Goal: Information Seeking & Learning: Learn about a topic

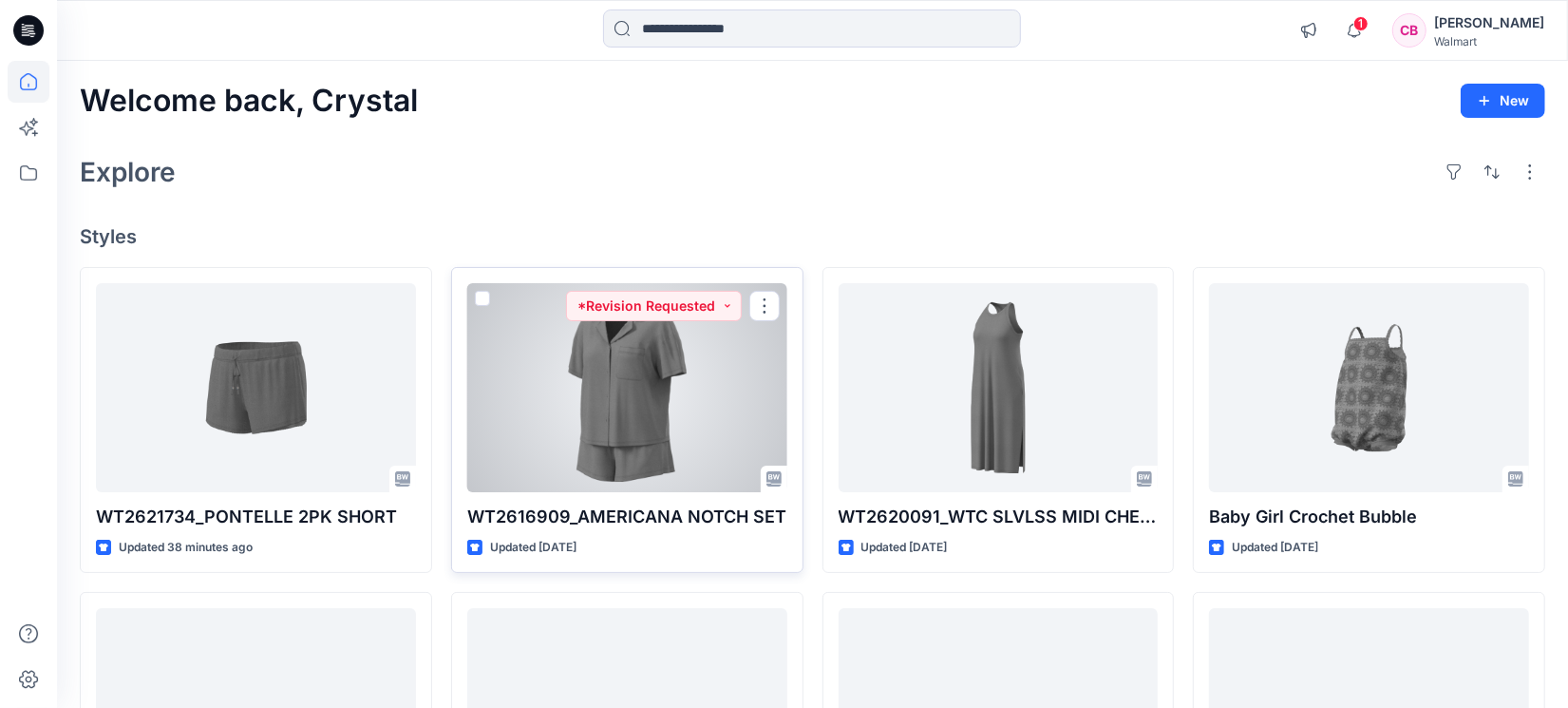
click at [641, 427] on div at bounding box center [627, 387] width 320 height 209
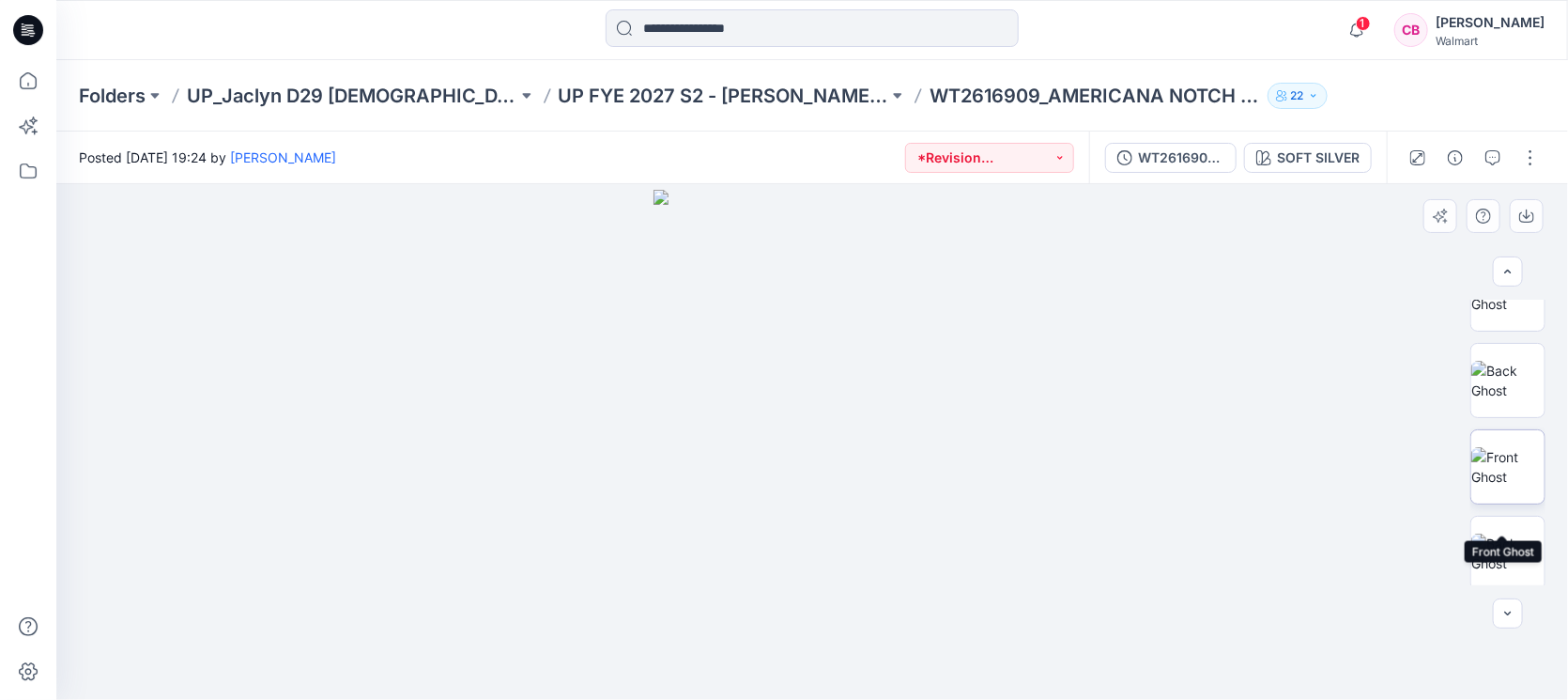
scroll to position [705, 0]
click at [1518, 327] on img at bounding box center [1507, 324] width 73 height 40
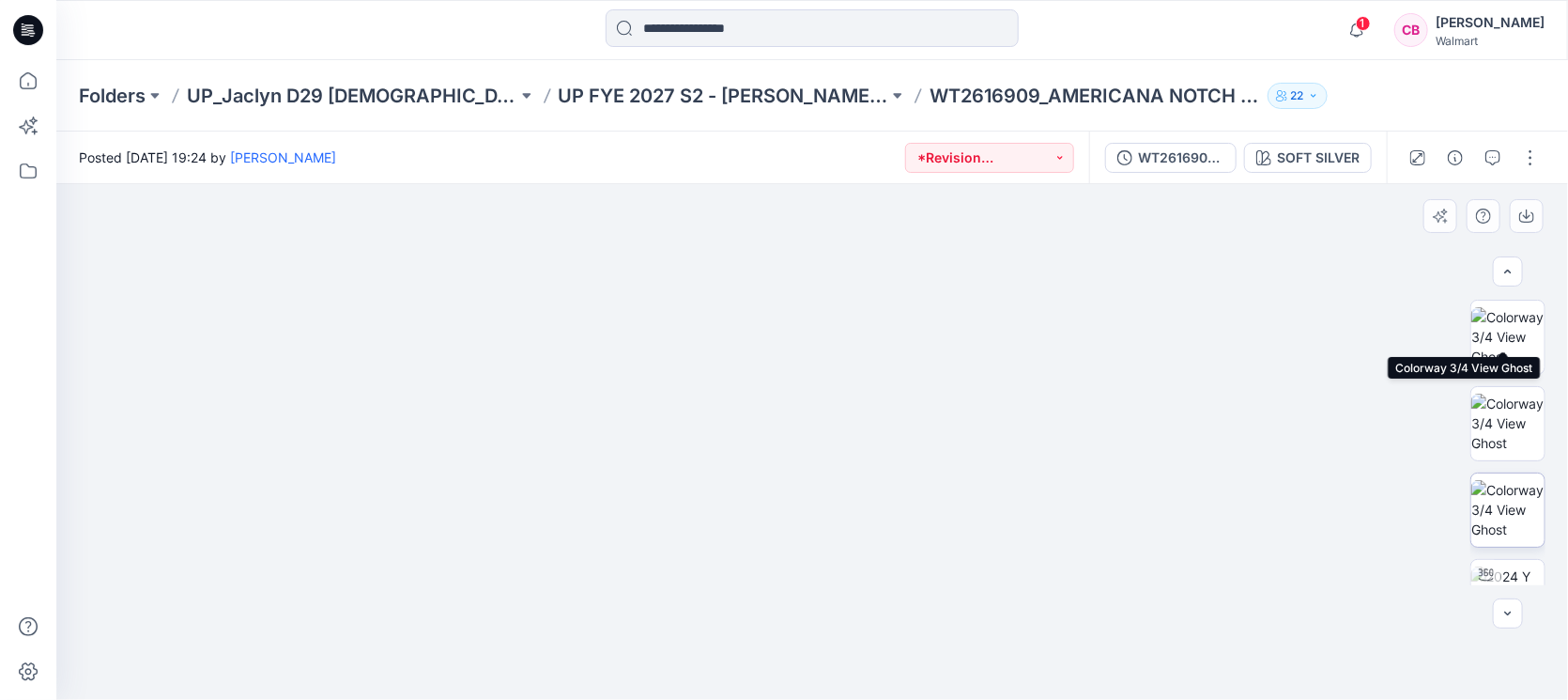
scroll to position [235, 0]
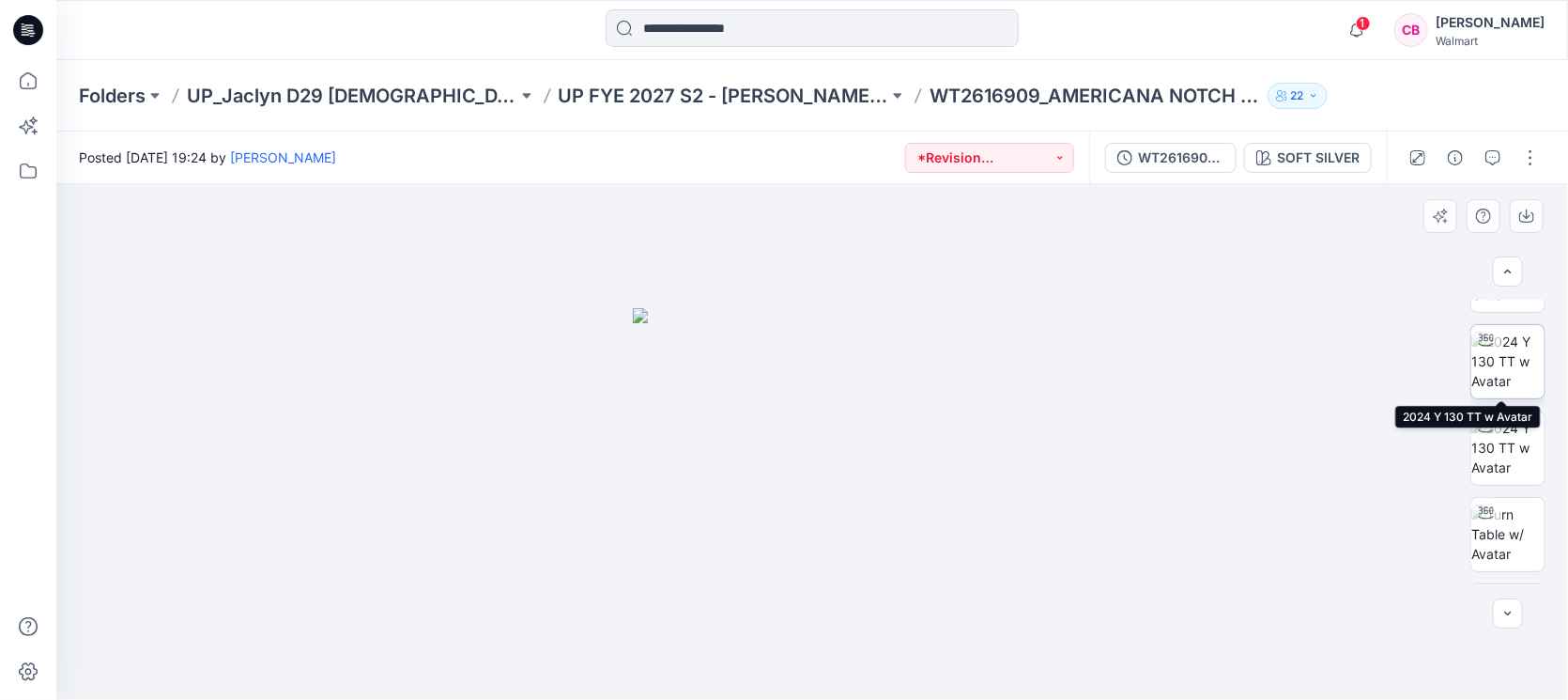
click at [1508, 369] on img at bounding box center [1507, 361] width 73 height 59
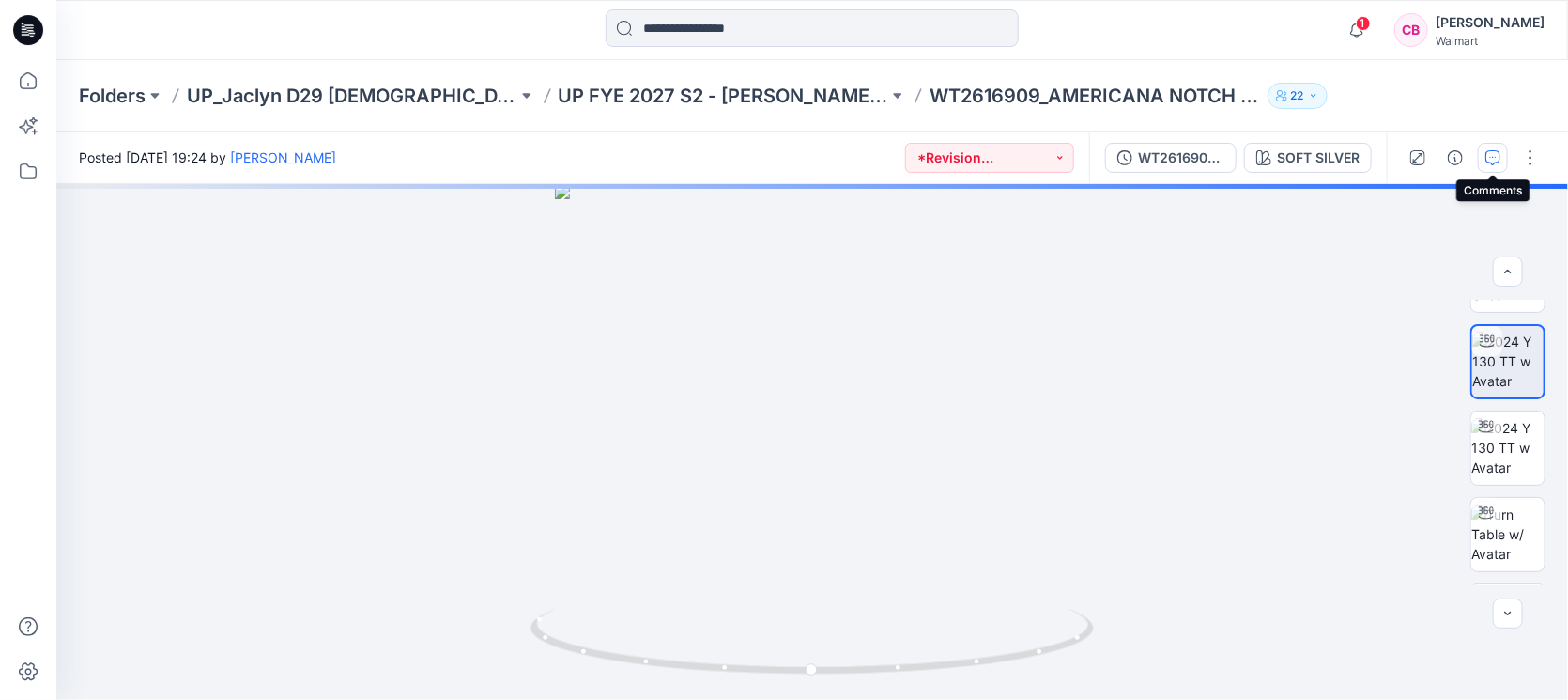
click at [1487, 150] on icon "button" at bounding box center [1493, 158] width 15 height 15
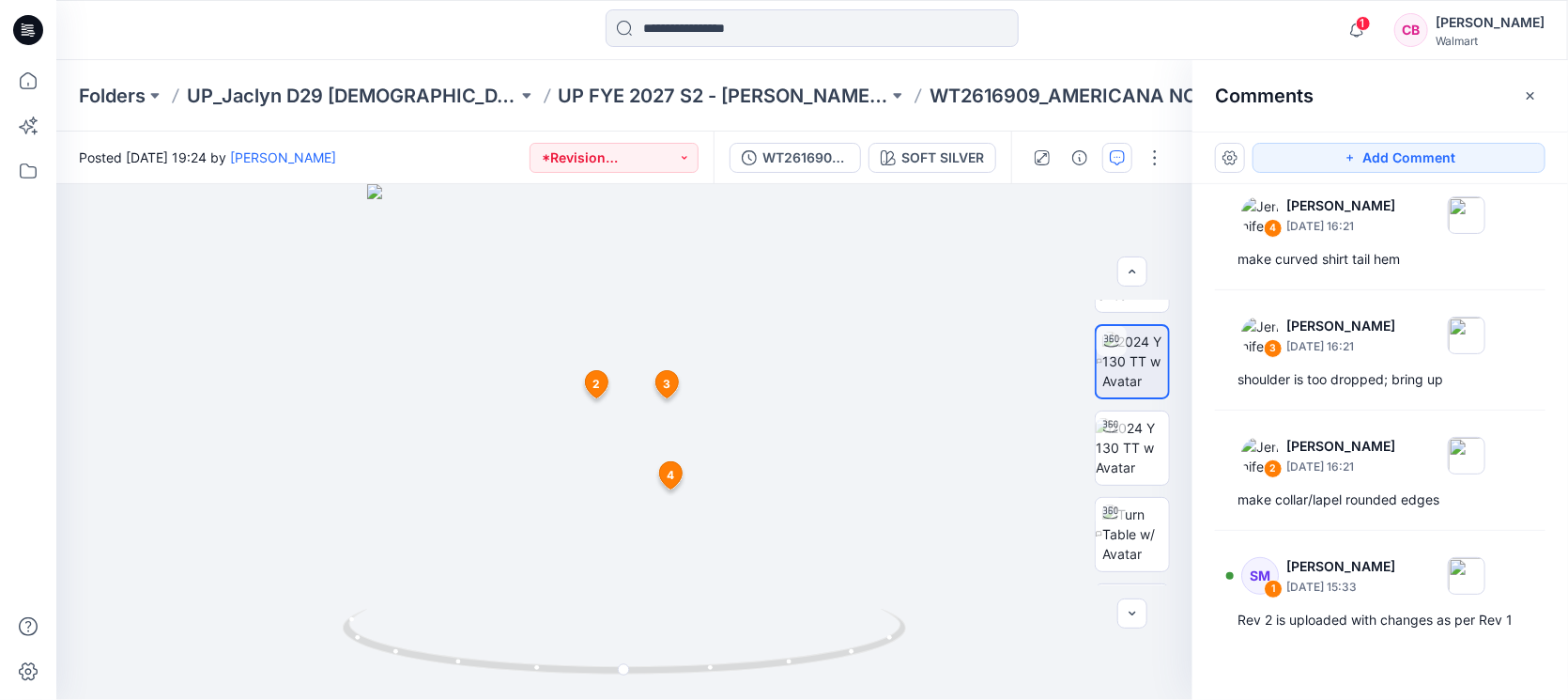
scroll to position [438, 0]
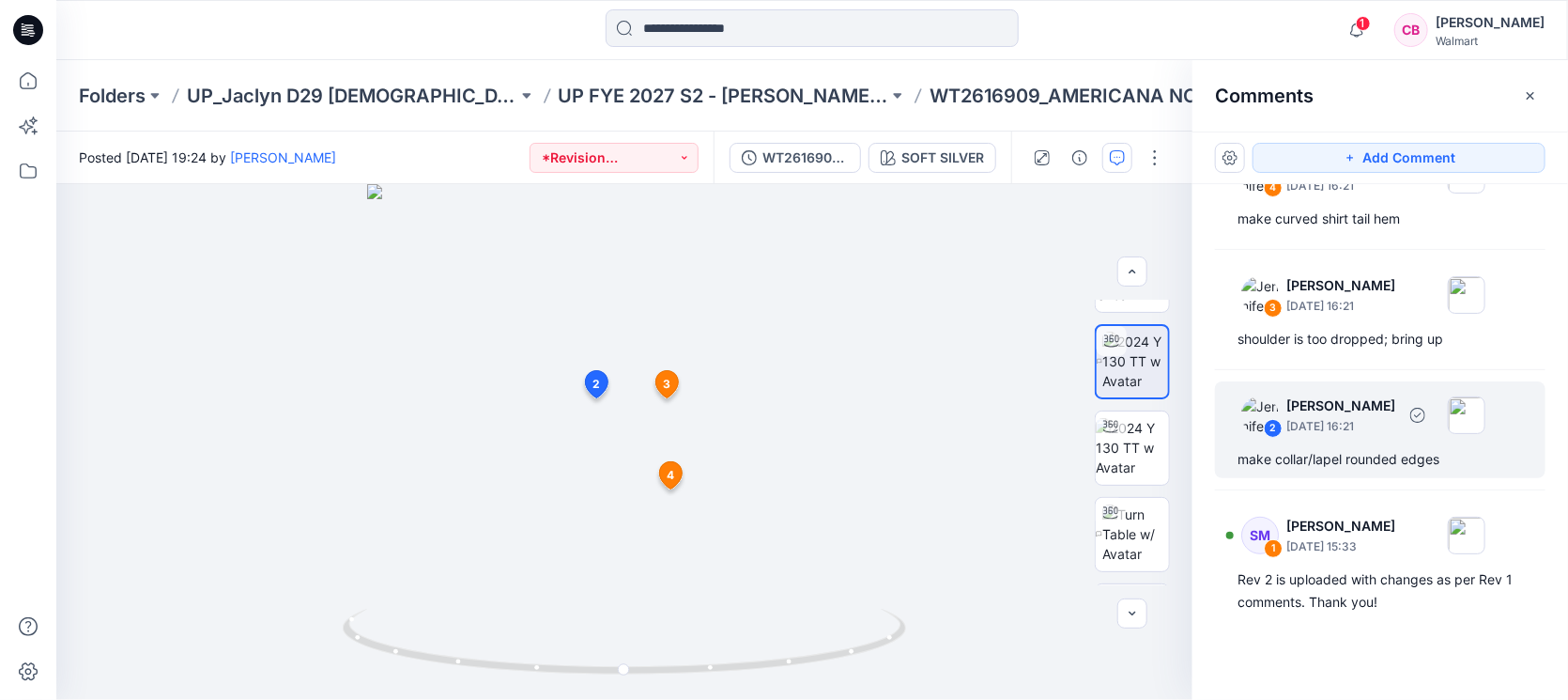
click at [1311, 454] on div "make collar/lapel rounded edges" at bounding box center [1380, 459] width 285 height 22
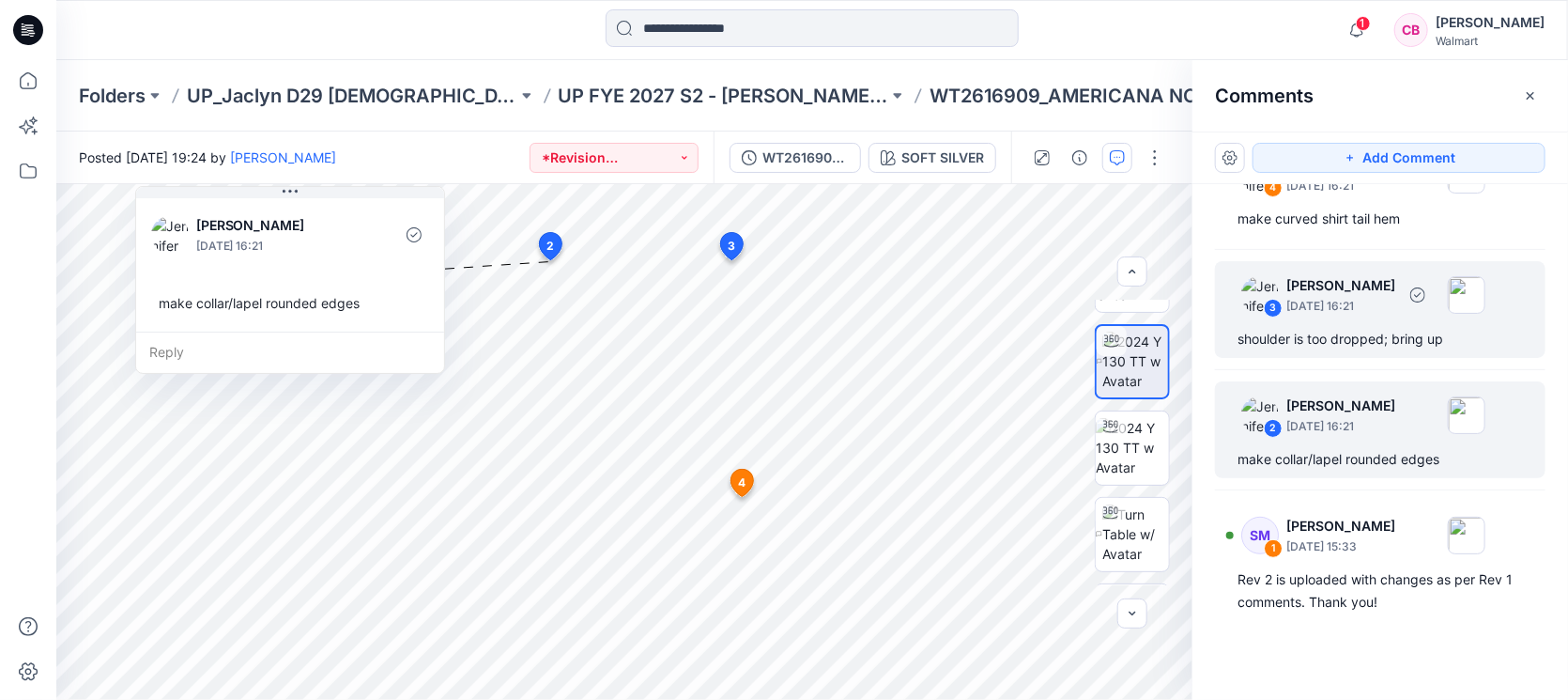
click at [1331, 334] on div "shoulder is too dropped; bring up" at bounding box center [1380, 338] width 285 height 22
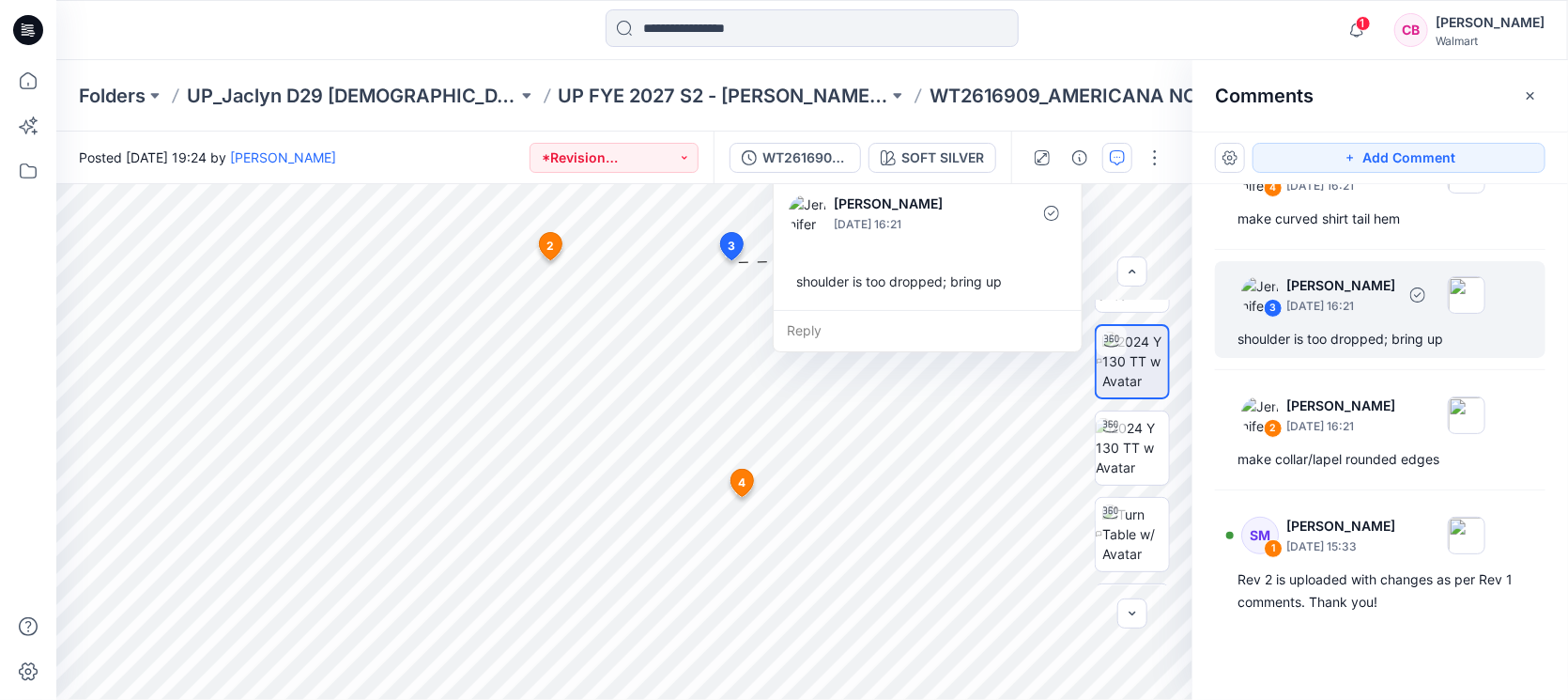
scroll to position [319, 0]
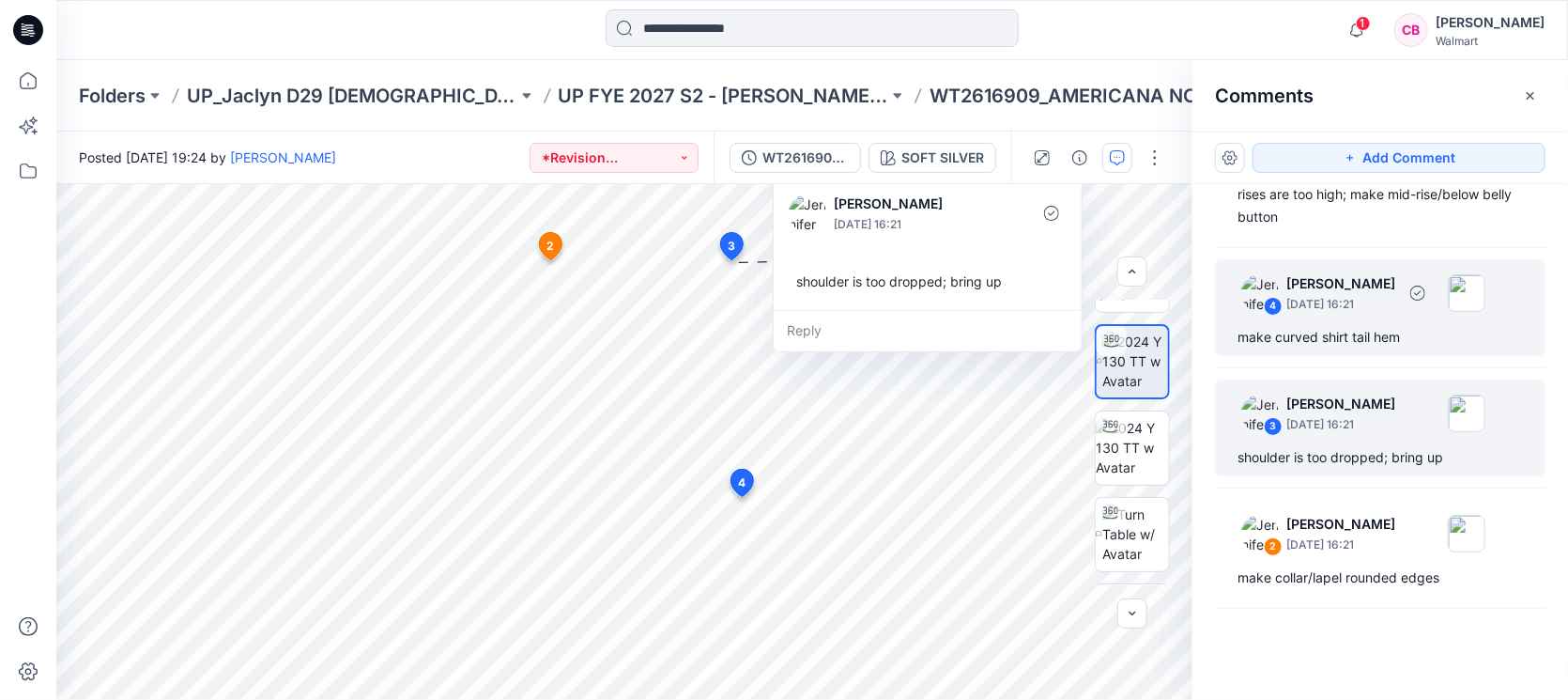
click at [1348, 316] on div "4 Jennifer Yerkes August 12, 2025 16:21 make curved shirt tail hem" at bounding box center [1380, 308] width 331 height 96
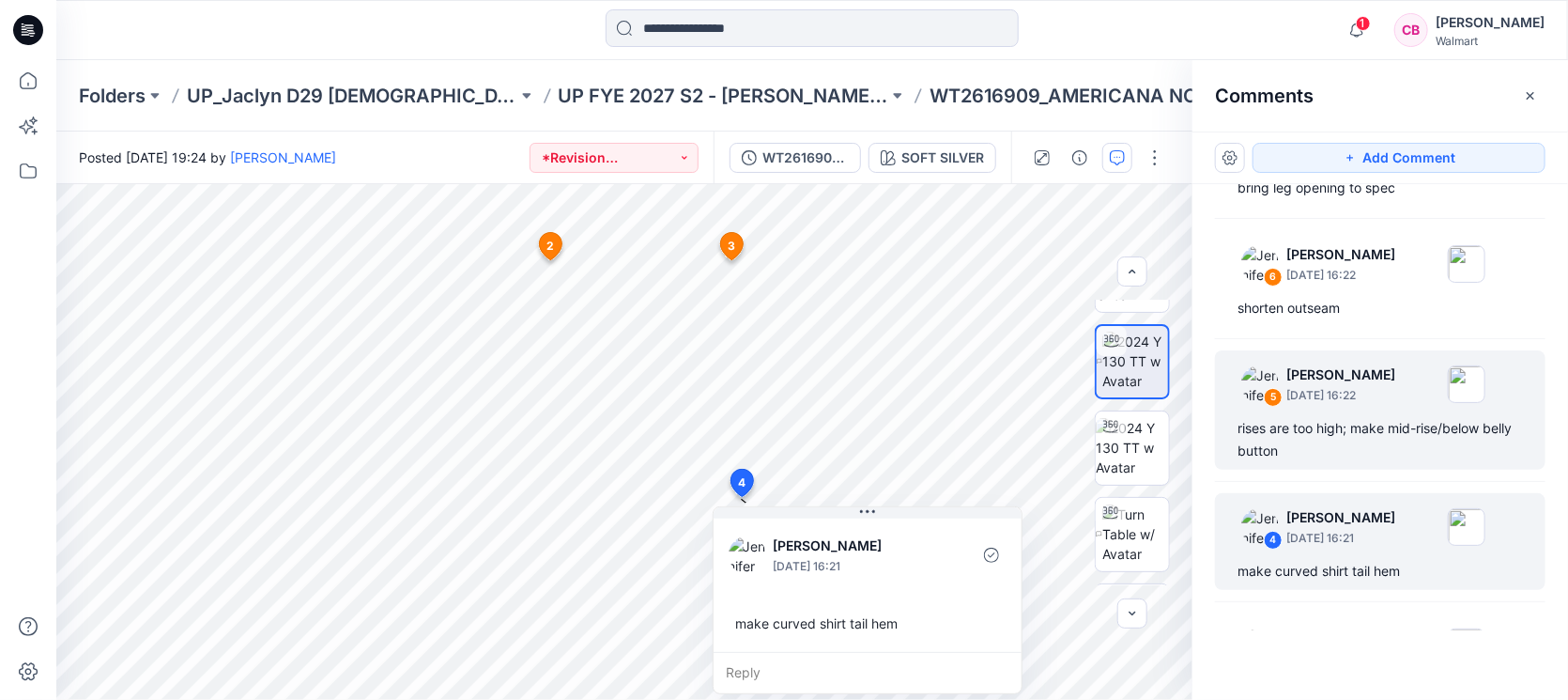
scroll to position [0, 0]
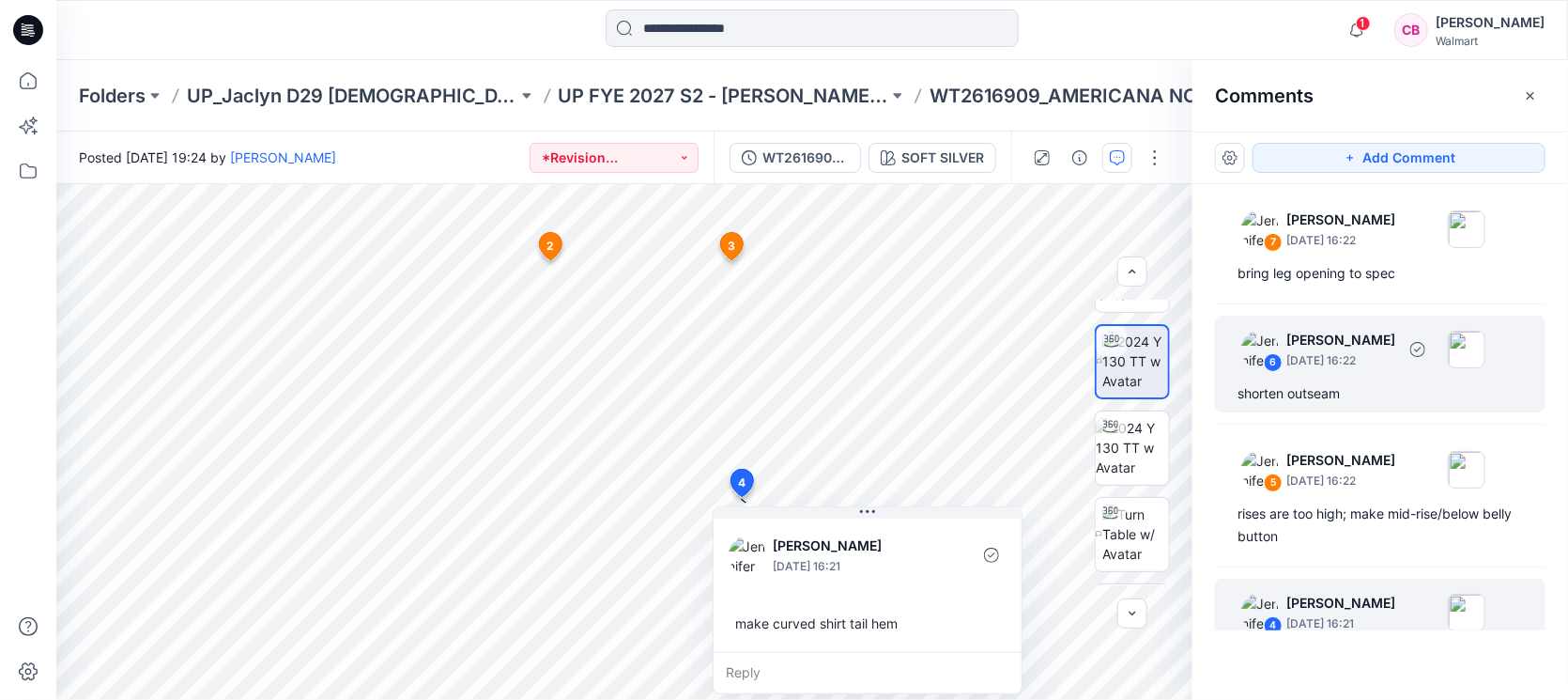
click at [1380, 250] on p "August 12, 2025 16:22" at bounding box center [1341, 240] width 109 height 18
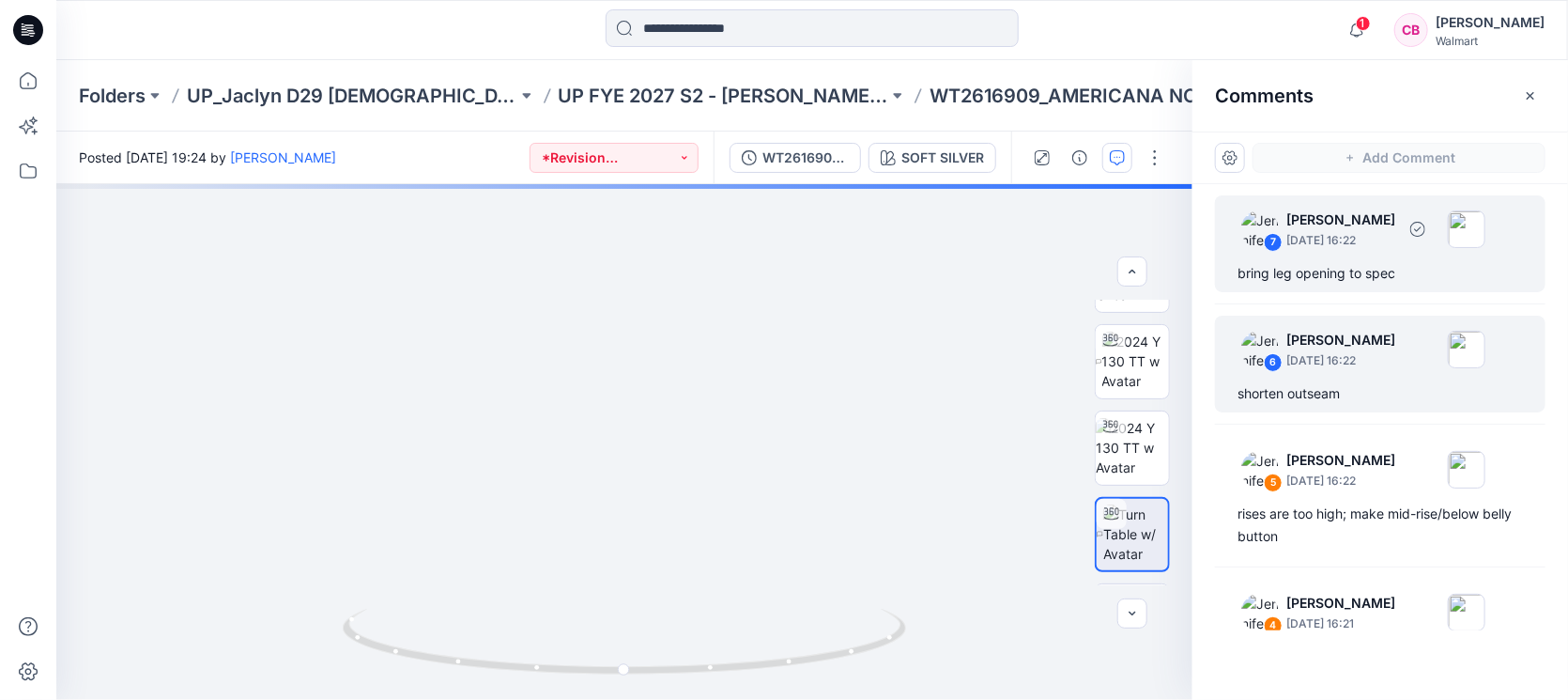
click at [1358, 242] on p "August 12, 2025 16:22" at bounding box center [1341, 240] width 109 height 18
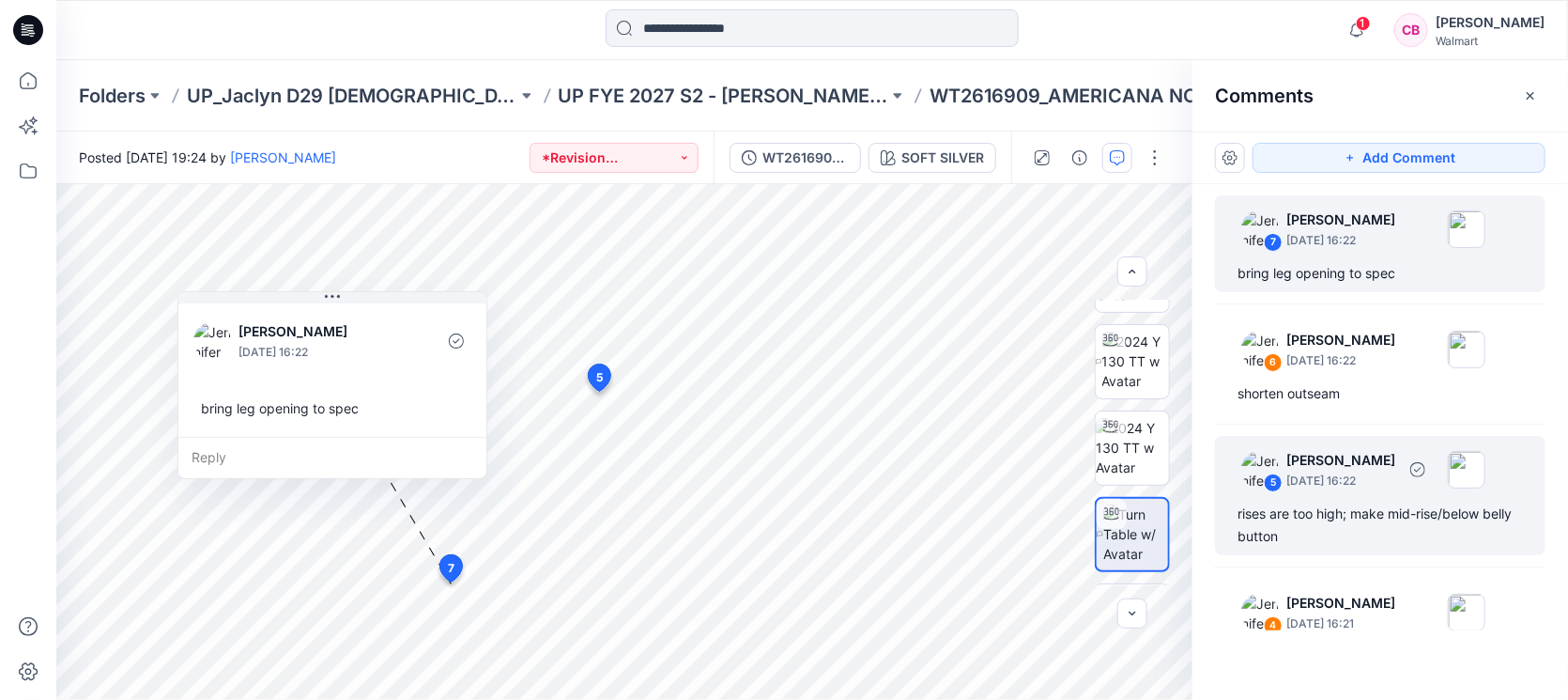
click at [1421, 548] on div "5 Jennifer Yerkes August 12, 2025 16:22 rises are too high; make mid-rise/below…" at bounding box center [1380, 496] width 331 height 120
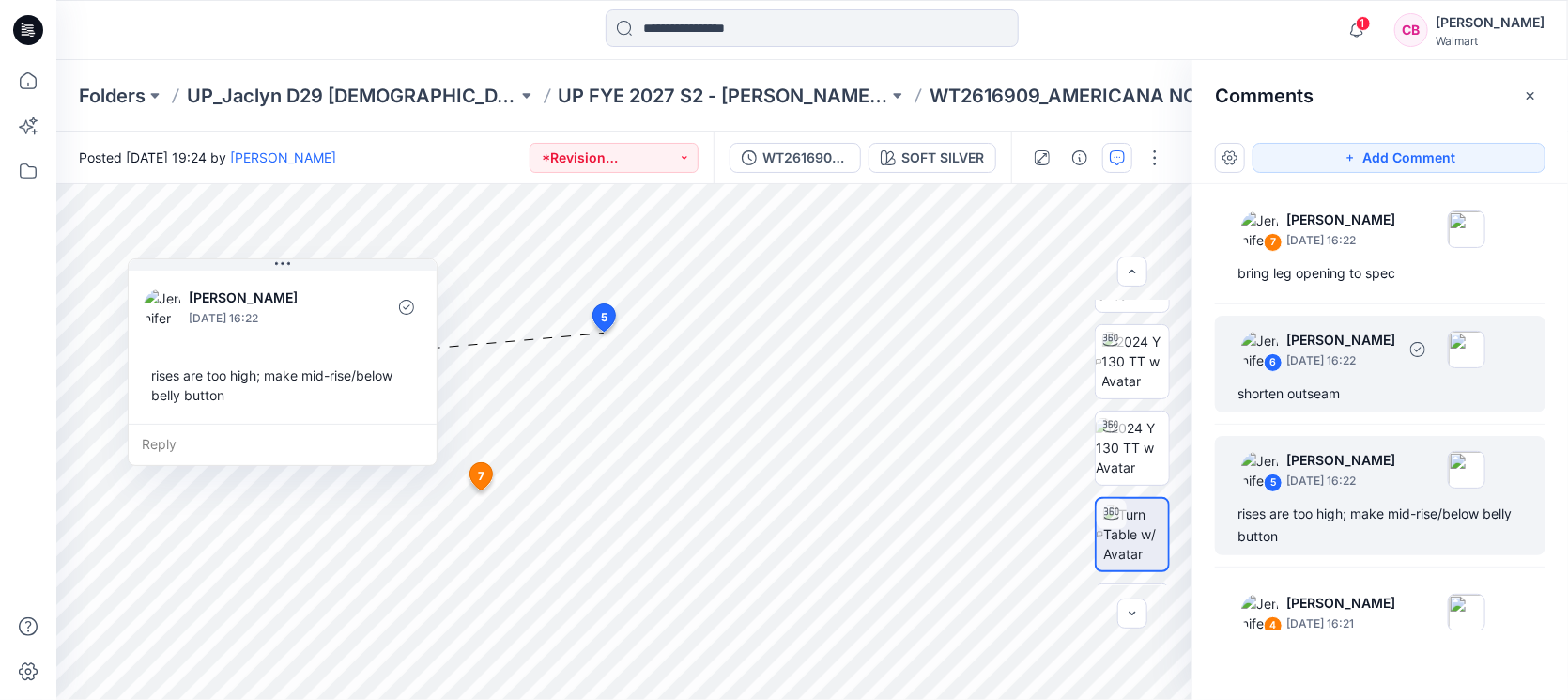
click at [1317, 255] on div "6 Jennifer Yerkes August 12, 2025 16:22" at bounding box center [1355, 229] width 259 height 52
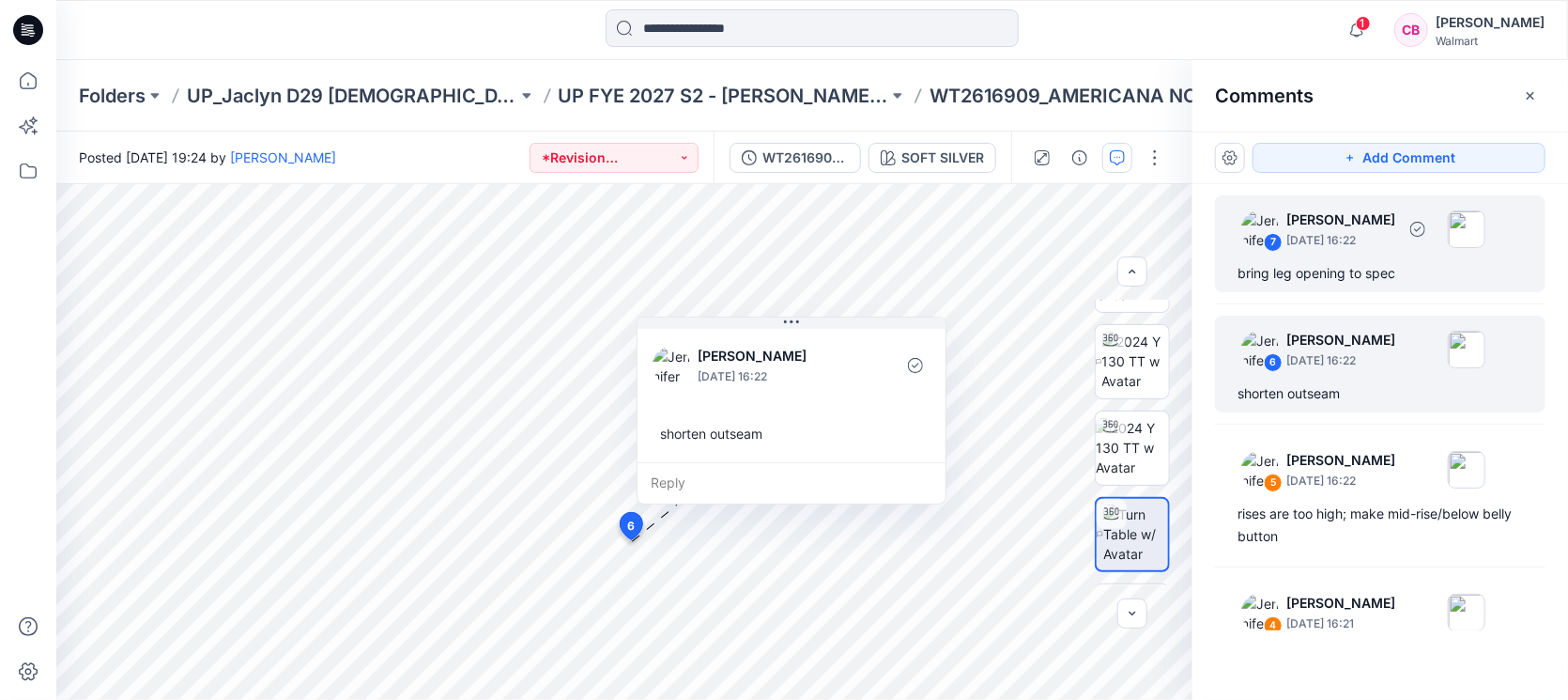
click at [1346, 272] on div "bring leg opening to spec" at bounding box center [1380, 273] width 285 height 22
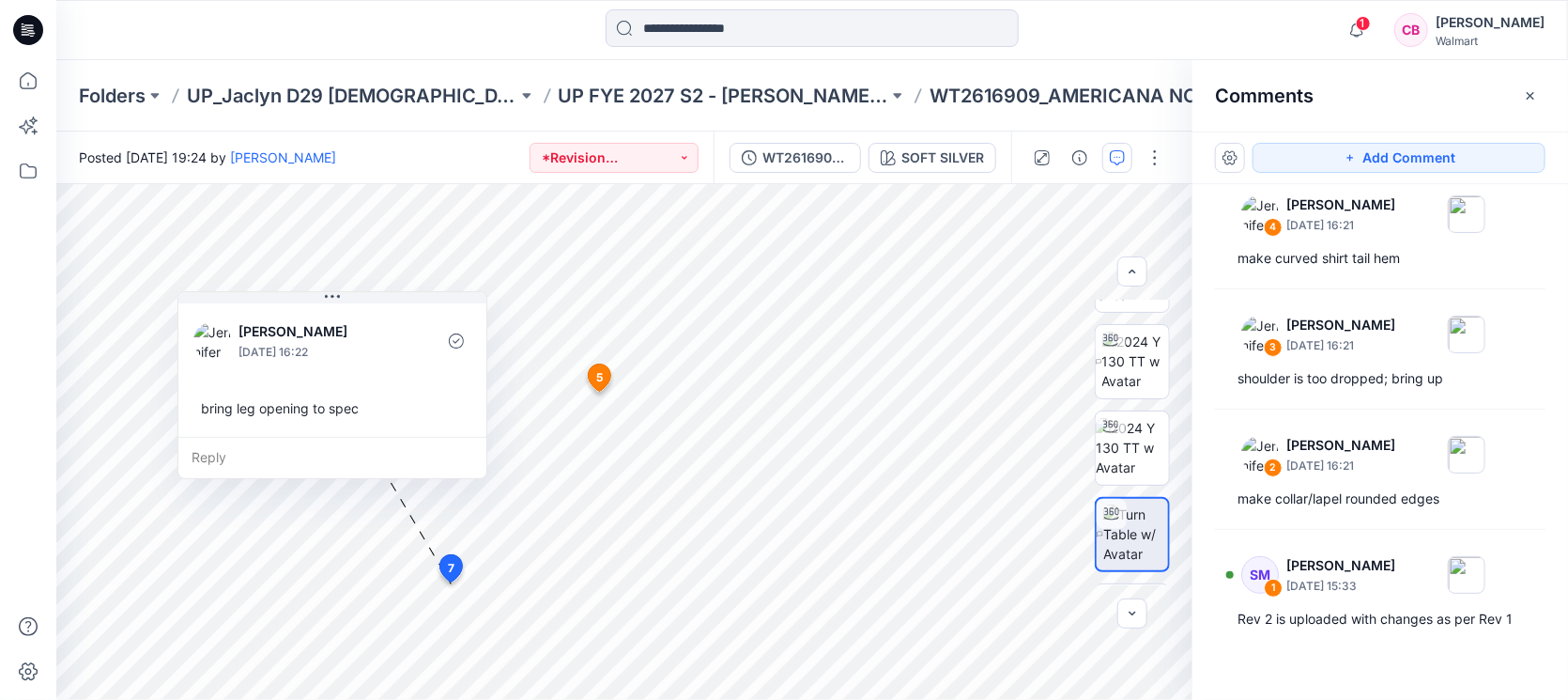
scroll to position [438, 0]
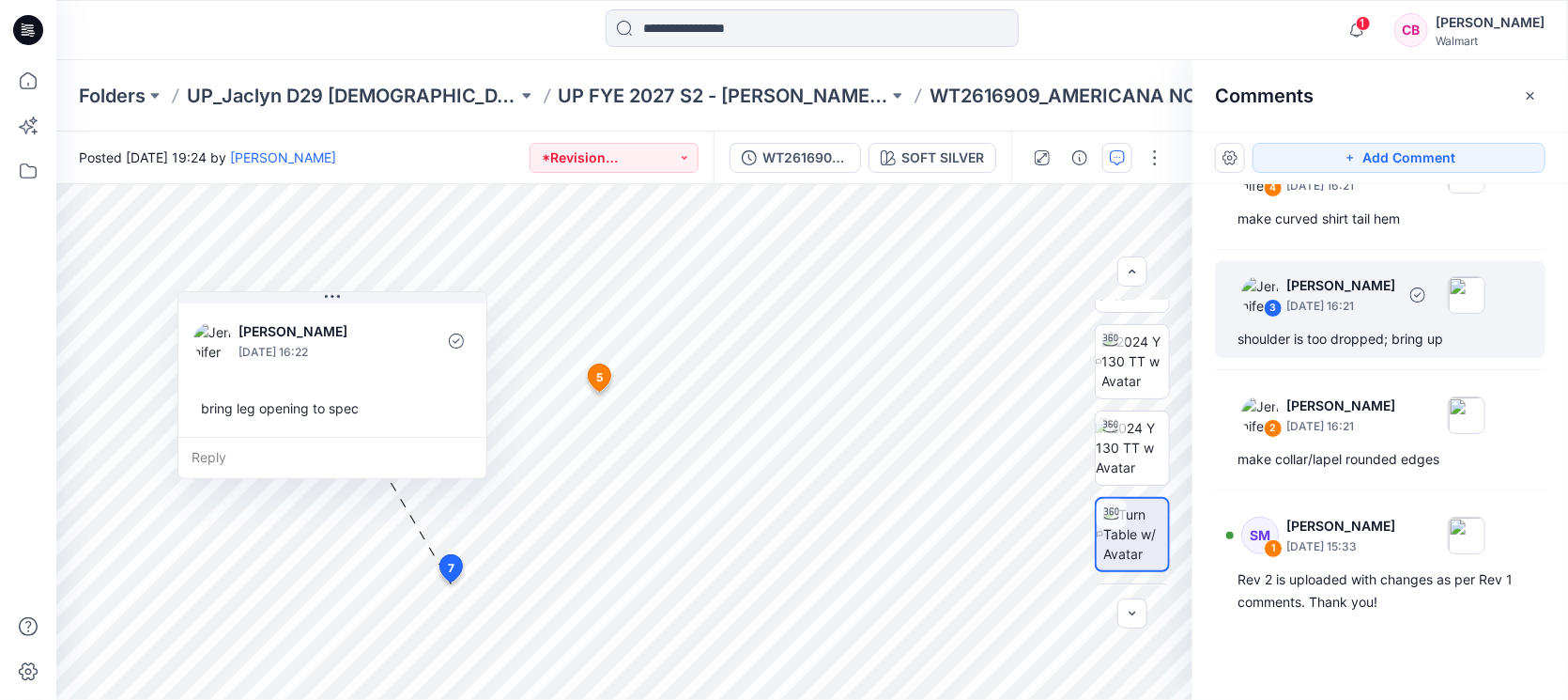
click at [1353, 337] on div "shoulder is too dropped; bring up" at bounding box center [1380, 338] width 285 height 22
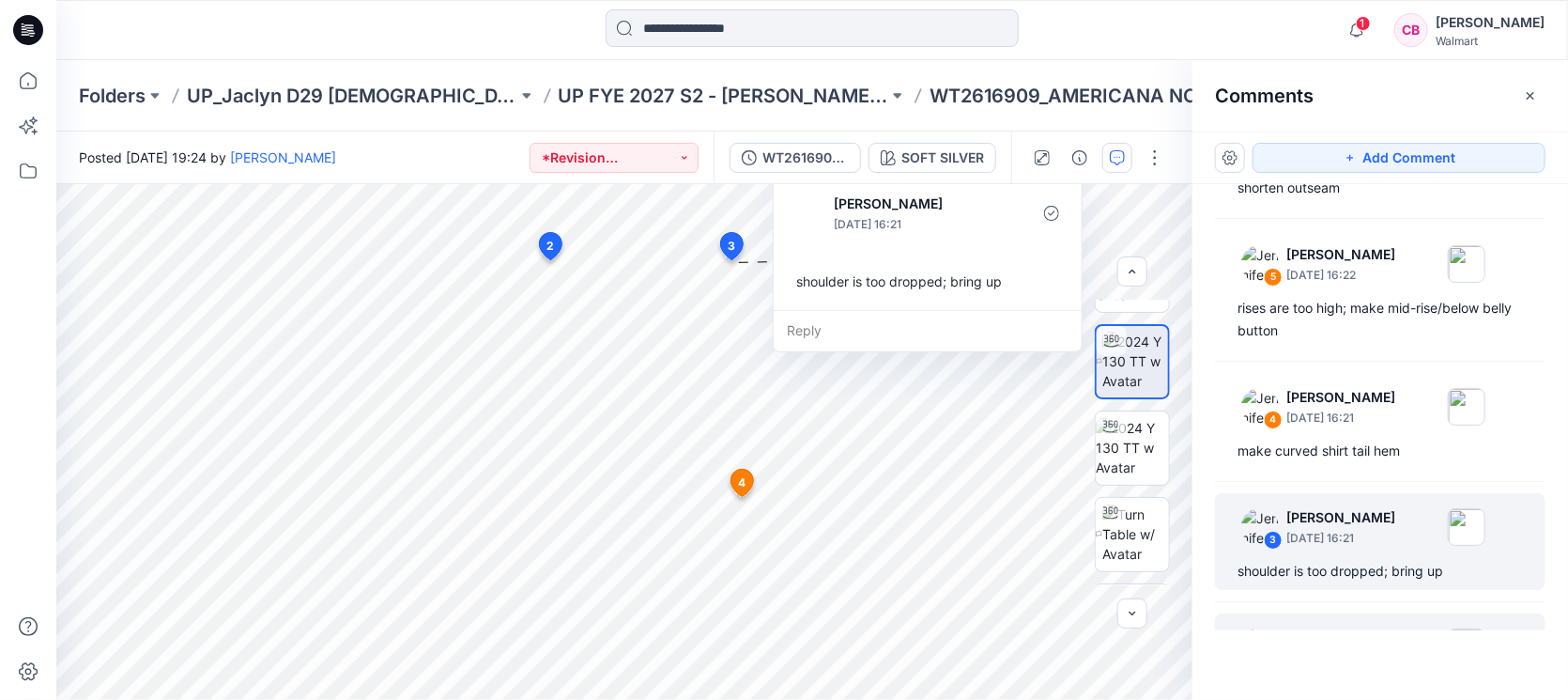
scroll to position [202, 0]
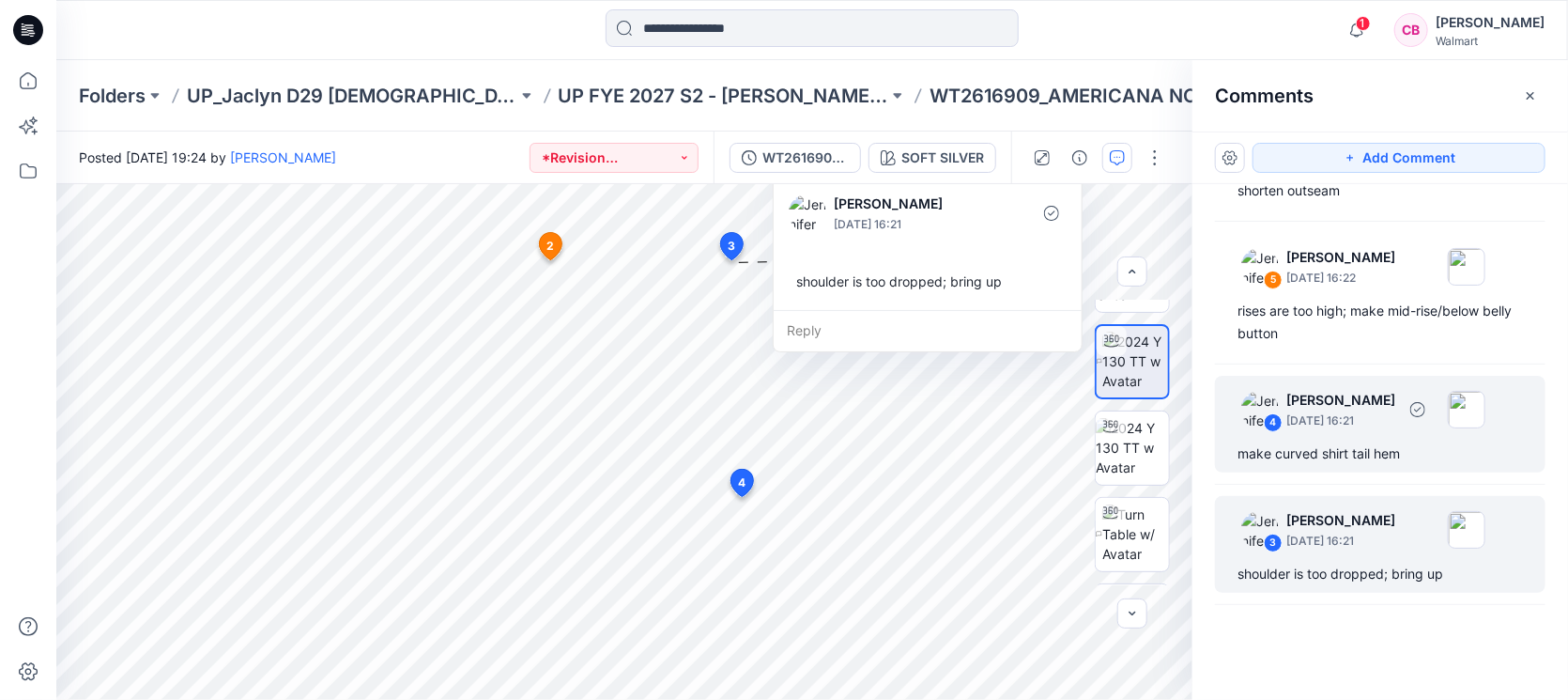
click at [1342, 443] on div "make curved shirt tail hem" at bounding box center [1380, 453] width 285 height 22
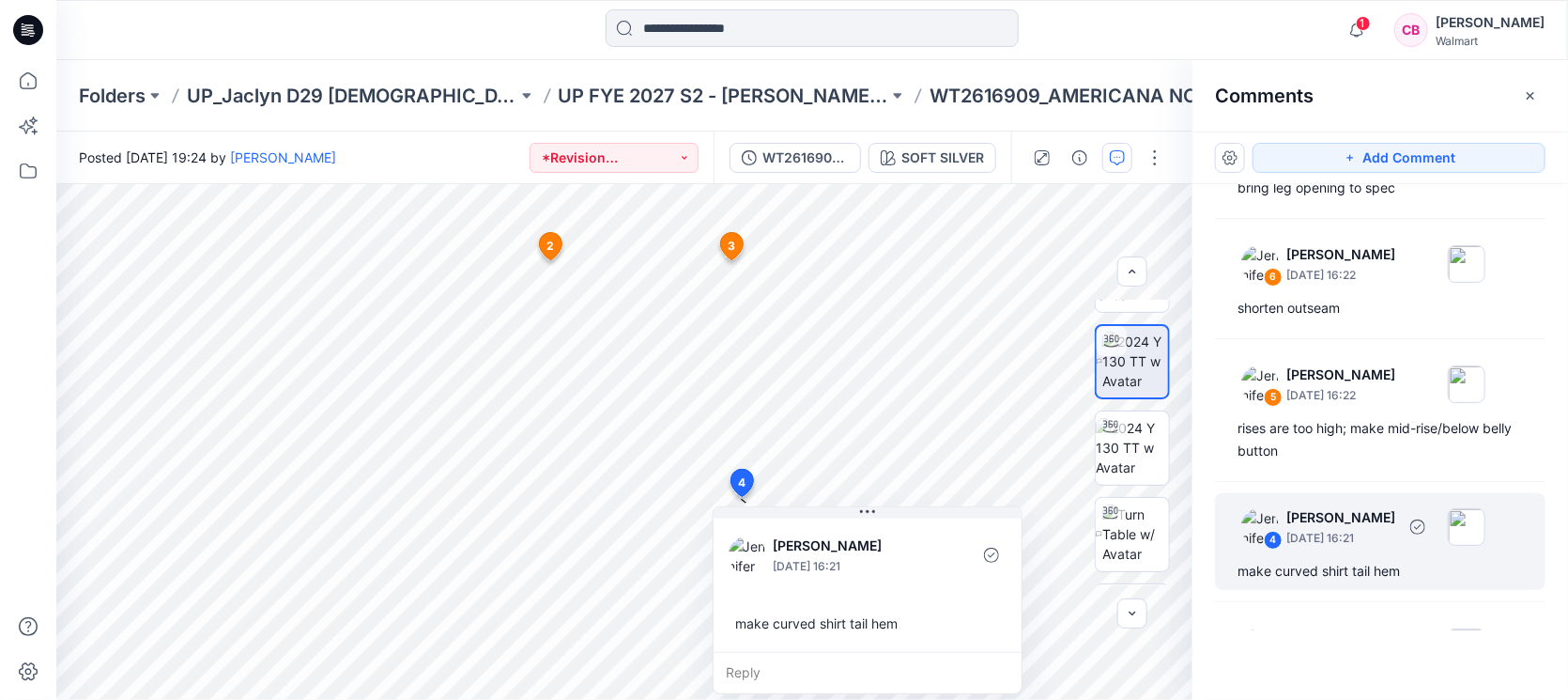
scroll to position [0, 0]
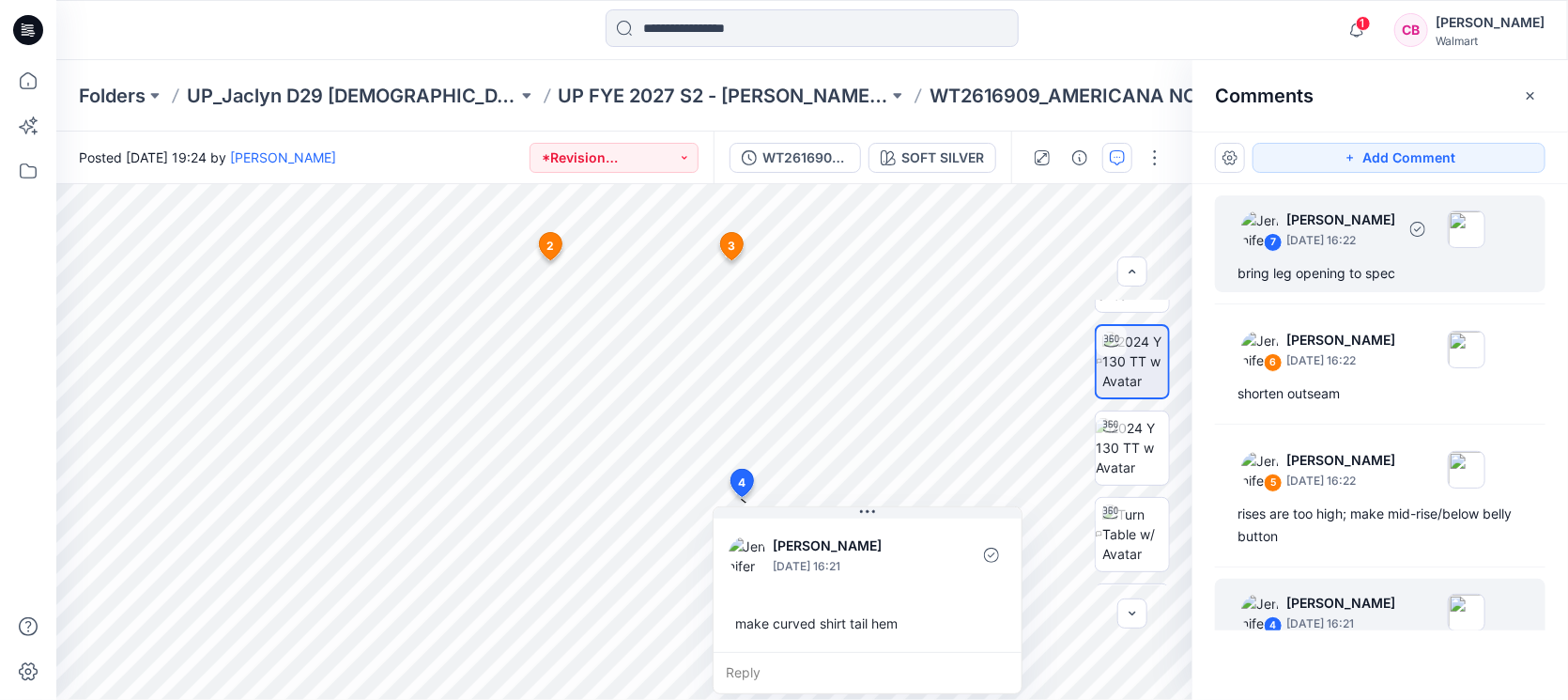
click at [1349, 256] on div "7 Jennifer Yerkes August 12, 2025 16:22 bring leg opening to spec" at bounding box center [1380, 244] width 331 height 96
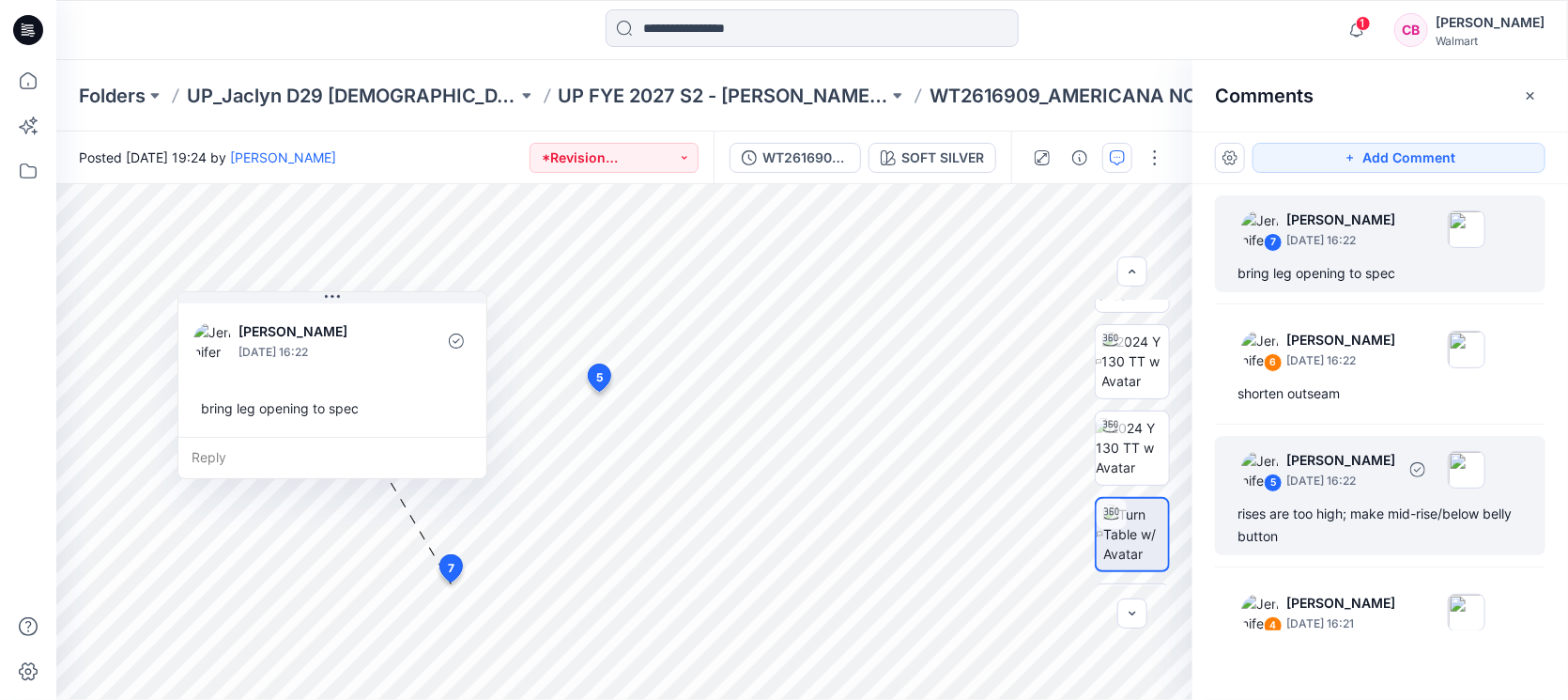
click at [1367, 370] on p "August 12, 2025 16:22" at bounding box center [1341, 360] width 109 height 18
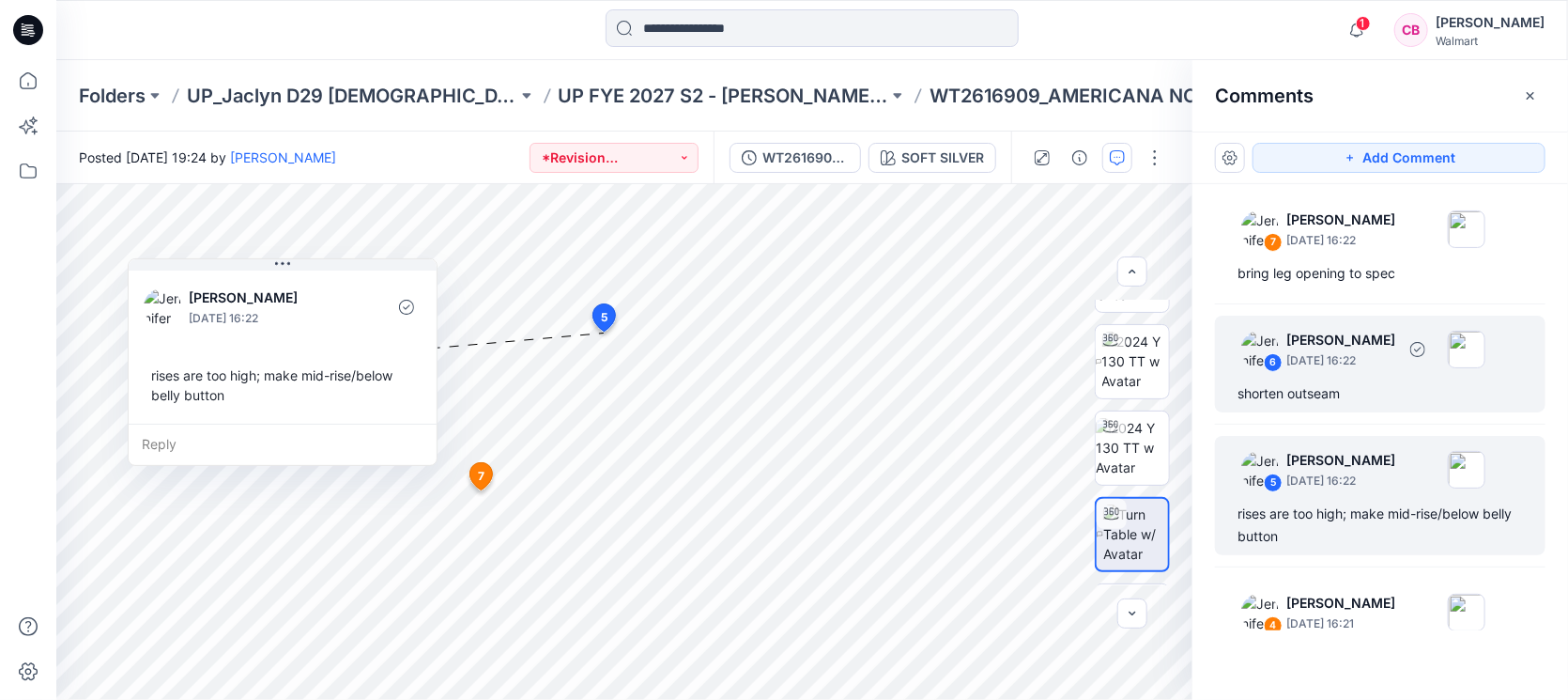
click at [1371, 250] on p "August 12, 2025 16:22" at bounding box center [1341, 240] width 109 height 18
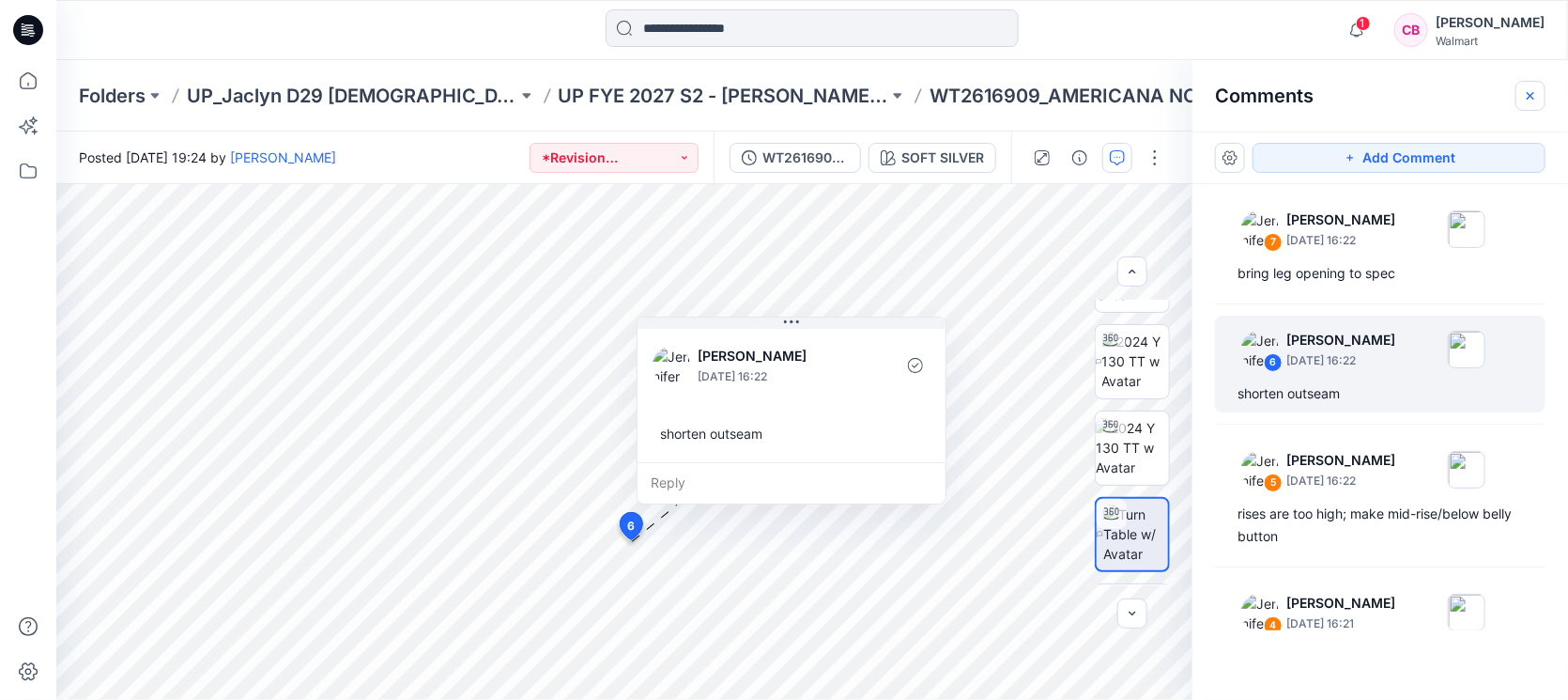
click at [1528, 100] on icon "button" at bounding box center [1530, 96] width 15 height 15
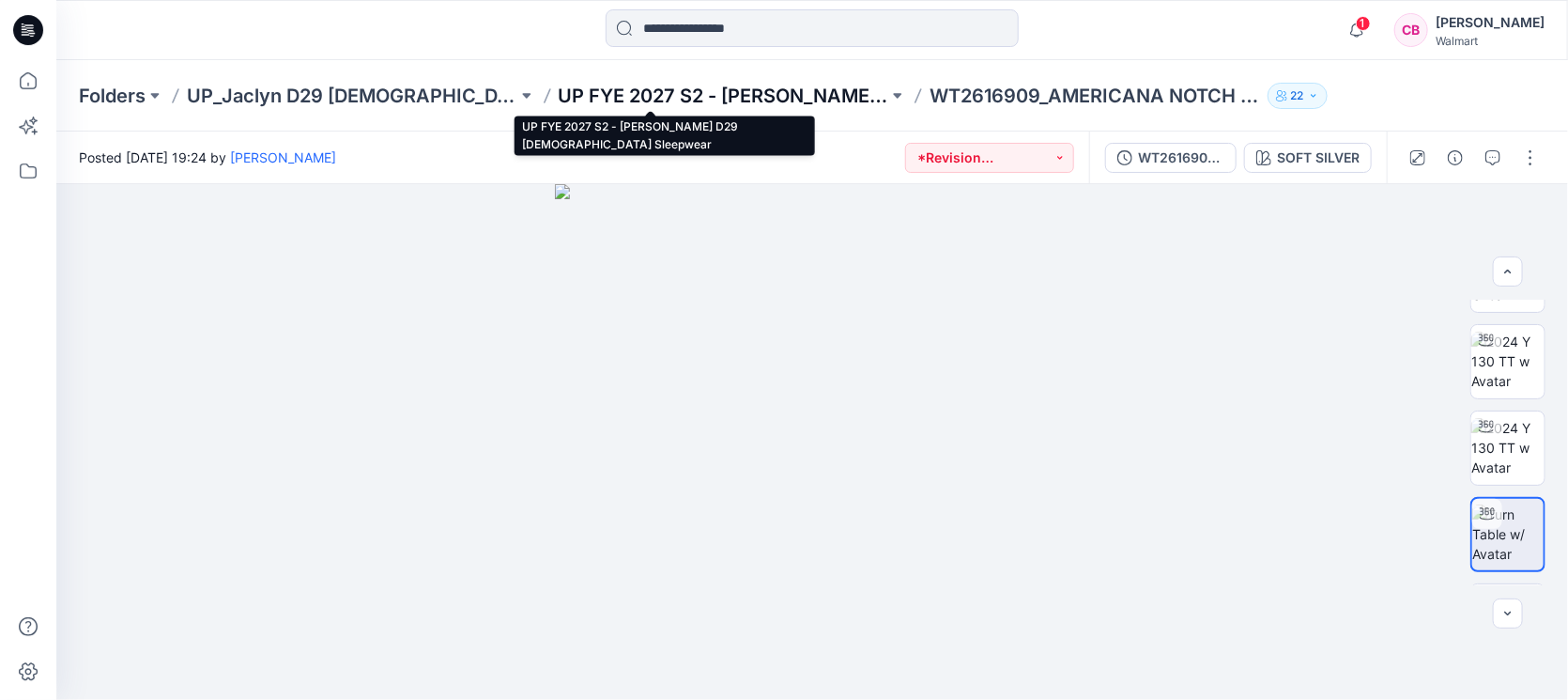
click at [692, 97] on p "UP FYE 2027 S2 - [PERSON_NAME] D29 [DEMOGRAPHIC_DATA] Sleepwear" at bounding box center [724, 95] width 331 height 26
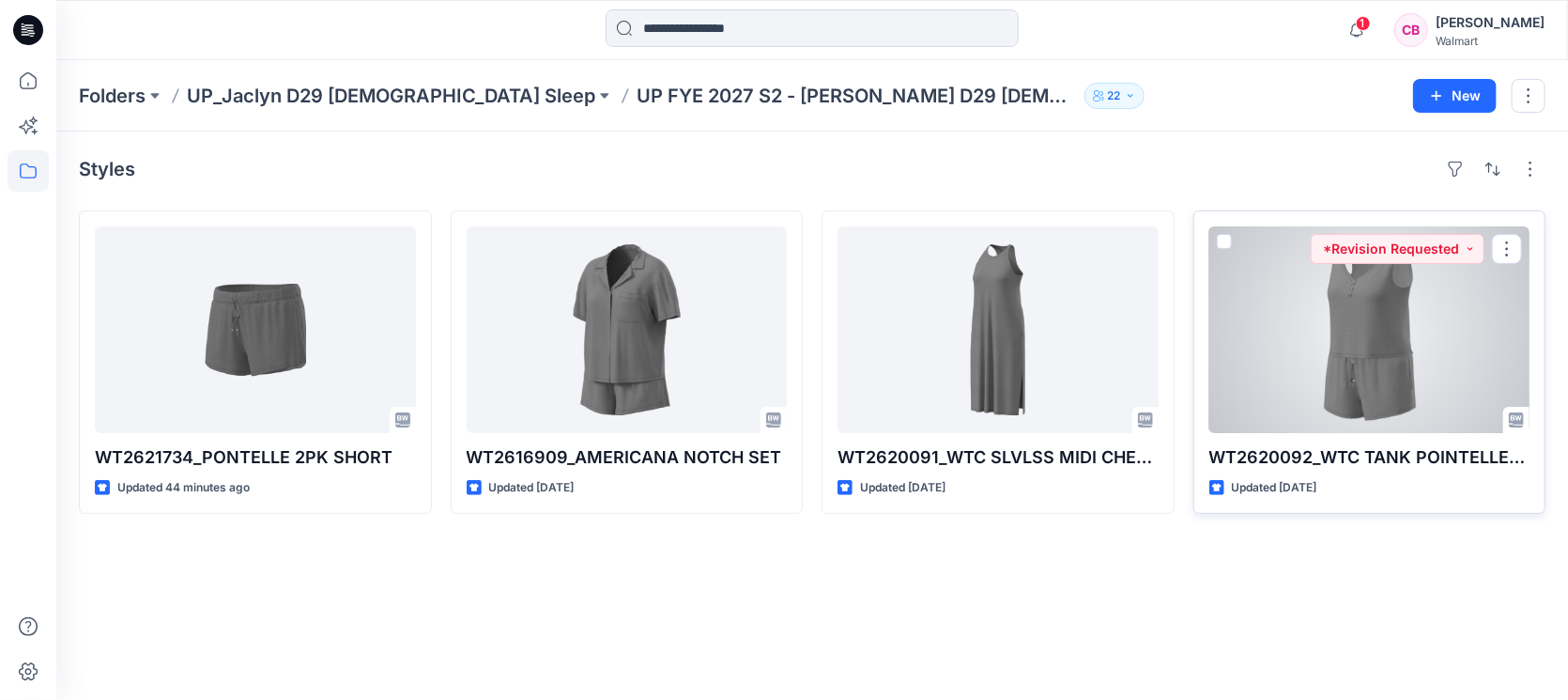
click at [1379, 392] on div at bounding box center [1369, 330] width 321 height 206
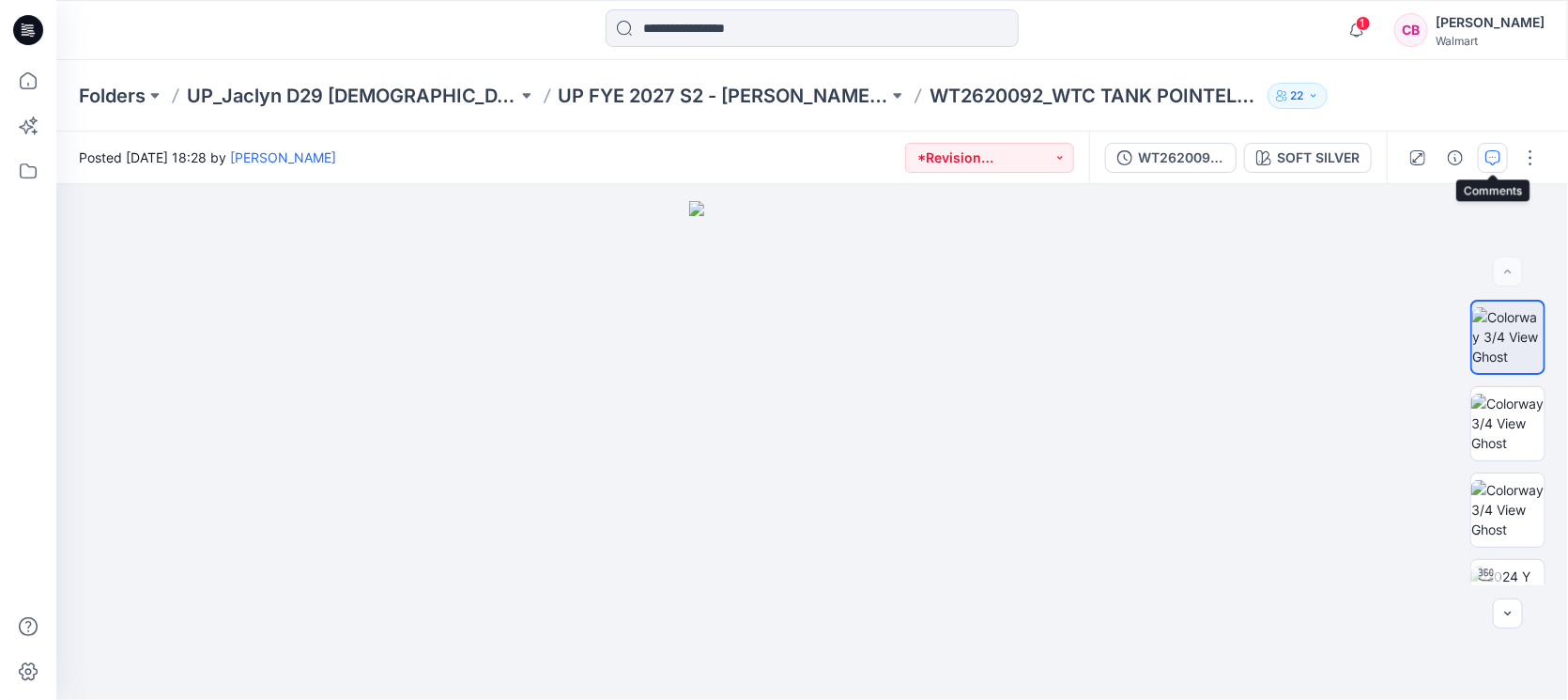
click at [1496, 152] on icon "button" at bounding box center [1493, 158] width 15 height 15
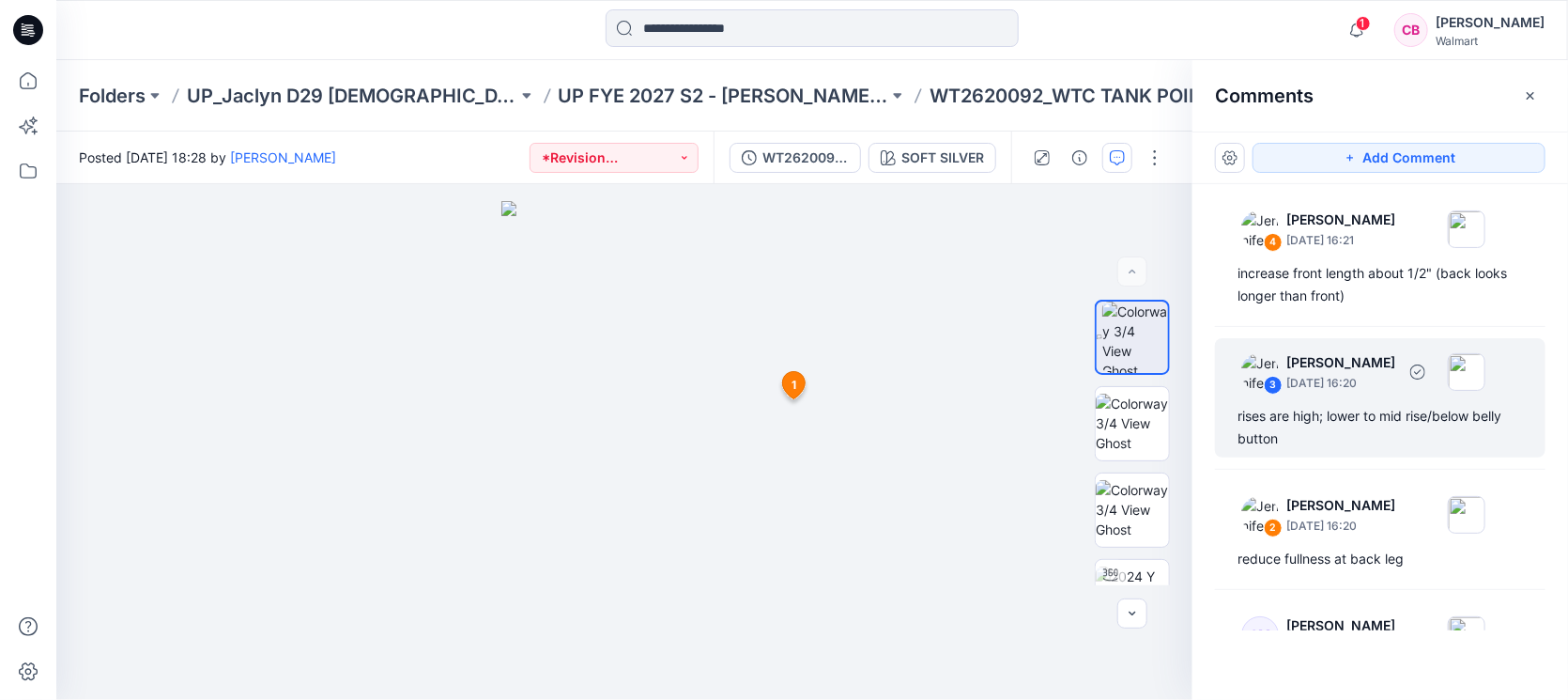
click at [1390, 396] on div "3 Jennifer Yerkes August 12, 2025 16:20 rises are high; lower to mid rise/below…" at bounding box center [1380, 398] width 331 height 120
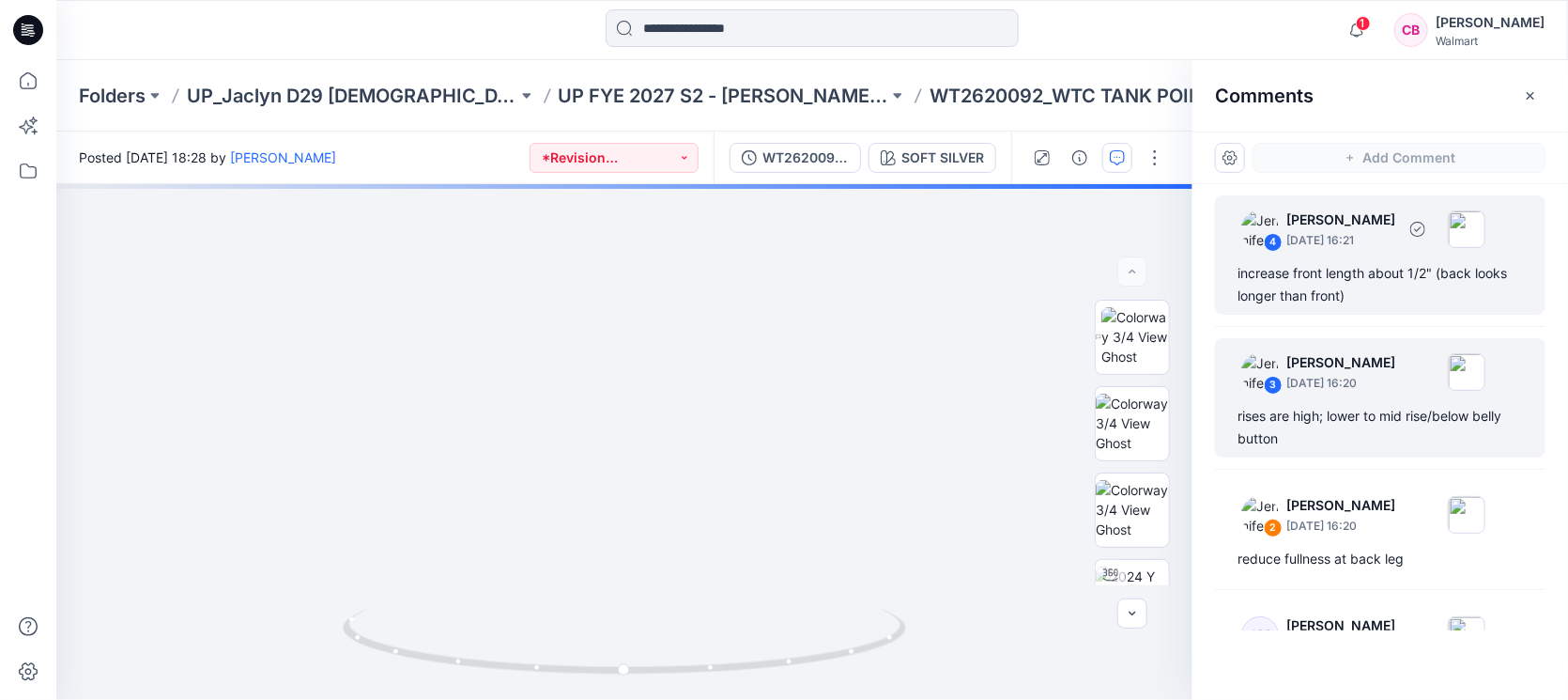
click at [1362, 306] on div "increase front length about 1/2" (back looks longer than front)" at bounding box center [1380, 284] width 285 height 45
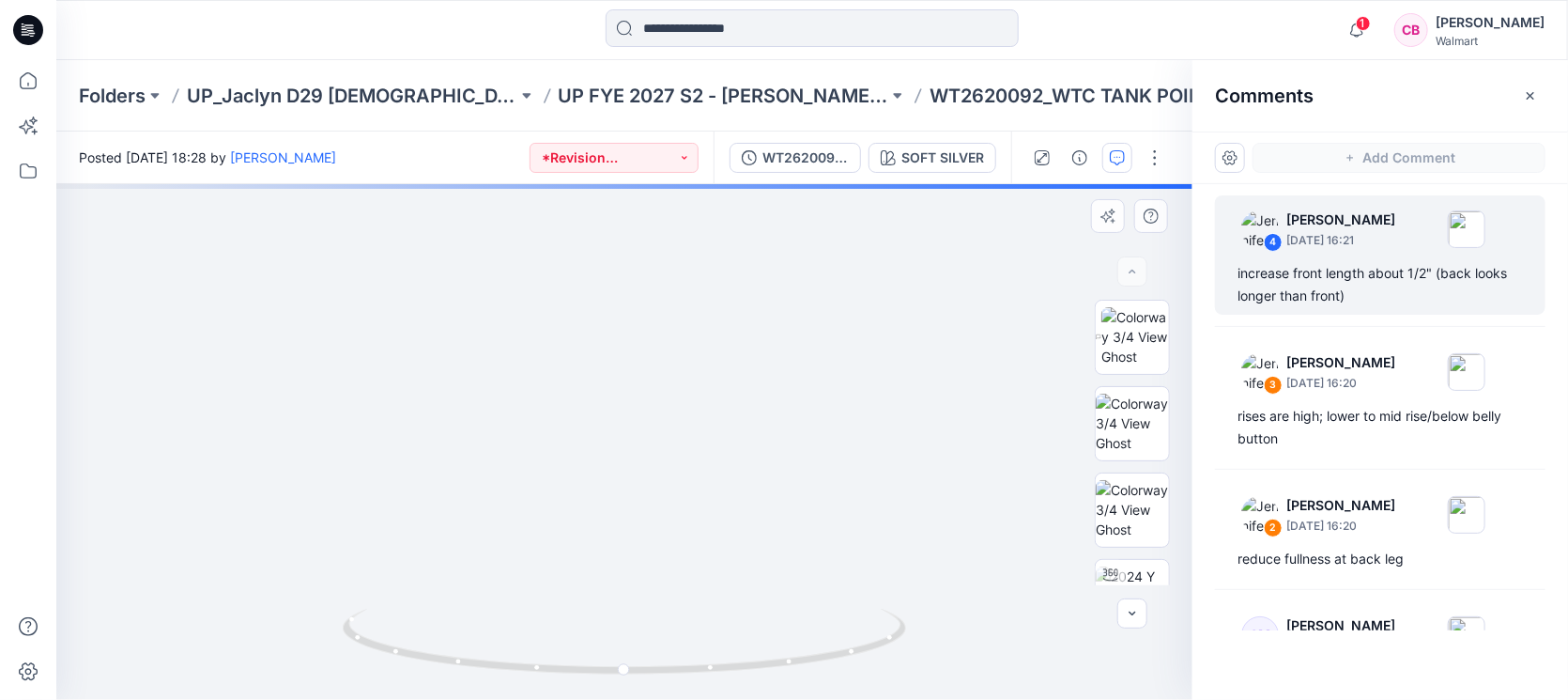
click at [808, 658] on div "SOFT SILVER Loading... Material Properties Loading... 5" at bounding box center [624, 442] width 1136 height 516
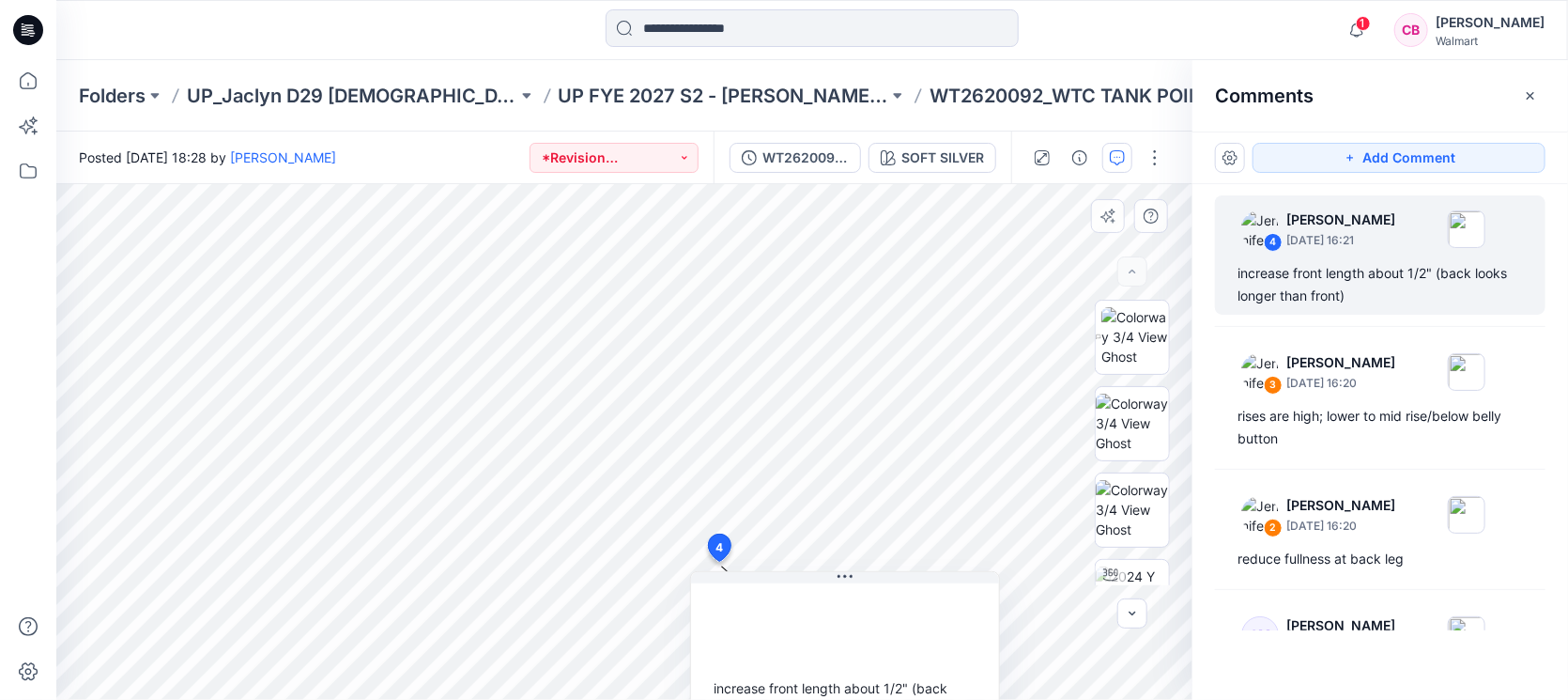
click at [857, 646] on div "increase front length about 1/2" (back looks longer than front)" at bounding box center [845, 658] width 308 height 157
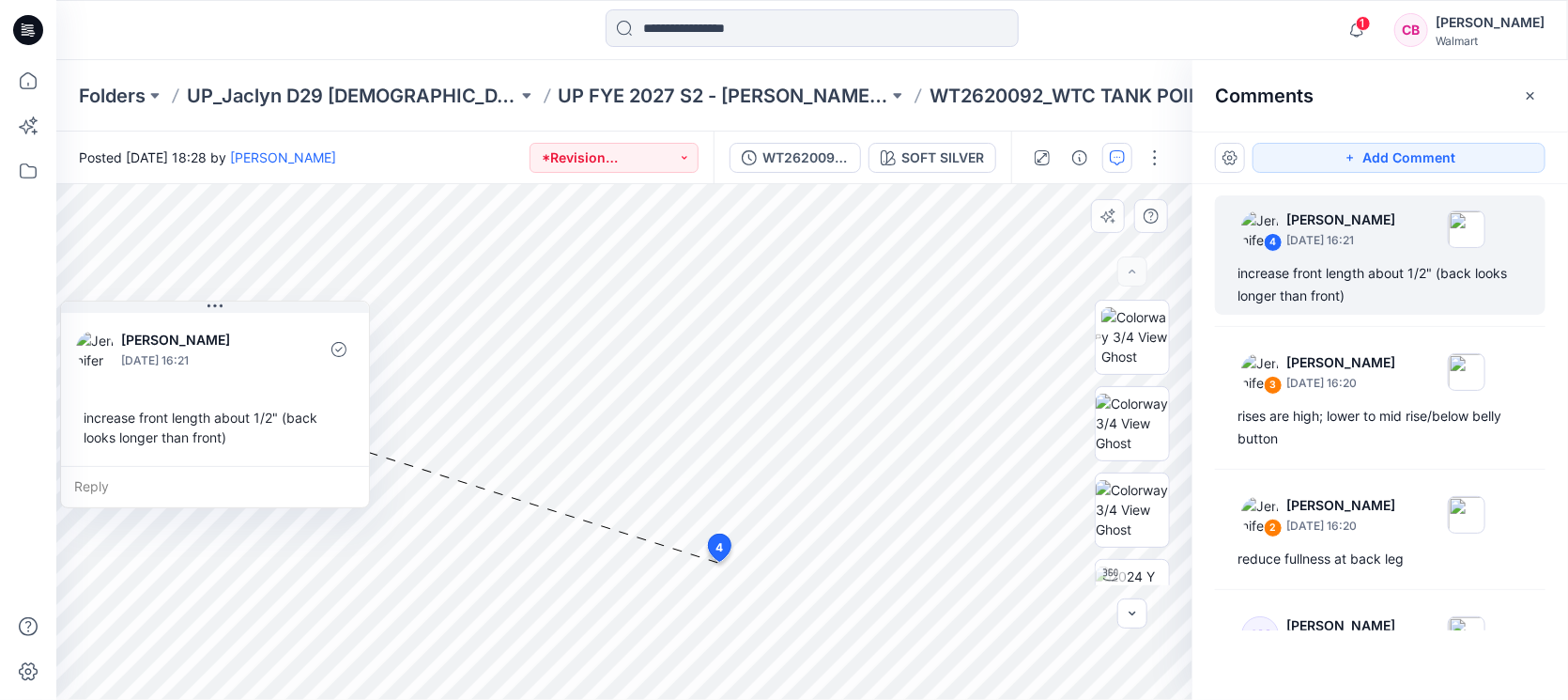
drag, startPoint x: 866, startPoint y: 575, endPoint x: 153, endPoint y: 345, distance: 749.2
click at [38, 263] on div "1 Notifications Steve Menda shared WT2621734_ADM_PONTELLE 2PK SHORT in UP FYE 2…" at bounding box center [784, 350] width 1568 height 700
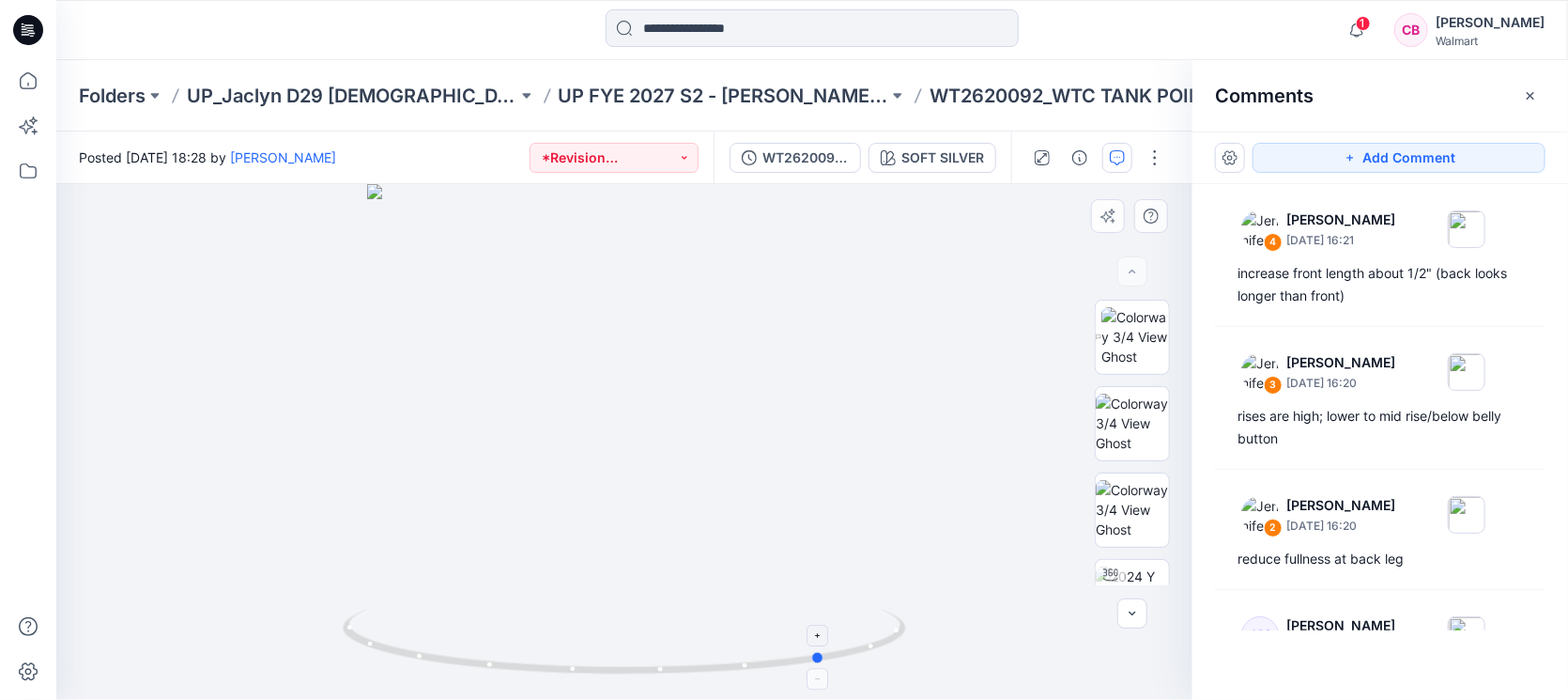
drag, startPoint x: 655, startPoint y: 673, endPoint x: 856, endPoint y: 654, distance: 201.9
click at [856, 654] on icon at bounding box center [626, 643] width 568 height 70
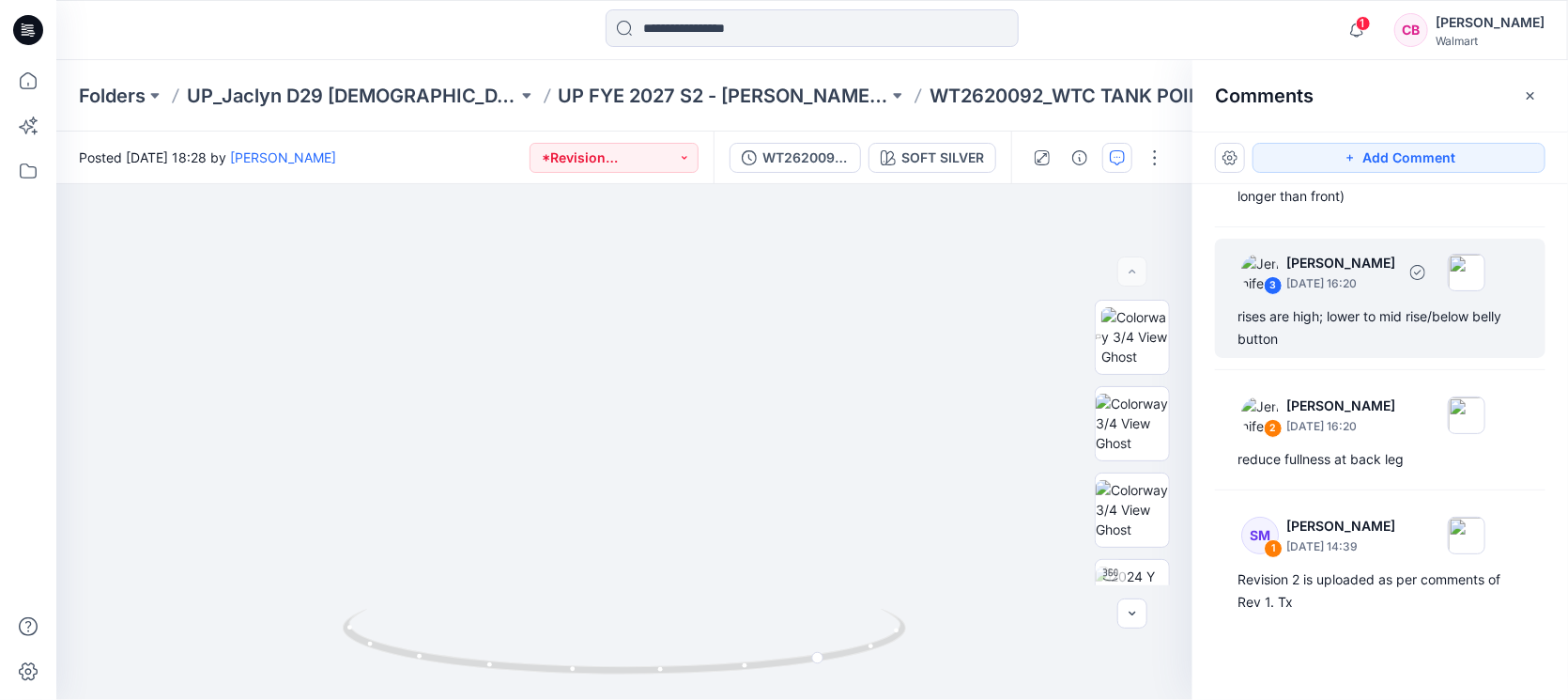
scroll to position [99, 0]
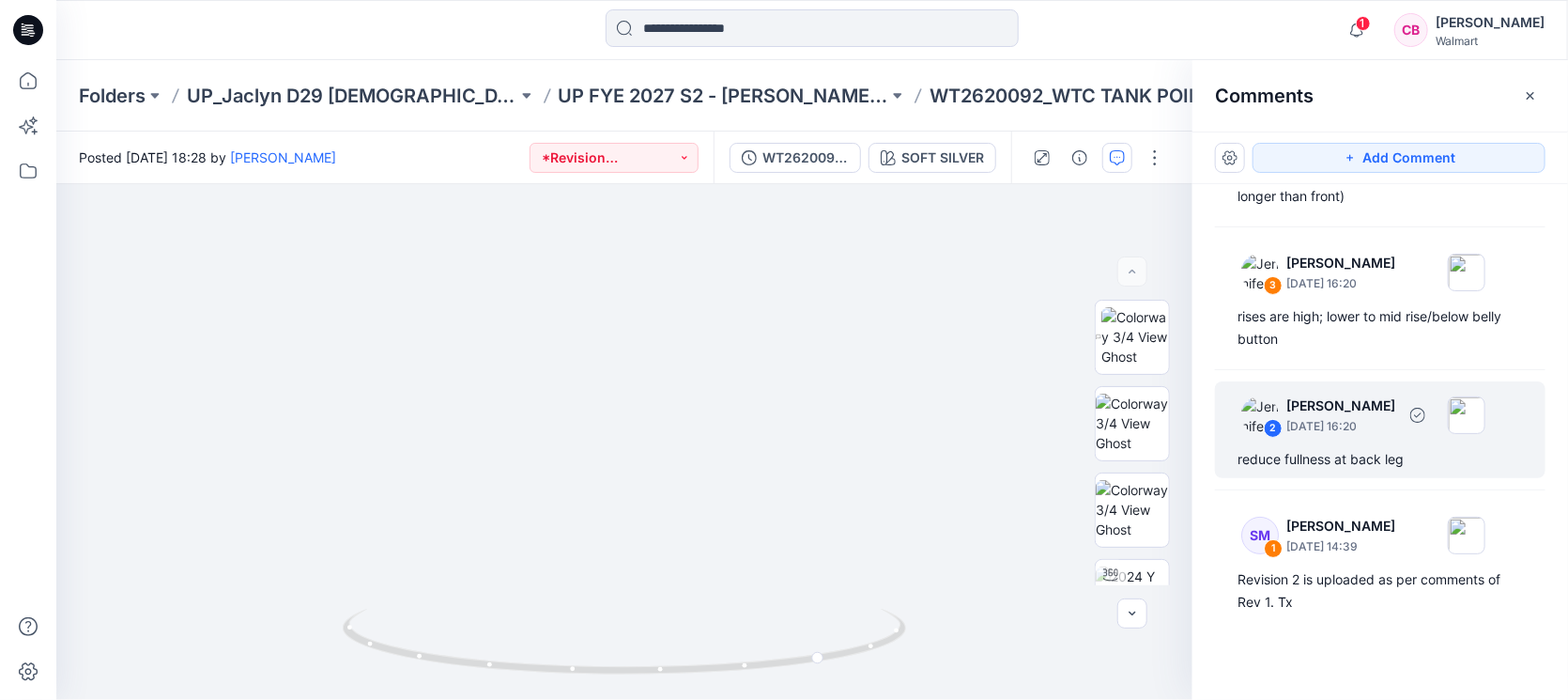
click at [1328, 448] on div "reduce fullness at back leg" at bounding box center [1380, 459] width 285 height 22
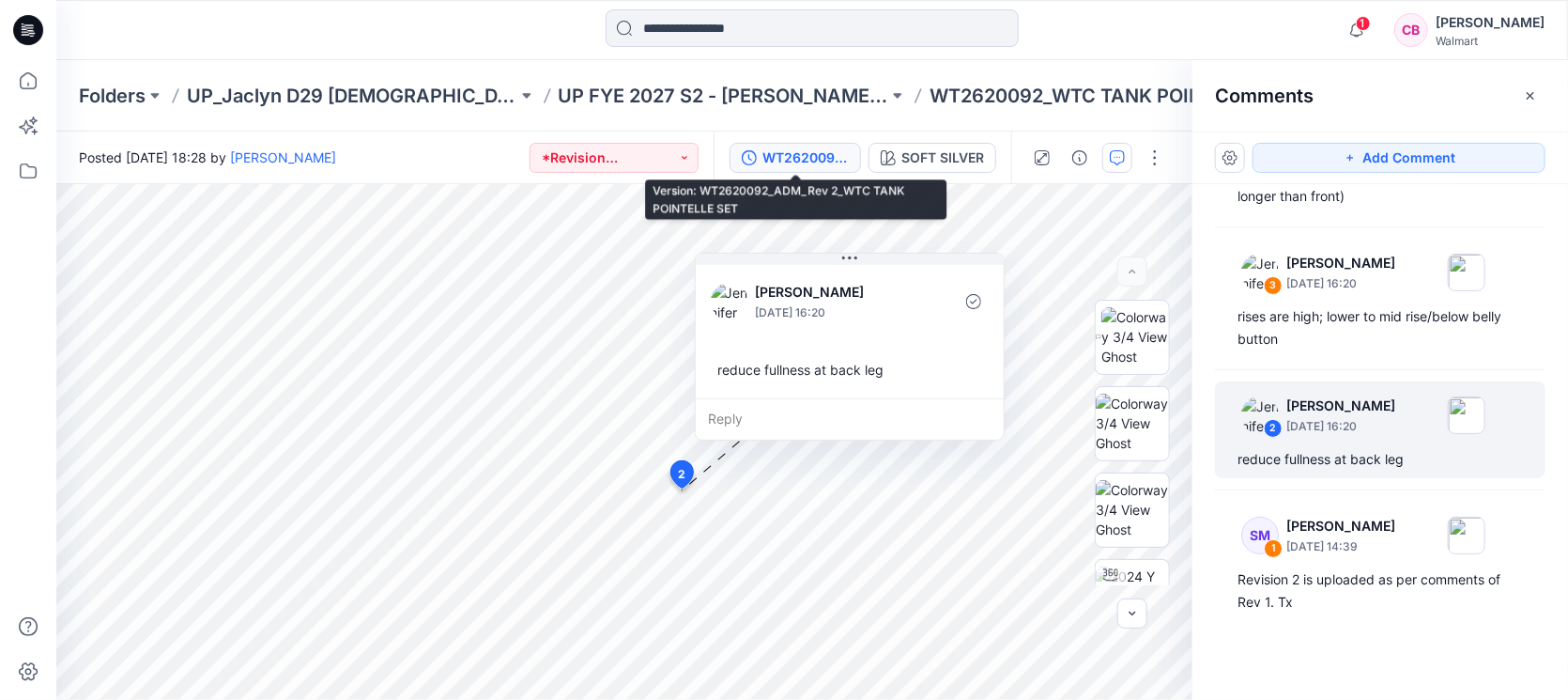
click at [797, 163] on div "WT2620092_ADM_Rev 2_WTC TANK POINTELLE SET" at bounding box center [806, 157] width 87 height 20
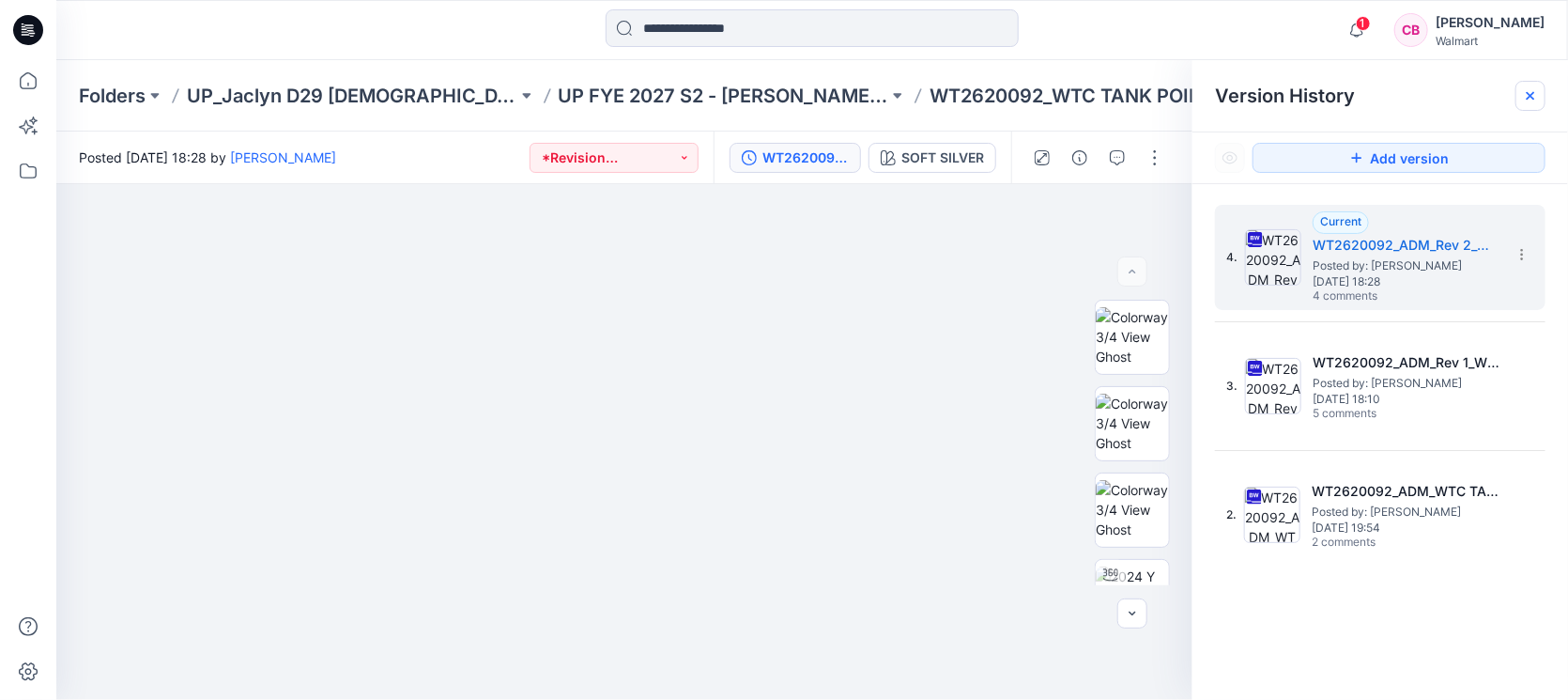
click at [1540, 87] on div at bounding box center [1529, 95] width 30 height 30
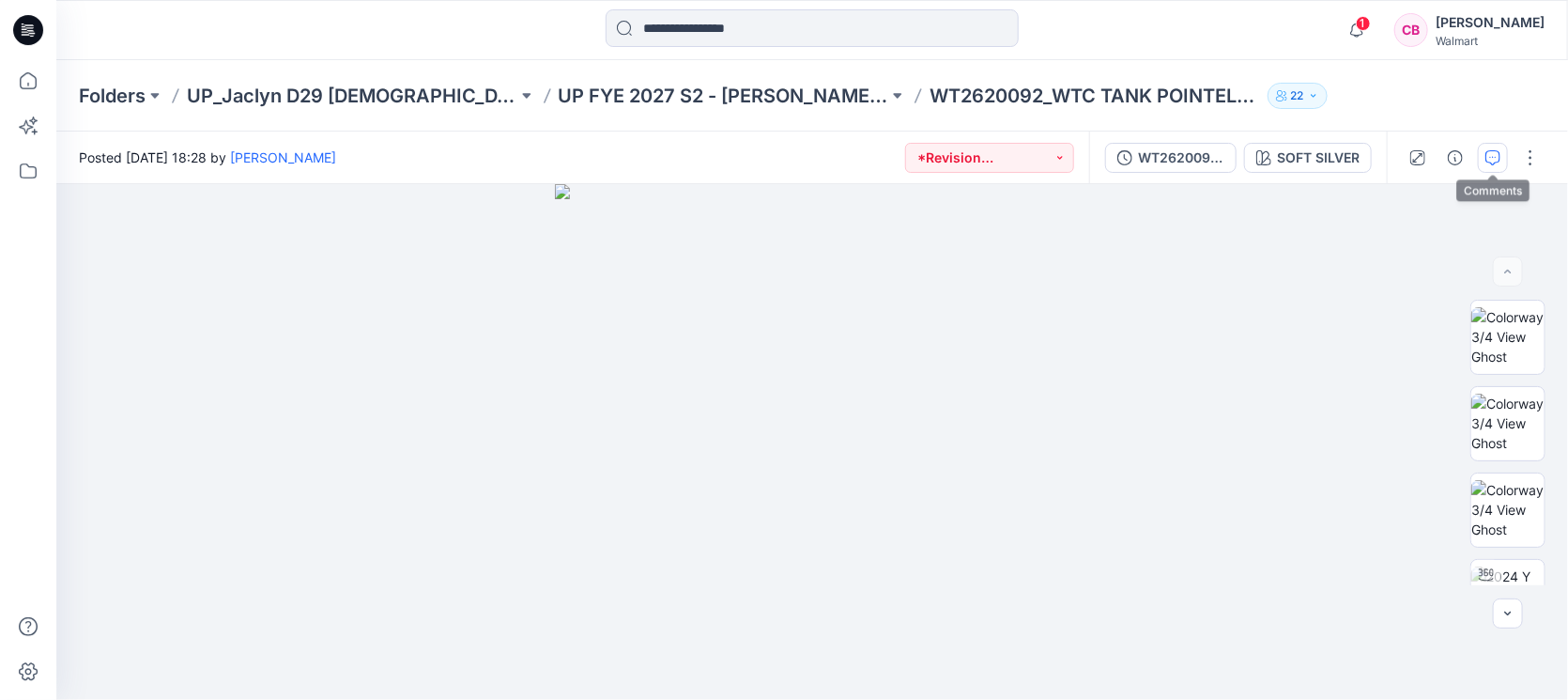
click at [1504, 163] on button "button" at bounding box center [1492, 157] width 30 height 30
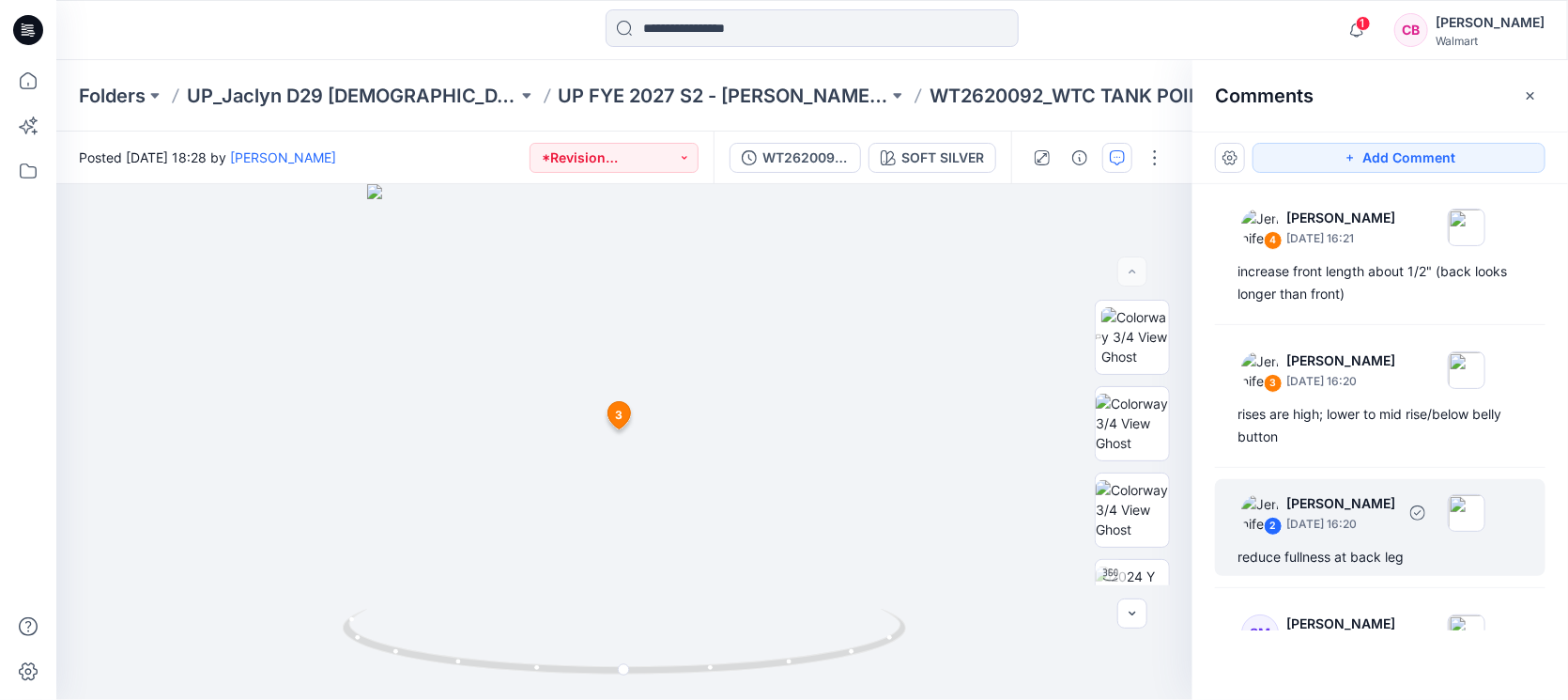
scroll to position [0, 0]
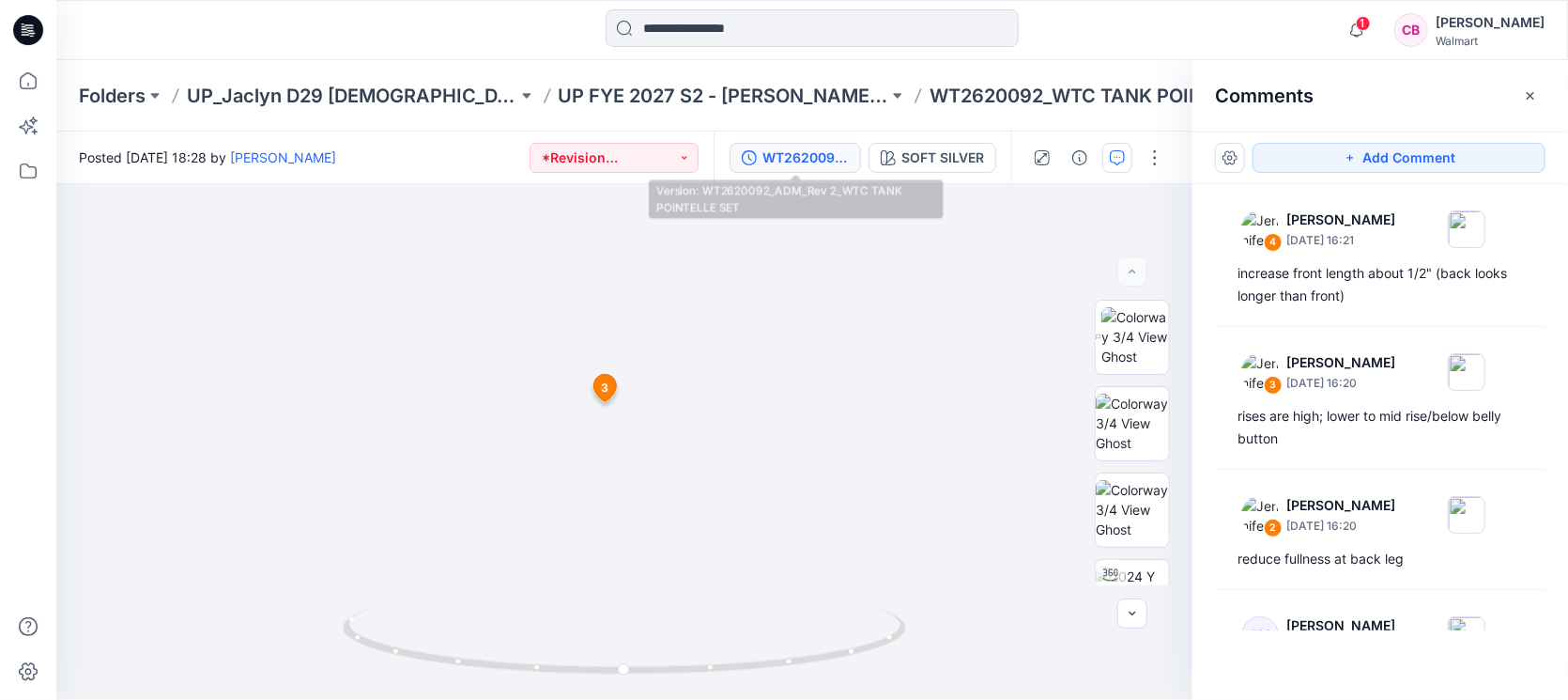
click at [791, 148] on div "WT2620092_ADM_Rev 2_WTC TANK POINTELLE SET" at bounding box center [806, 157] width 87 height 20
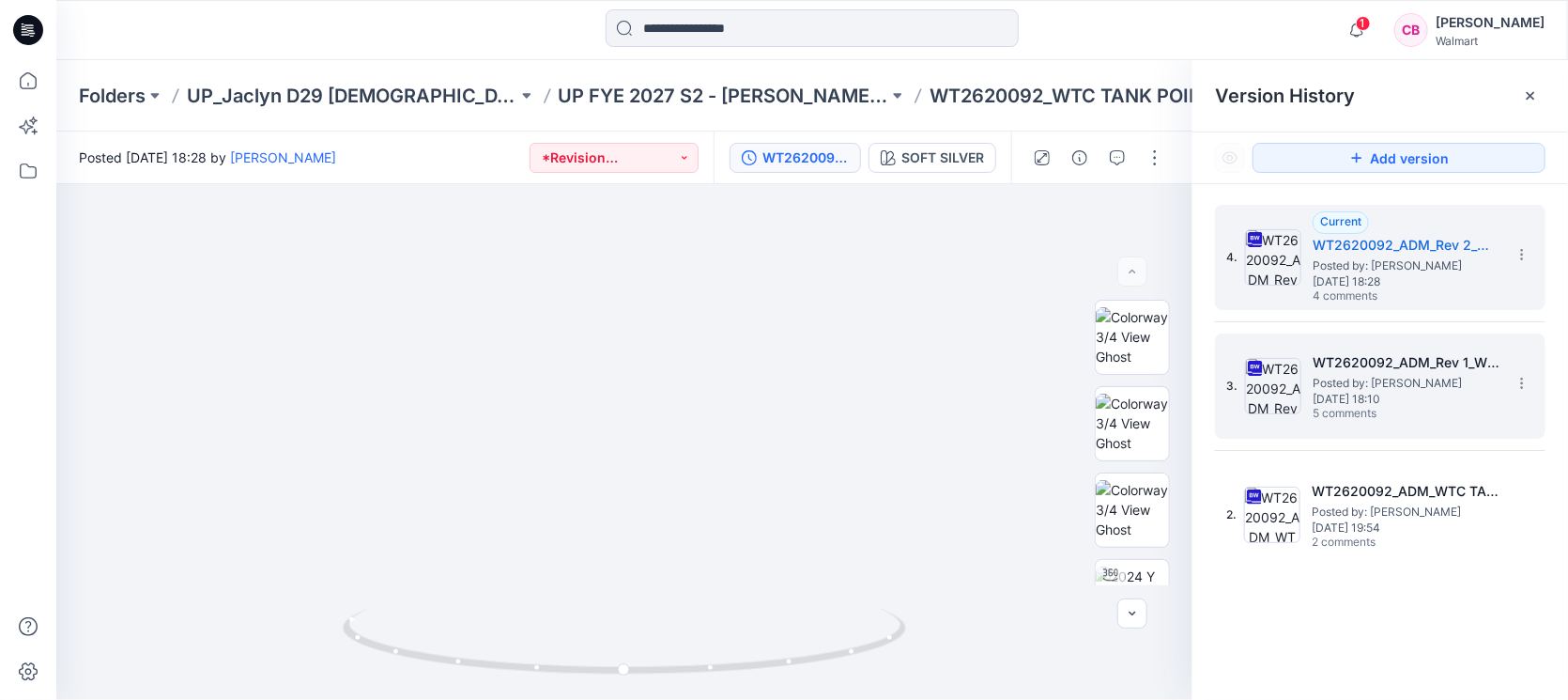
click at [1352, 408] on span "5 comments" at bounding box center [1378, 415] width 131 height 15
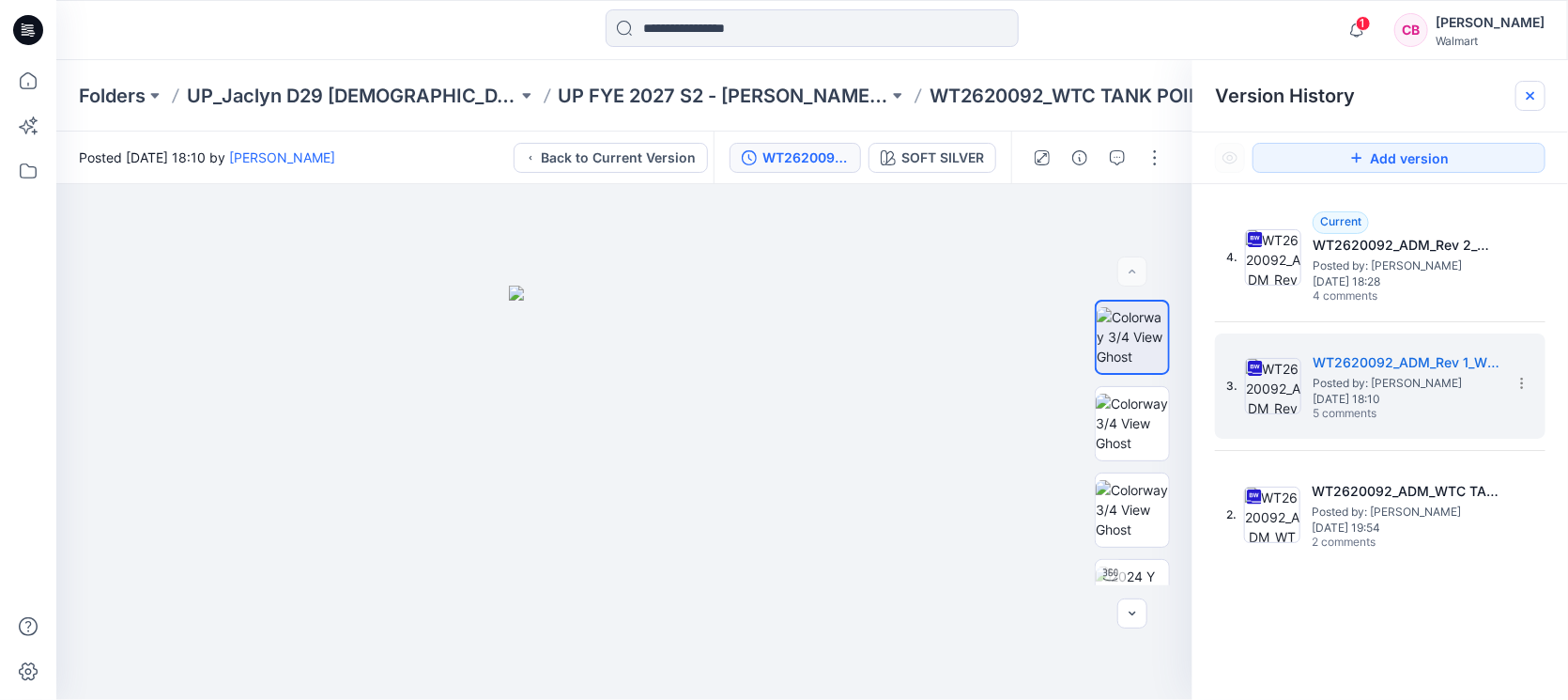
click at [1527, 98] on icon at bounding box center [1530, 95] width 8 height 8
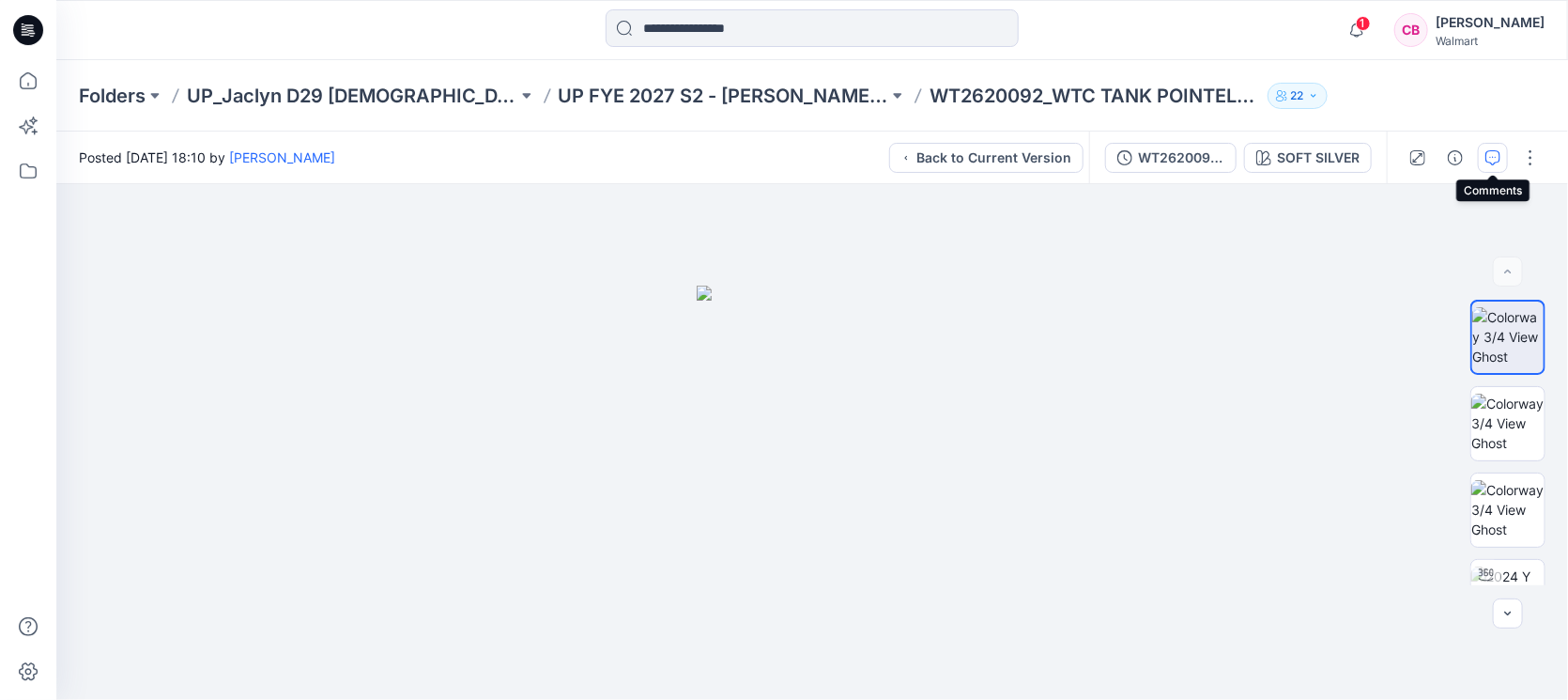
click at [1491, 143] on button "button" at bounding box center [1492, 157] width 30 height 30
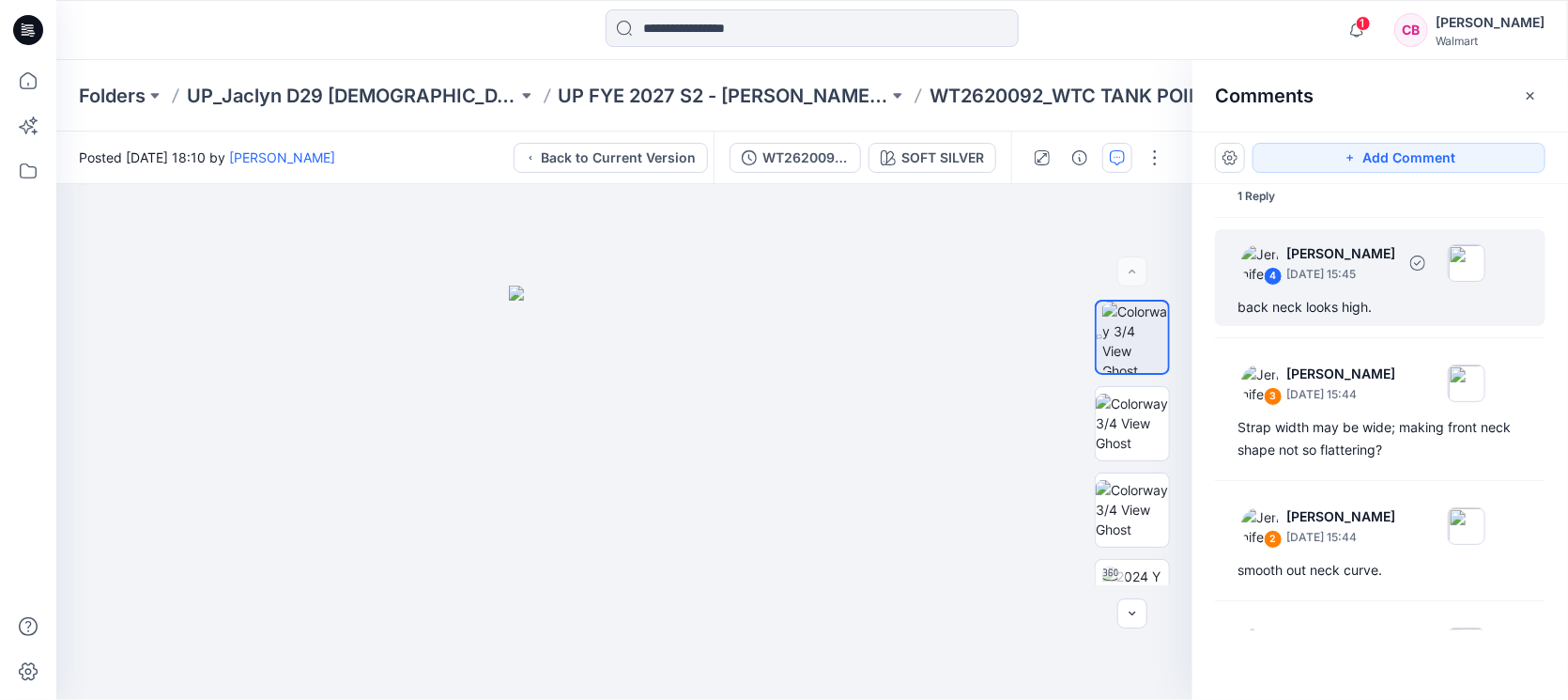
scroll to position [216, 0]
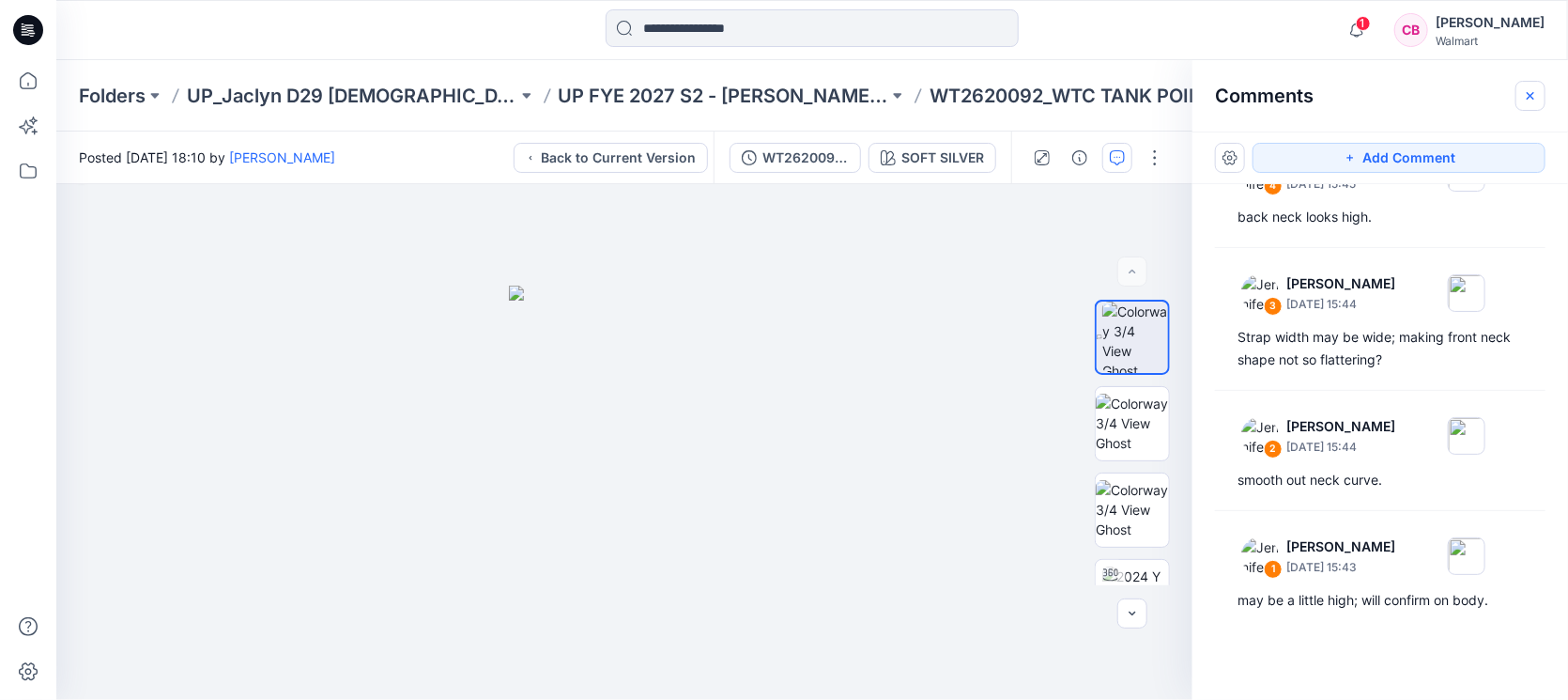
click at [1527, 94] on icon "button" at bounding box center [1530, 96] width 15 height 15
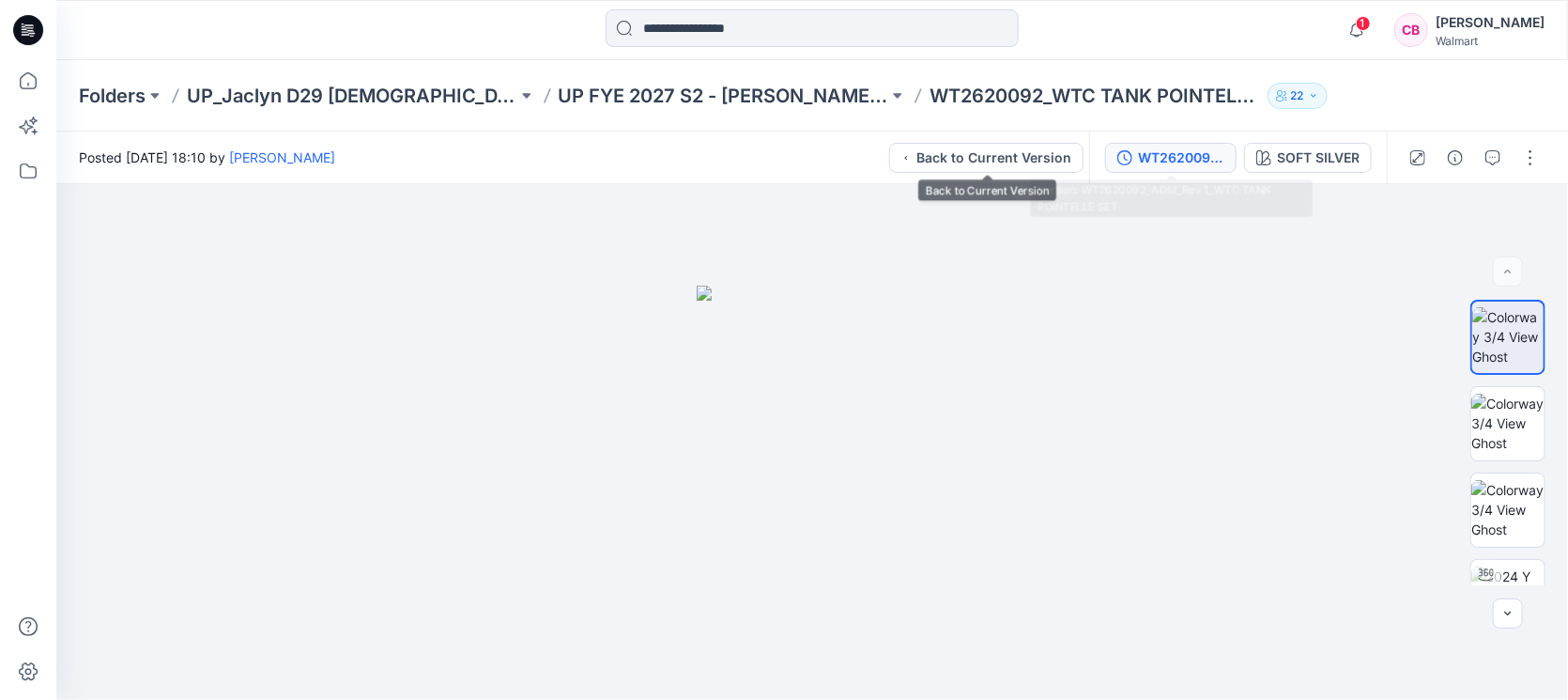
click at [1165, 158] on div "WT2620092_ADM_Rev 1_WTC TANK POINTELLE SET" at bounding box center [1182, 157] width 87 height 20
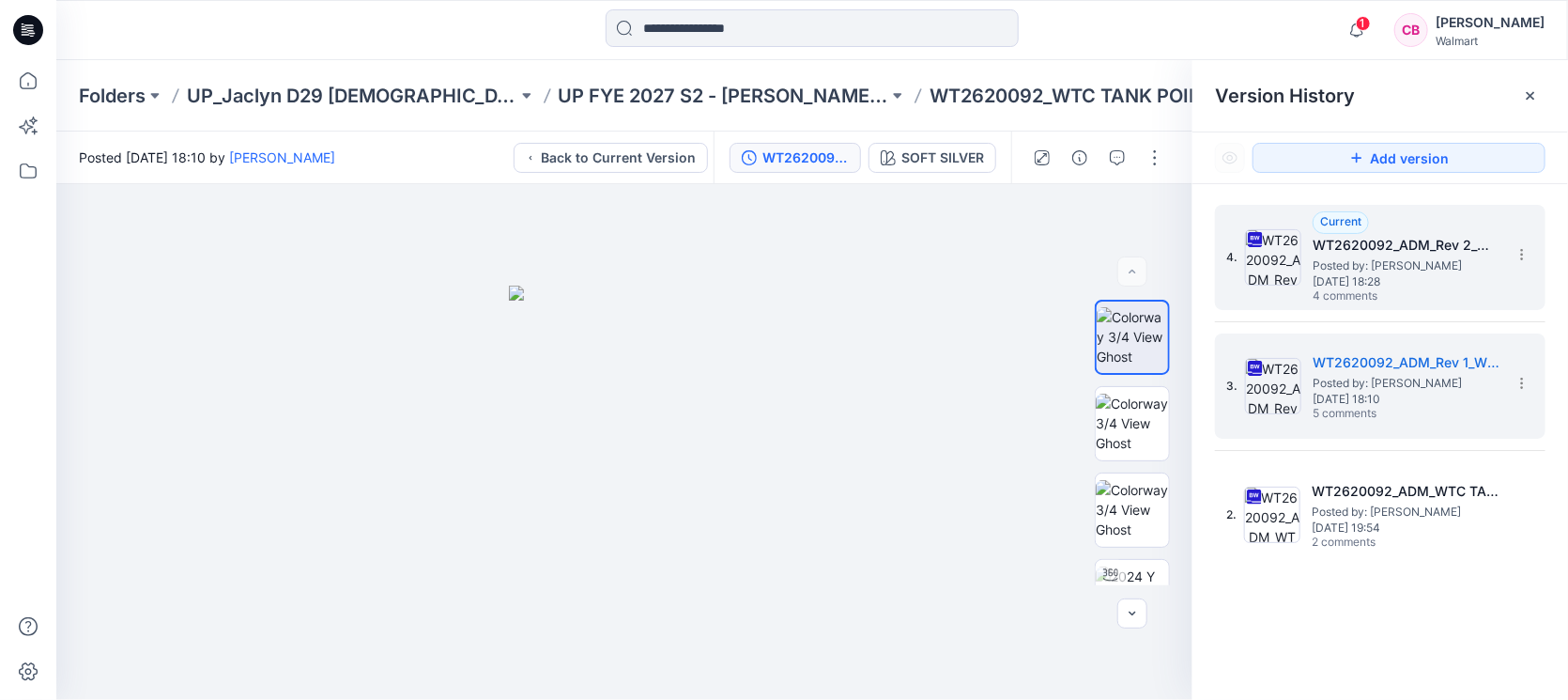
click at [1360, 254] on h5 "WT2620092_ADM_Rev 2_WTC TANK POINTELLE SET" at bounding box center [1406, 245] width 188 height 22
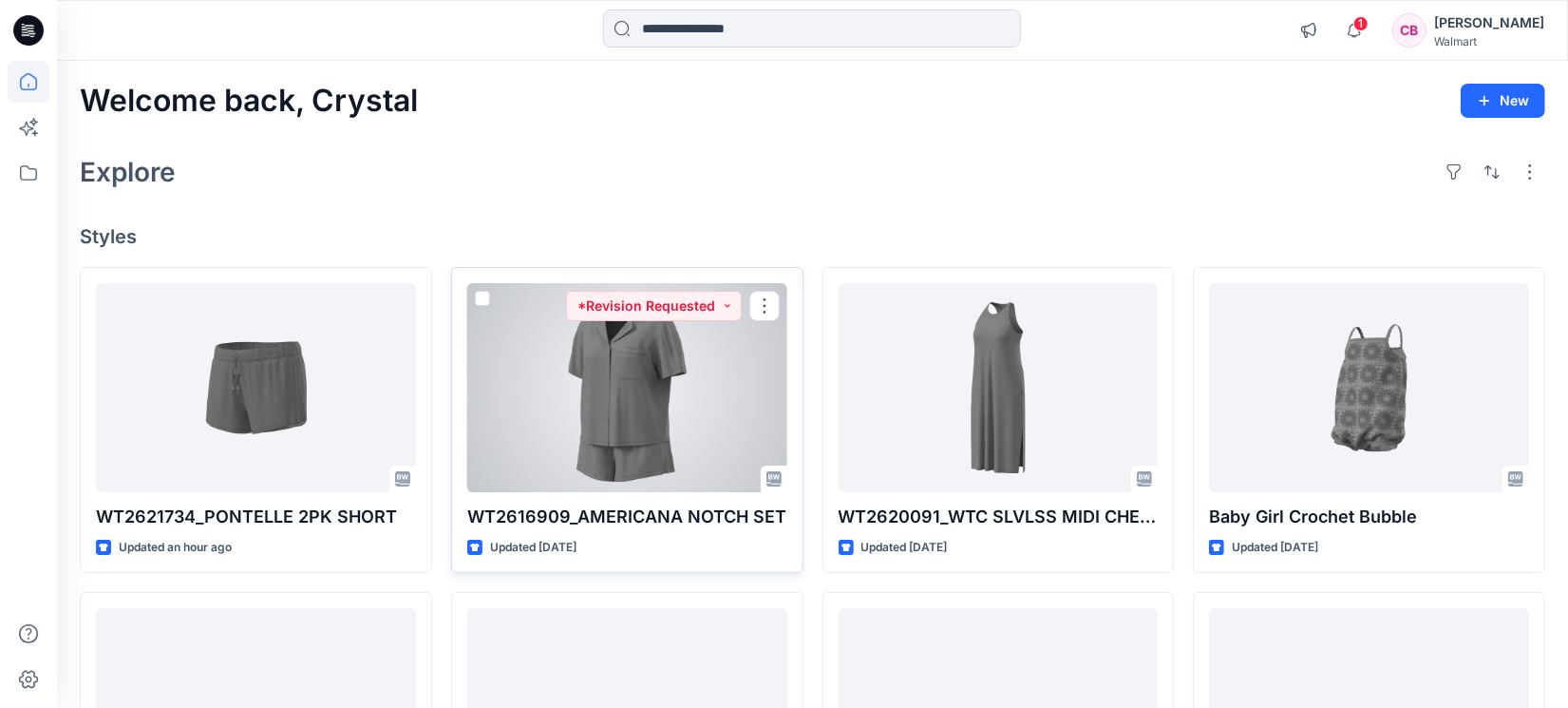
click at [647, 456] on div at bounding box center [627, 387] width 320 height 209
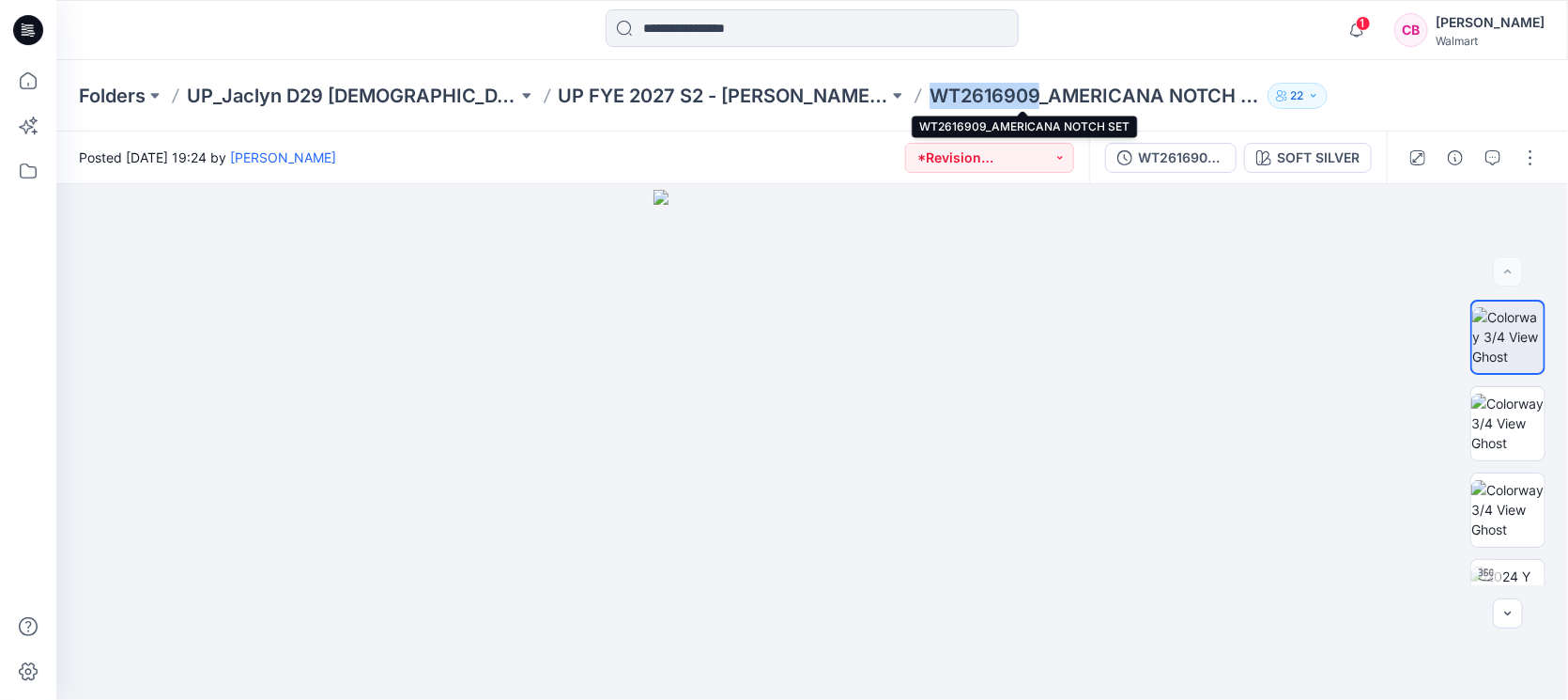
drag, startPoint x: 857, startPoint y: 94, endPoint x: 965, endPoint y: 98, distance: 108.1
click at [965, 98] on p "WT2616909_AMERICANA NOTCH SET" at bounding box center [1094, 95] width 331 height 26
copy p "WT2616909"
click at [696, 29] on input at bounding box center [811, 28] width 413 height 38
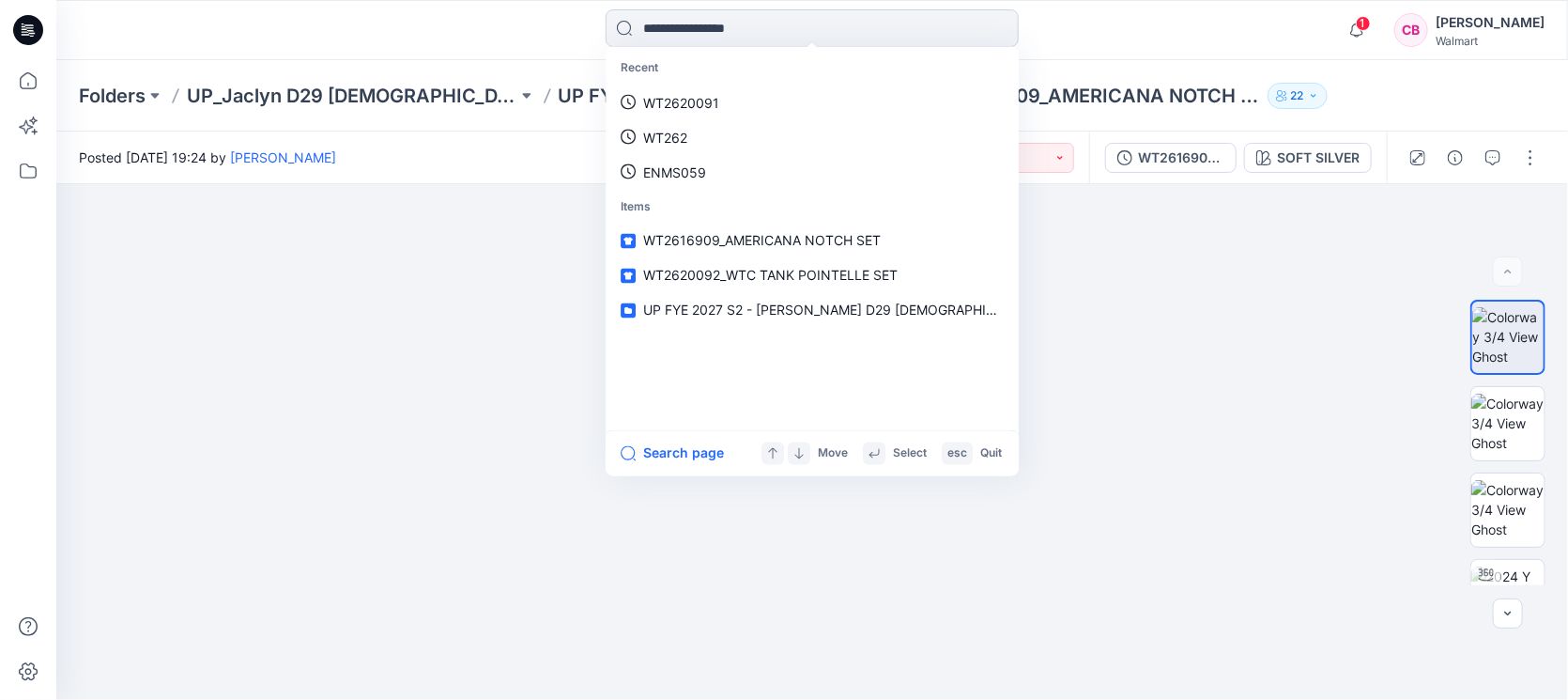
paste input "*******"
type input "*******"
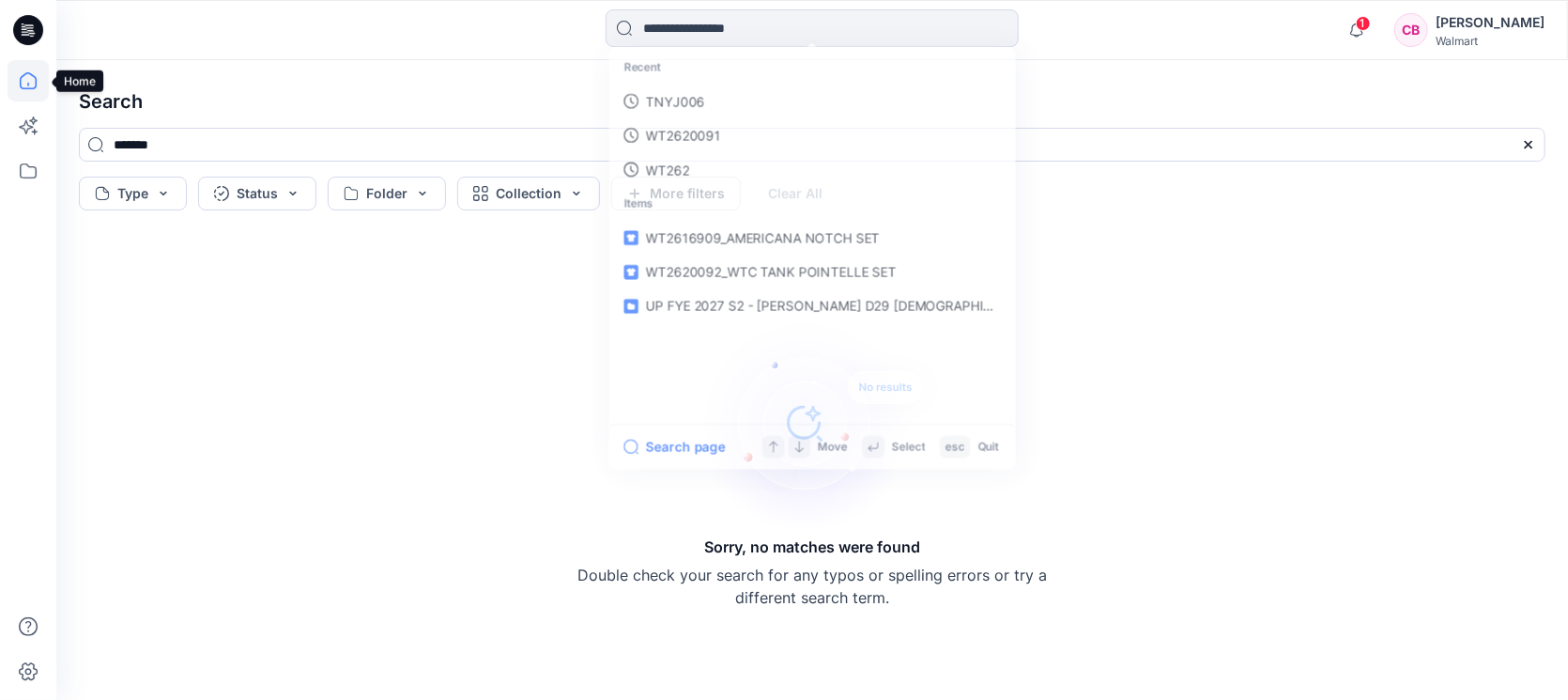
click at [22, 86] on icon at bounding box center [28, 80] width 41 height 41
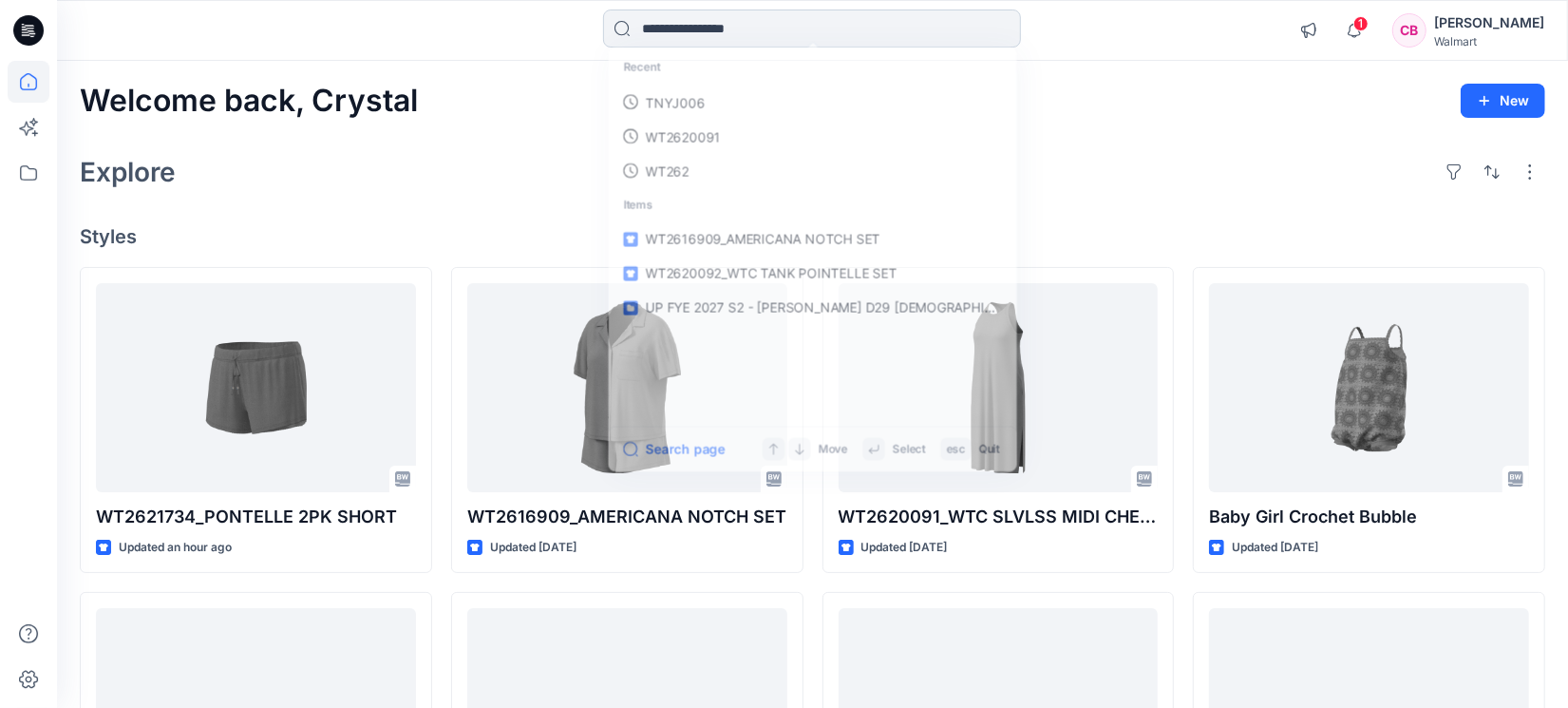
click at [721, 37] on input at bounding box center [812, 28] width 418 height 38
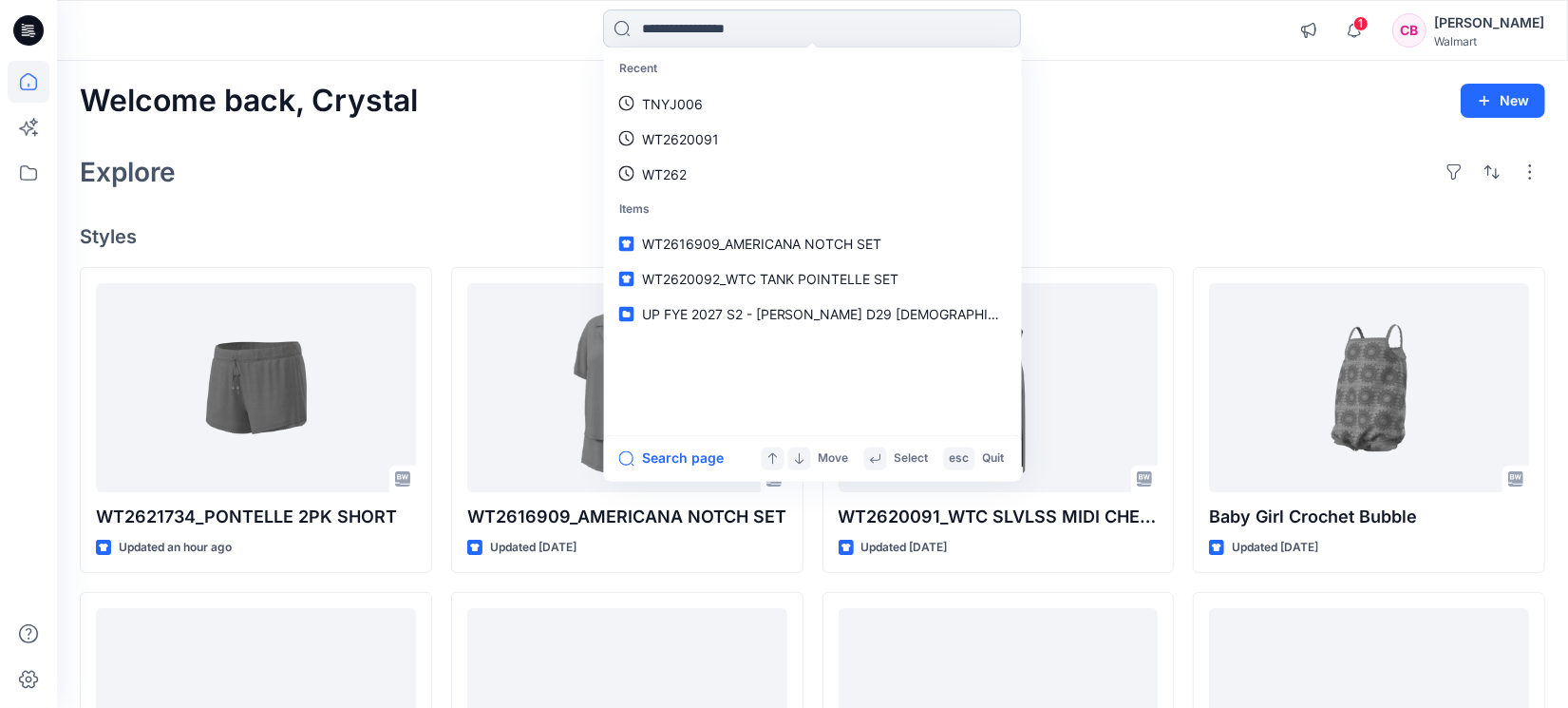
paste input "********"
type input "********"
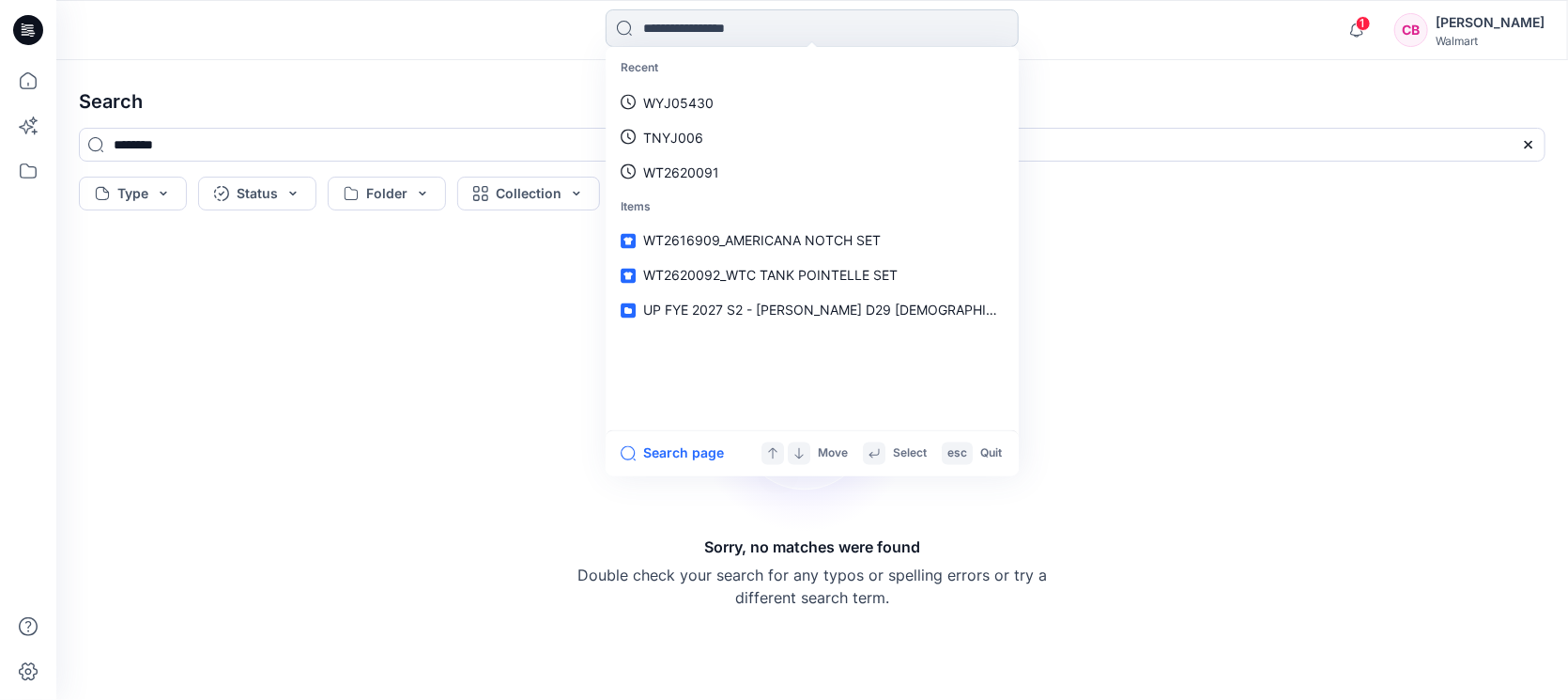
click at [702, 27] on input at bounding box center [811, 28] width 413 height 38
paste input "*********"
type input "*********"
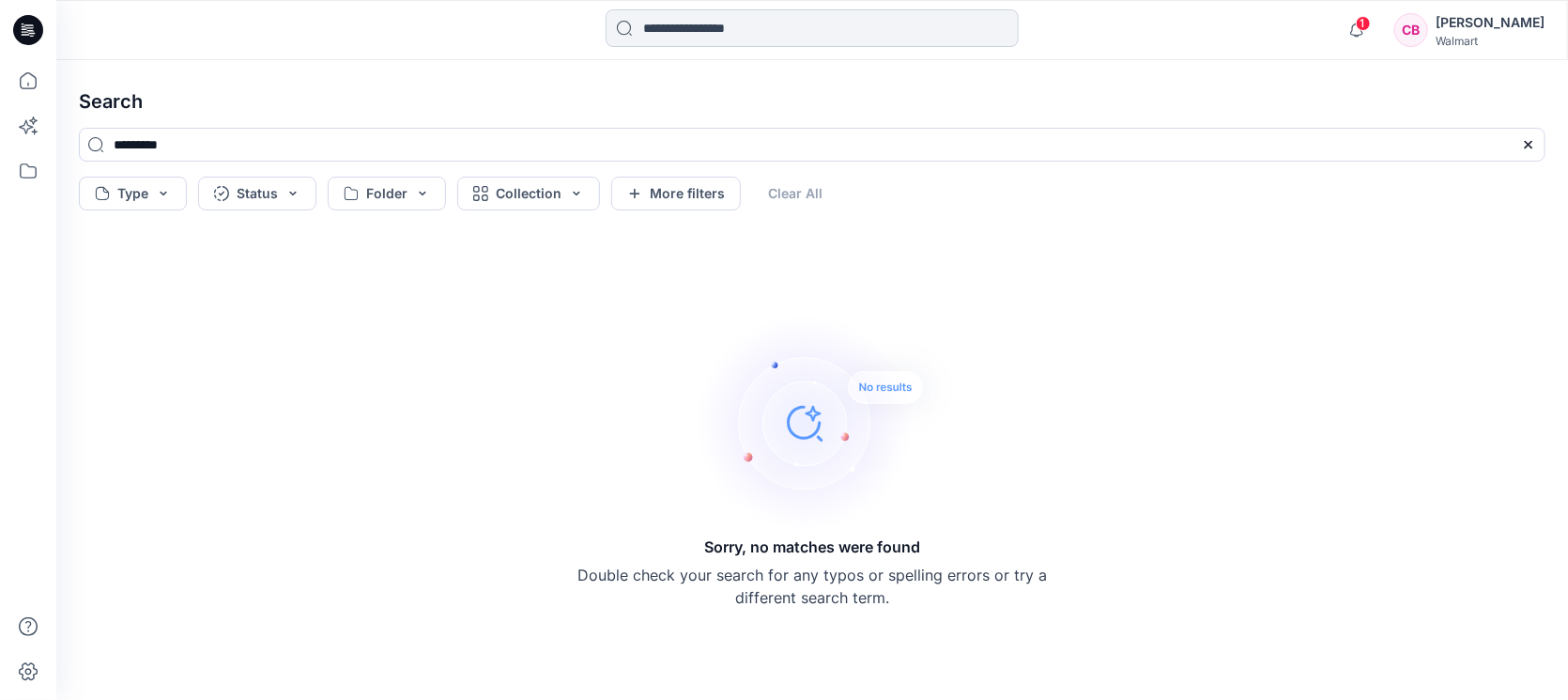
click at [762, 35] on input at bounding box center [811, 28] width 413 height 38
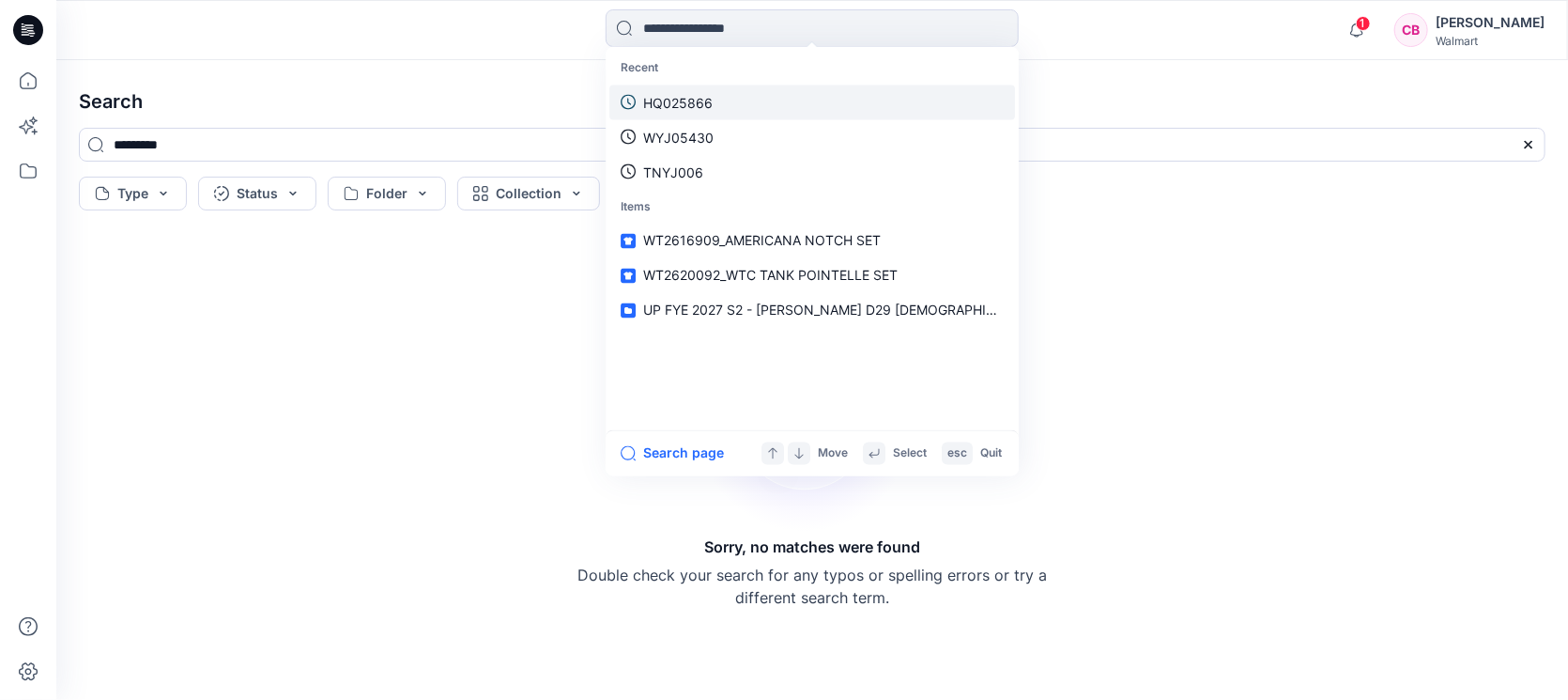
click at [705, 100] on p "HQ025866​" at bounding box center [678, 101] width 69 height 19
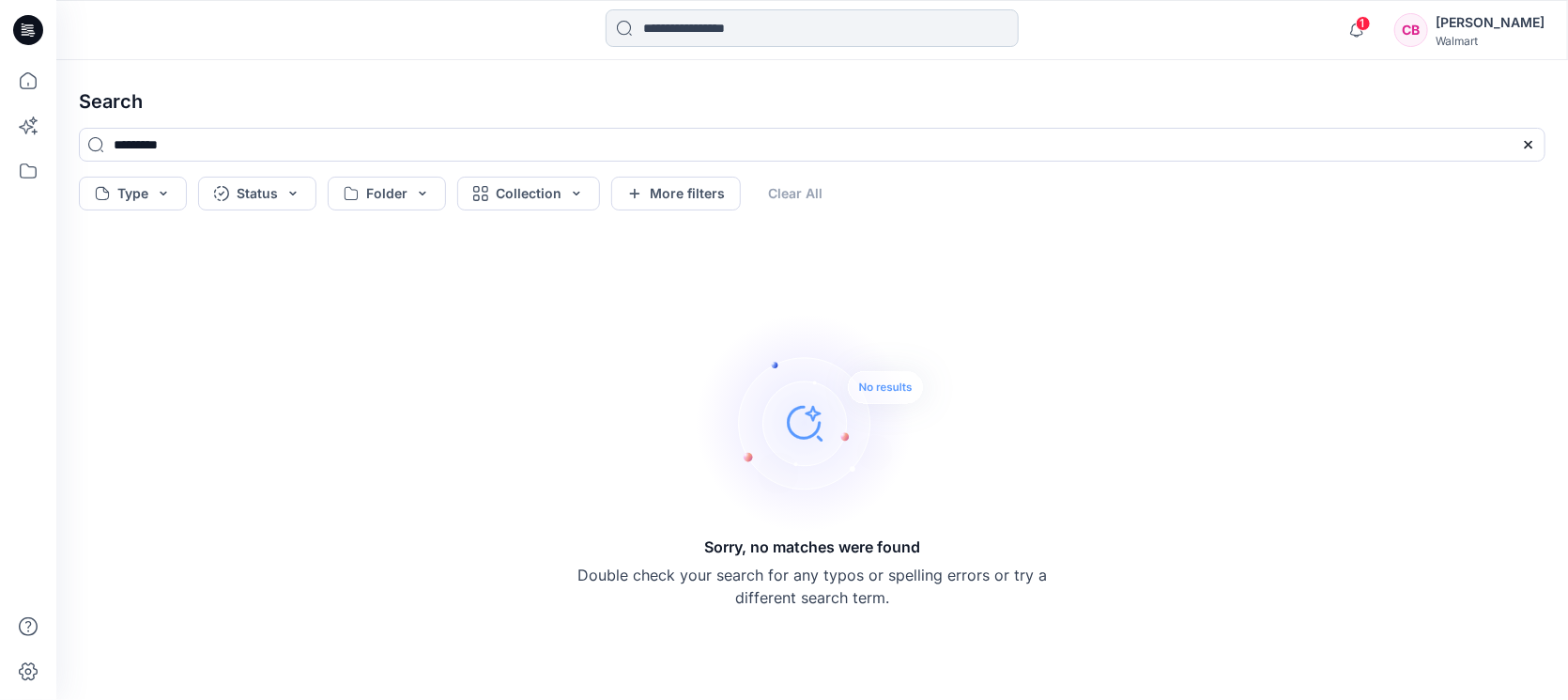
click at [710, 35] on input at bounding box center [811, 28] width 413 height 38
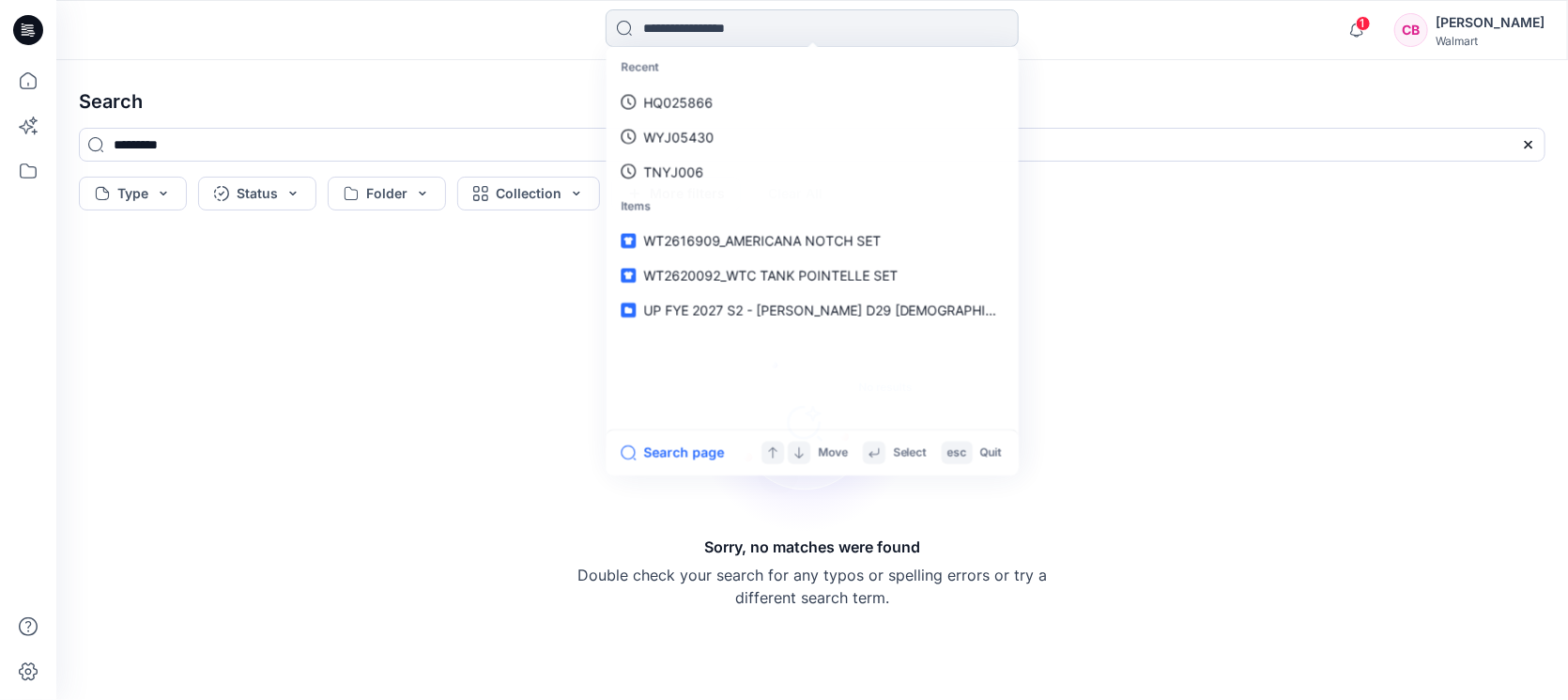
paste input "*********"
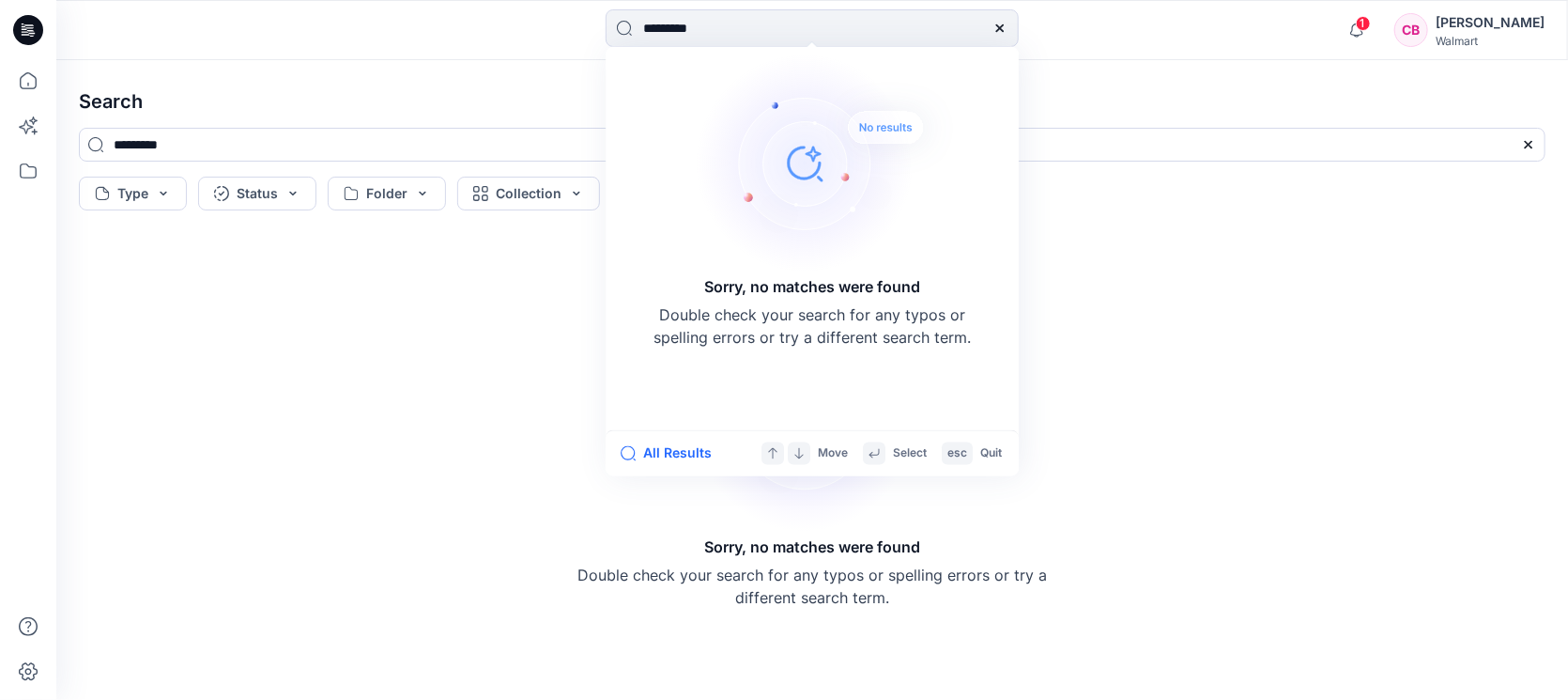
type input "*********"
click at [24, 78] on icon at bounding box center [28, 80] width 41 height 41
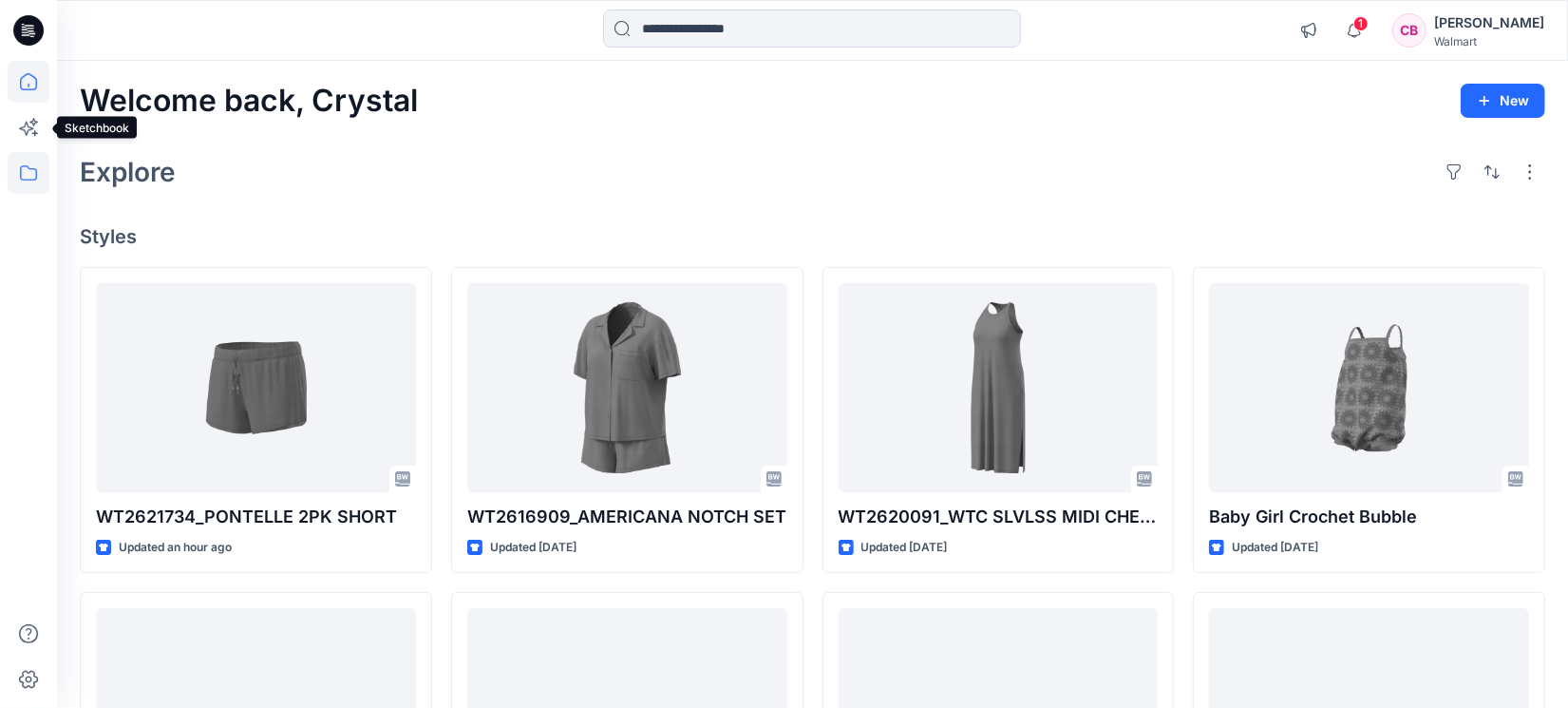
drag, startPoint x: 24, startPoint y: 137, endPoint x: 24, endPoint y: 160, distance: 23.0
click at [24, 138] on icon at bounding box center [28, 127] width 42 height 42
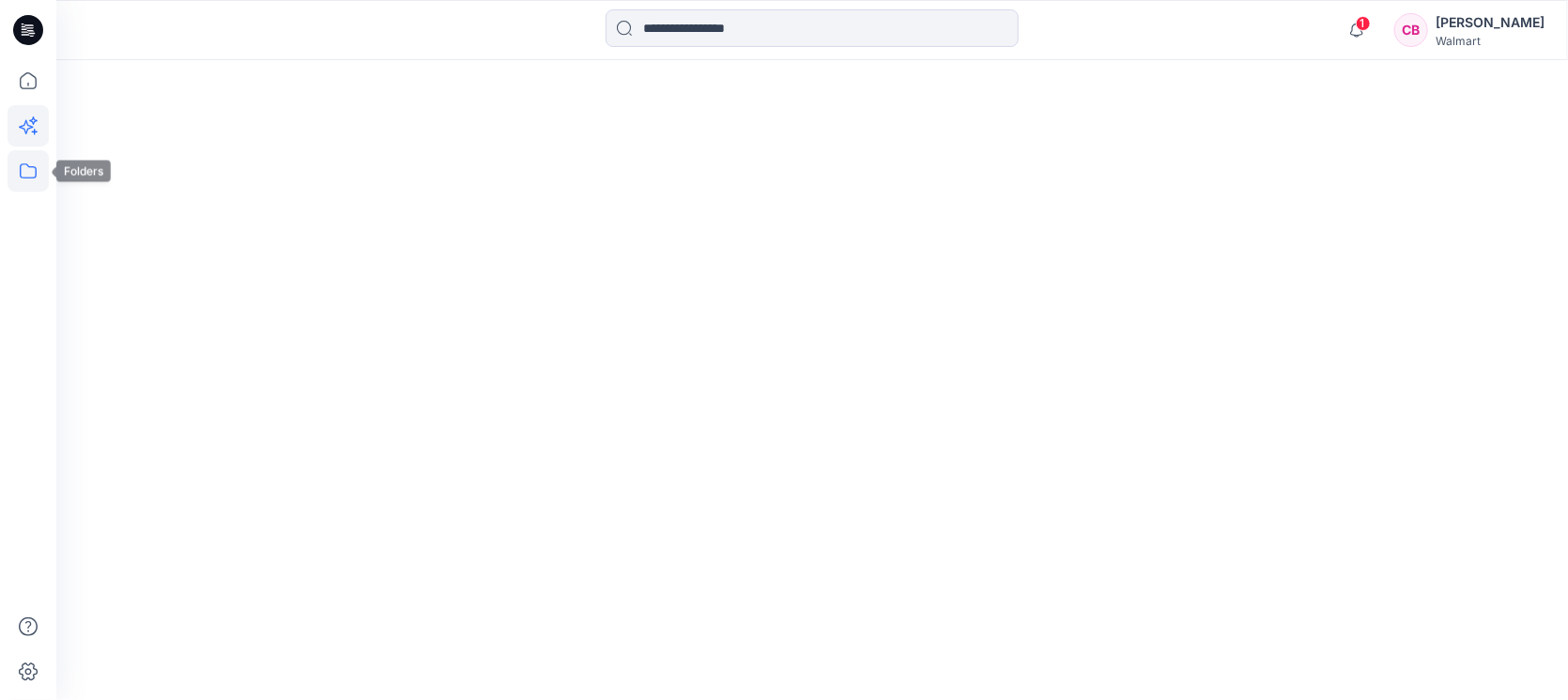
click at [24, 172] on icon at bounding box center [28, 171] width 41 height 41
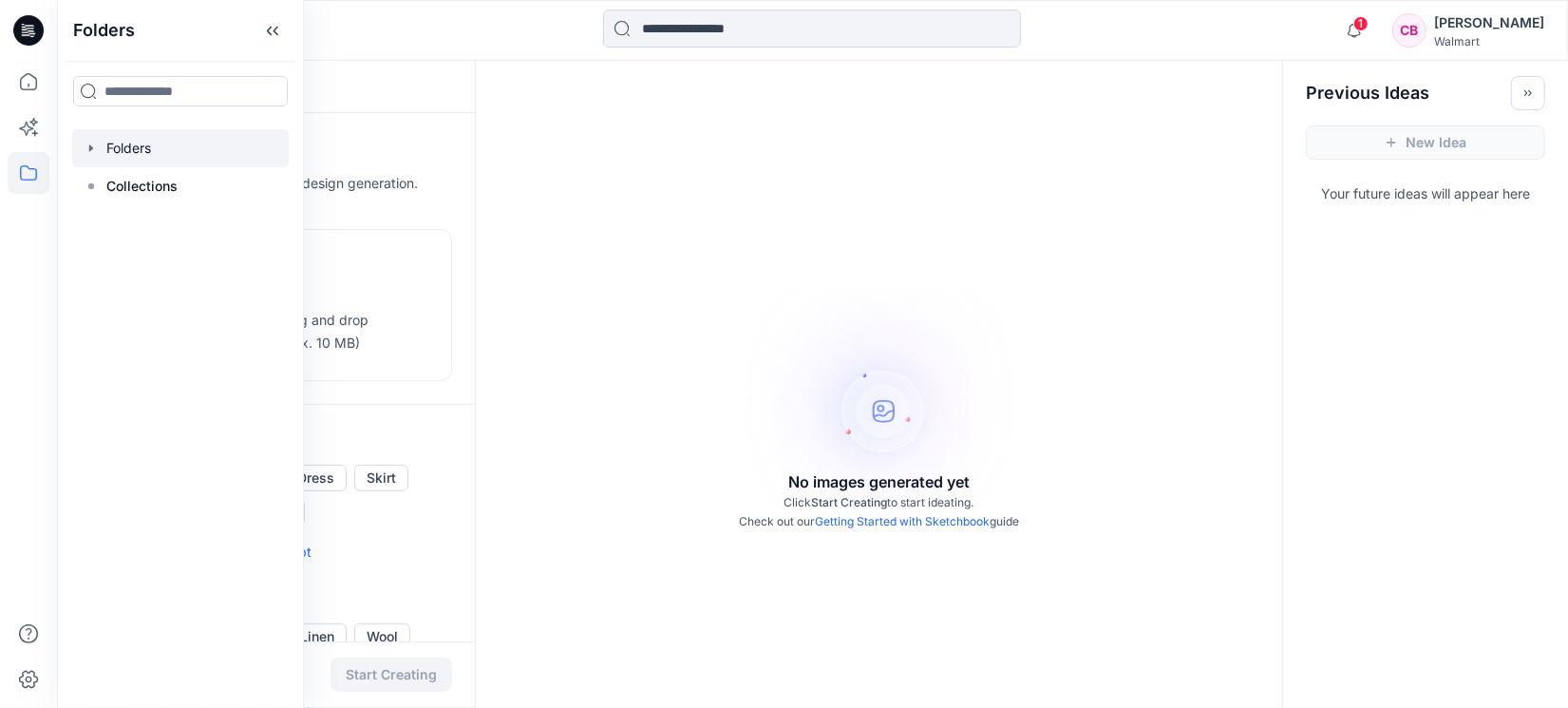
click at [120, 144] on div at bounding box center [180, 147] width 216 height 38
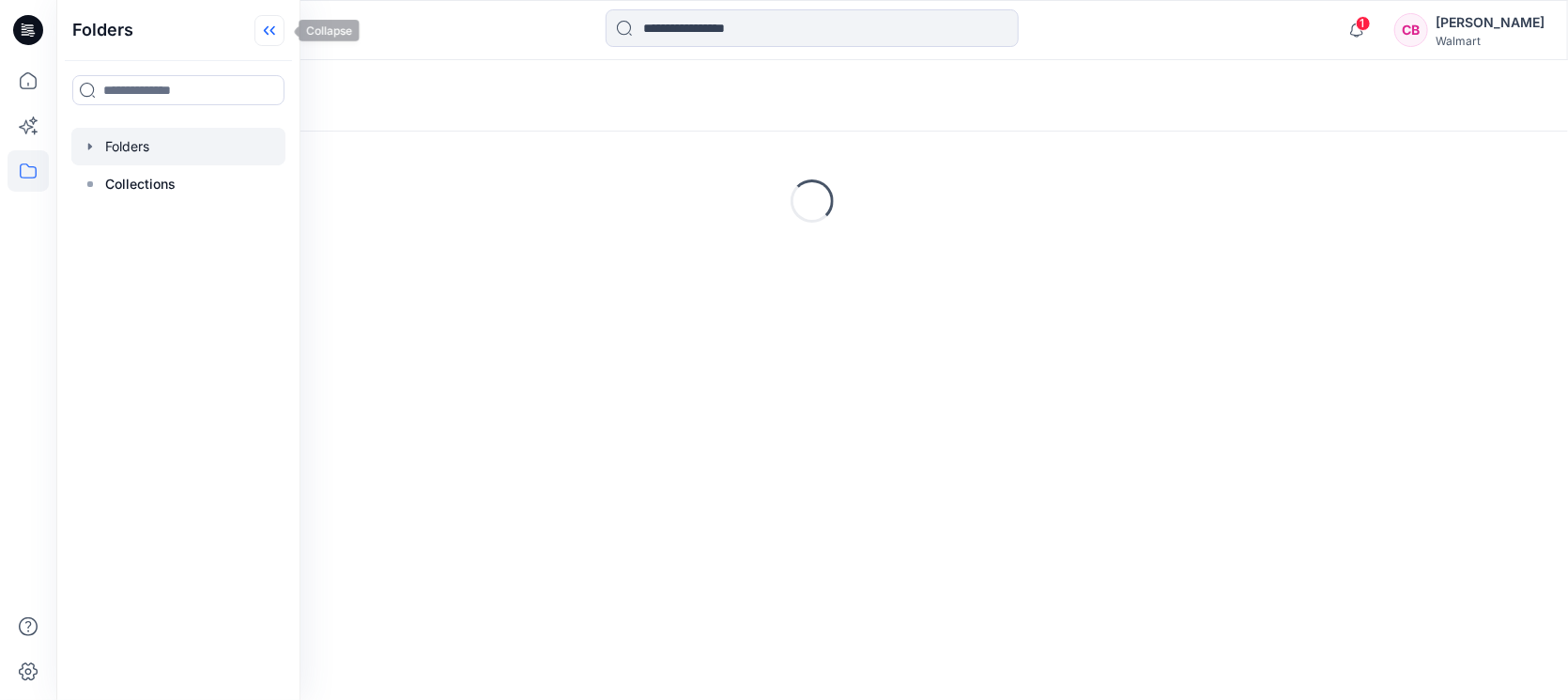
click at [263, 25] on icon at bounding box center [269, 31] width 30 height 31
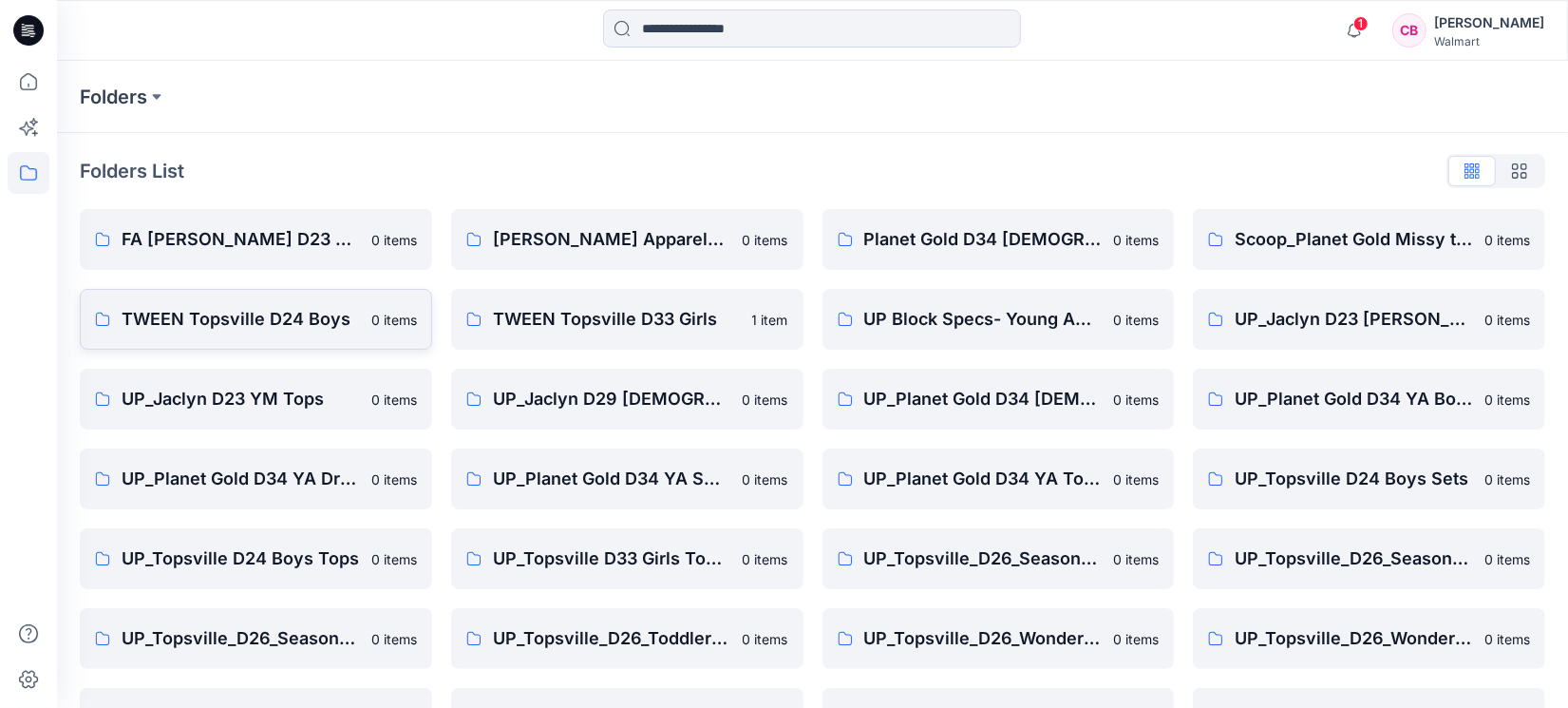
click at [218, 311] on p "TWEEN Topsville D24 Boys" at bounding box center [241, 319] width 239 height 26
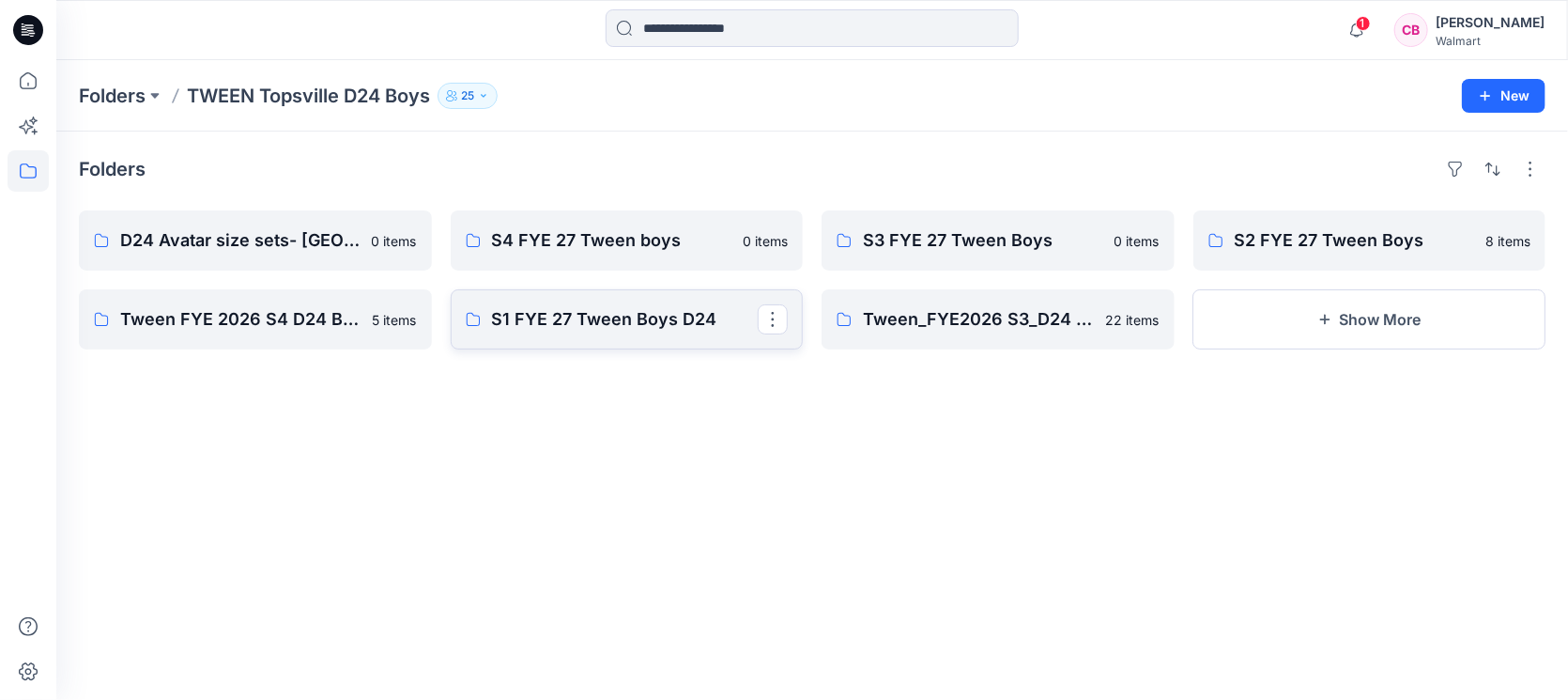
click at [592, 326] on p "S1 FYE 27 Tween Boys D24" at bounding box center [625, 319] width 267 height 26
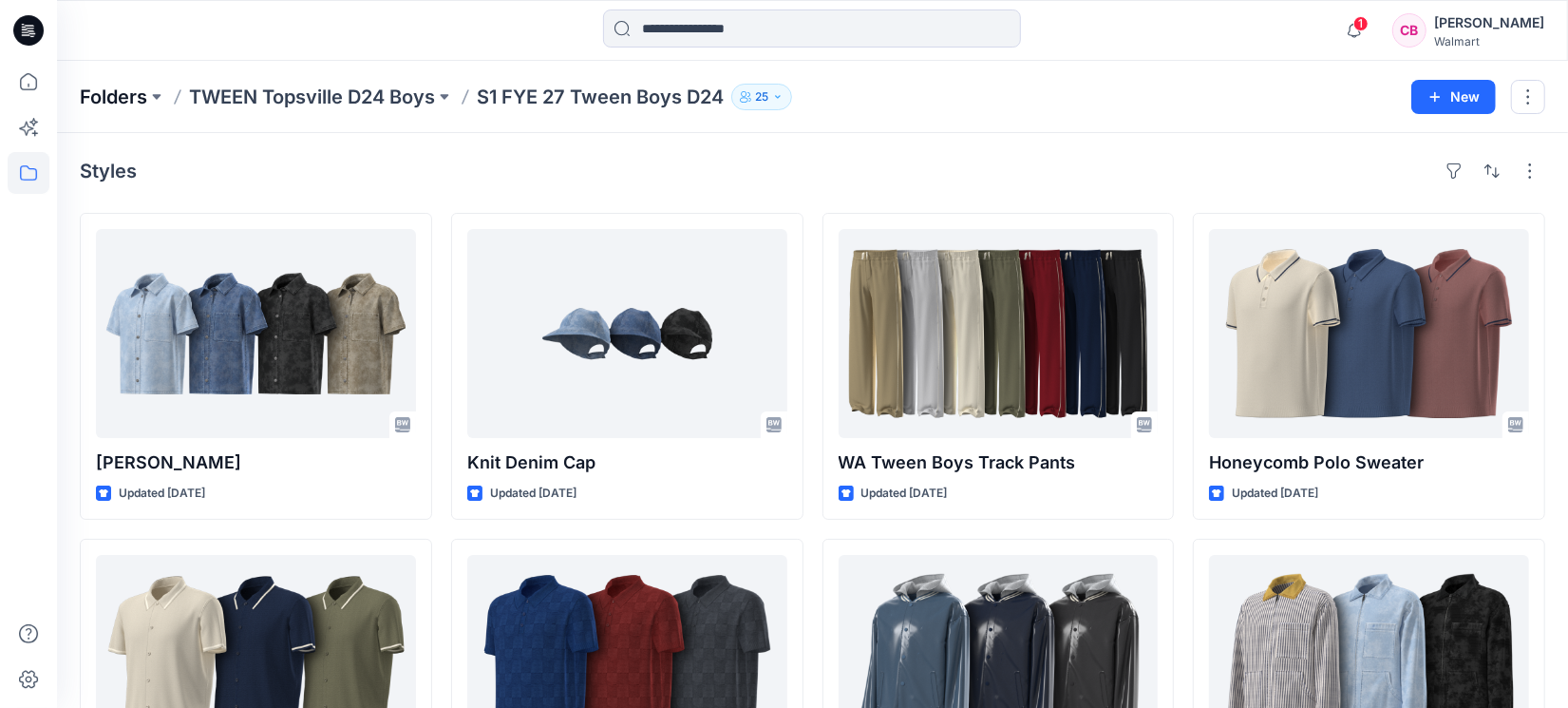
click at [124, 95] on p "Folders" at bounding box center [113, 97] width 67 height 26
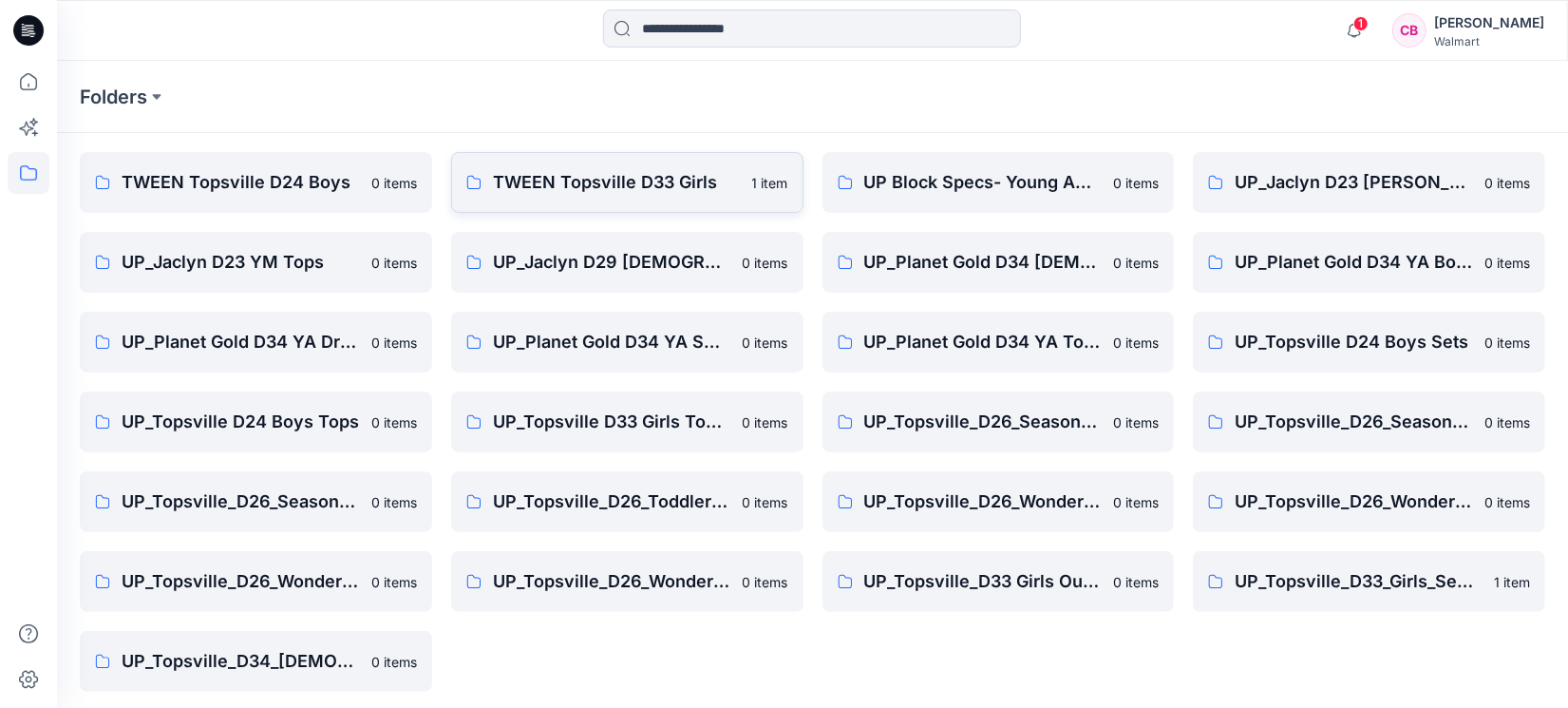
scroll to position [142, 0]
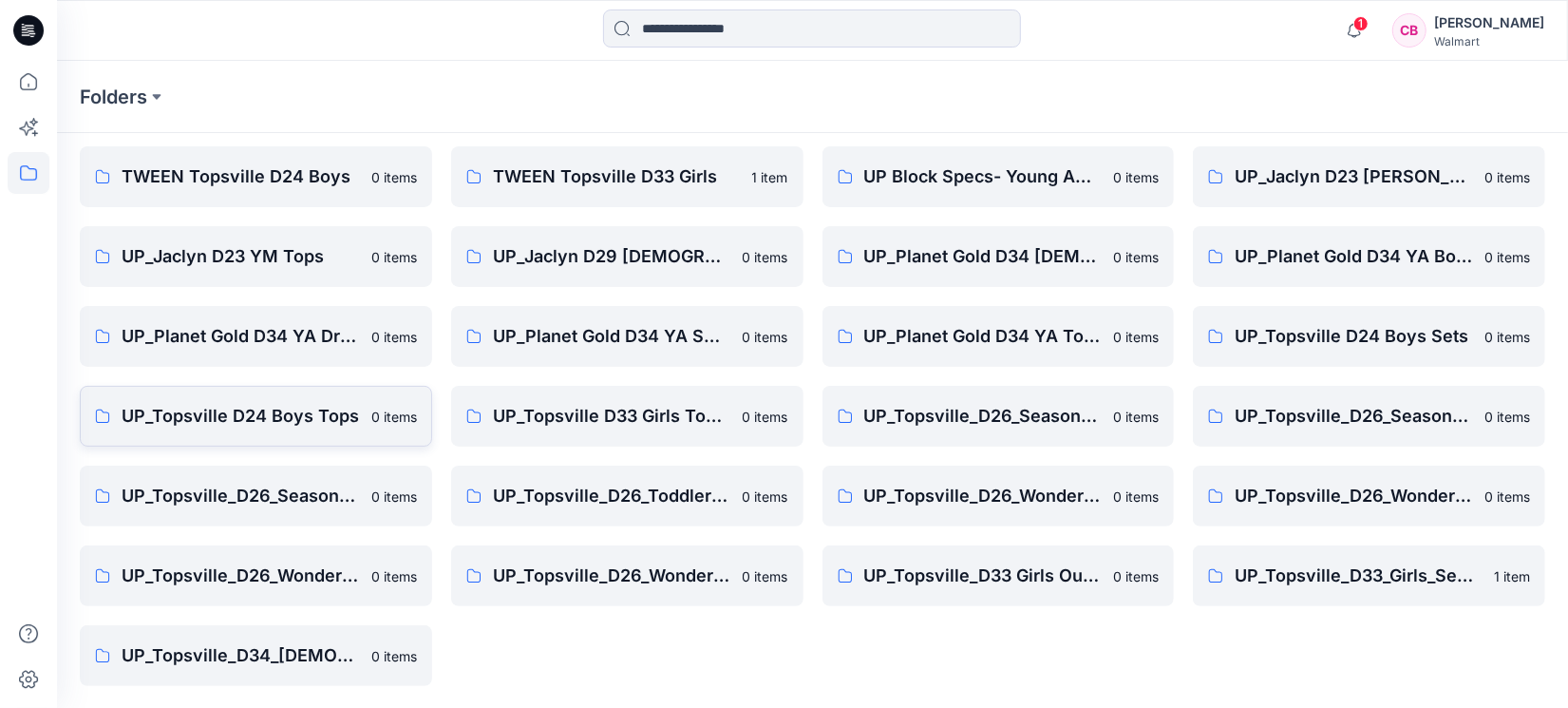
click at [251, 424] on p "UP_Topsville D24 Boys Tops" at bounding box center [241, 415] width 239 height 26
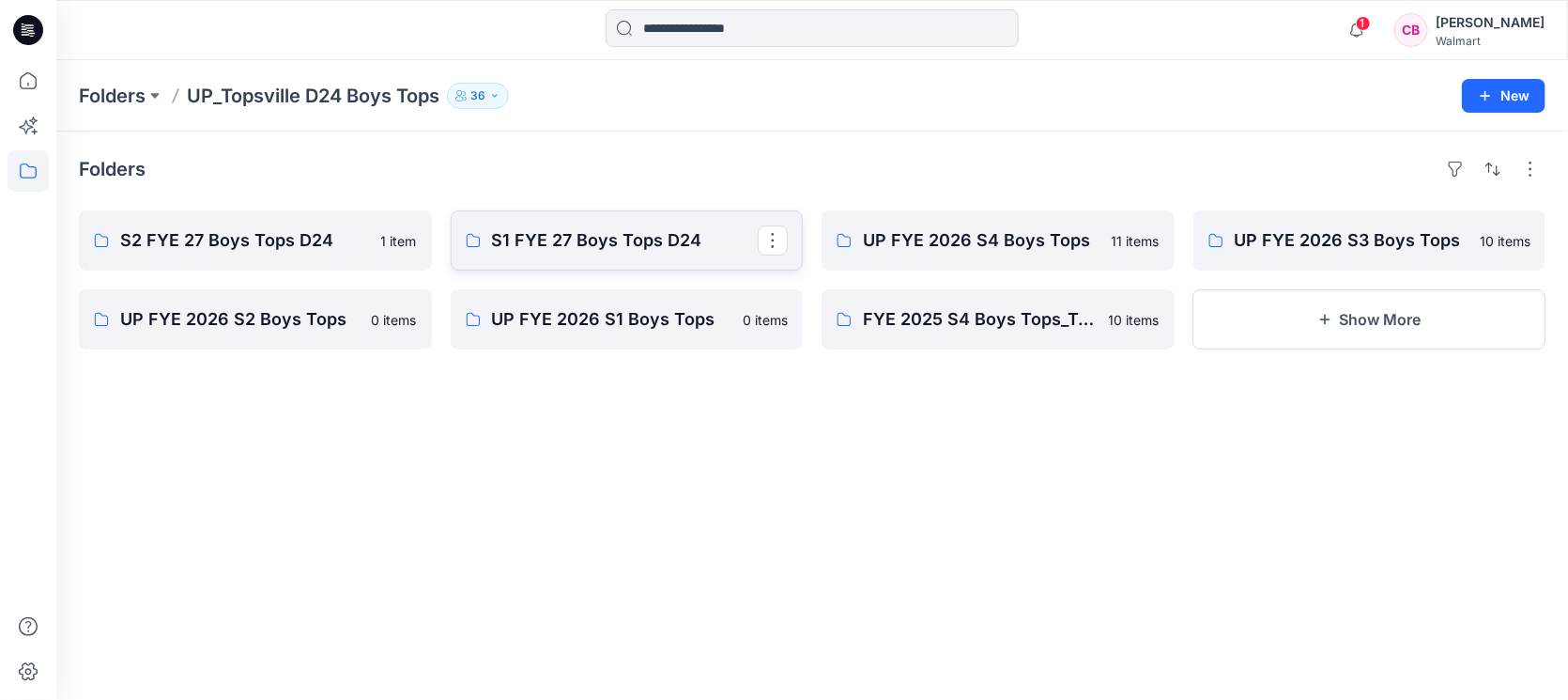
click at [612, 238] on p "S1 FYE 27 Boys Tops D24" at bounding box center [625, 240] width 267 height 26
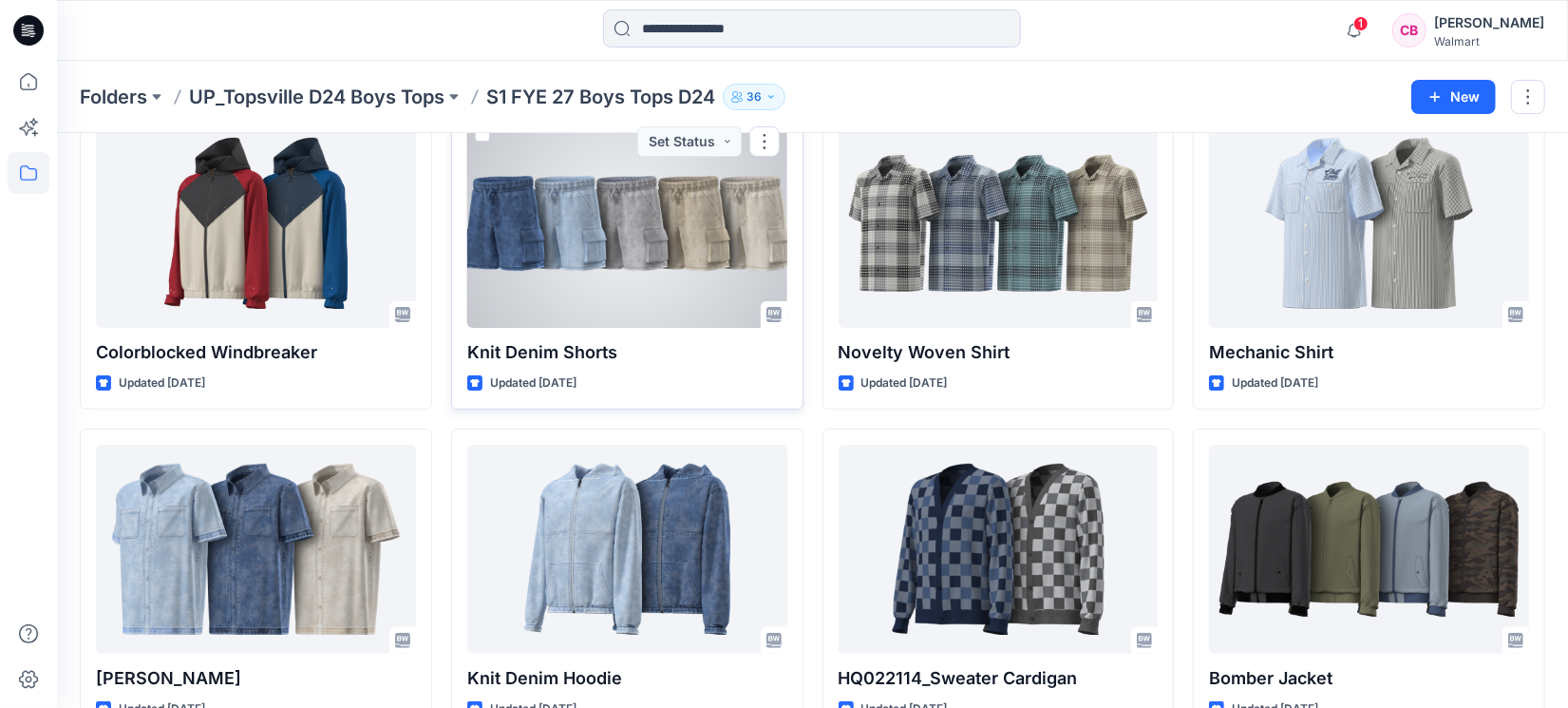
scroll to position [158, 0]
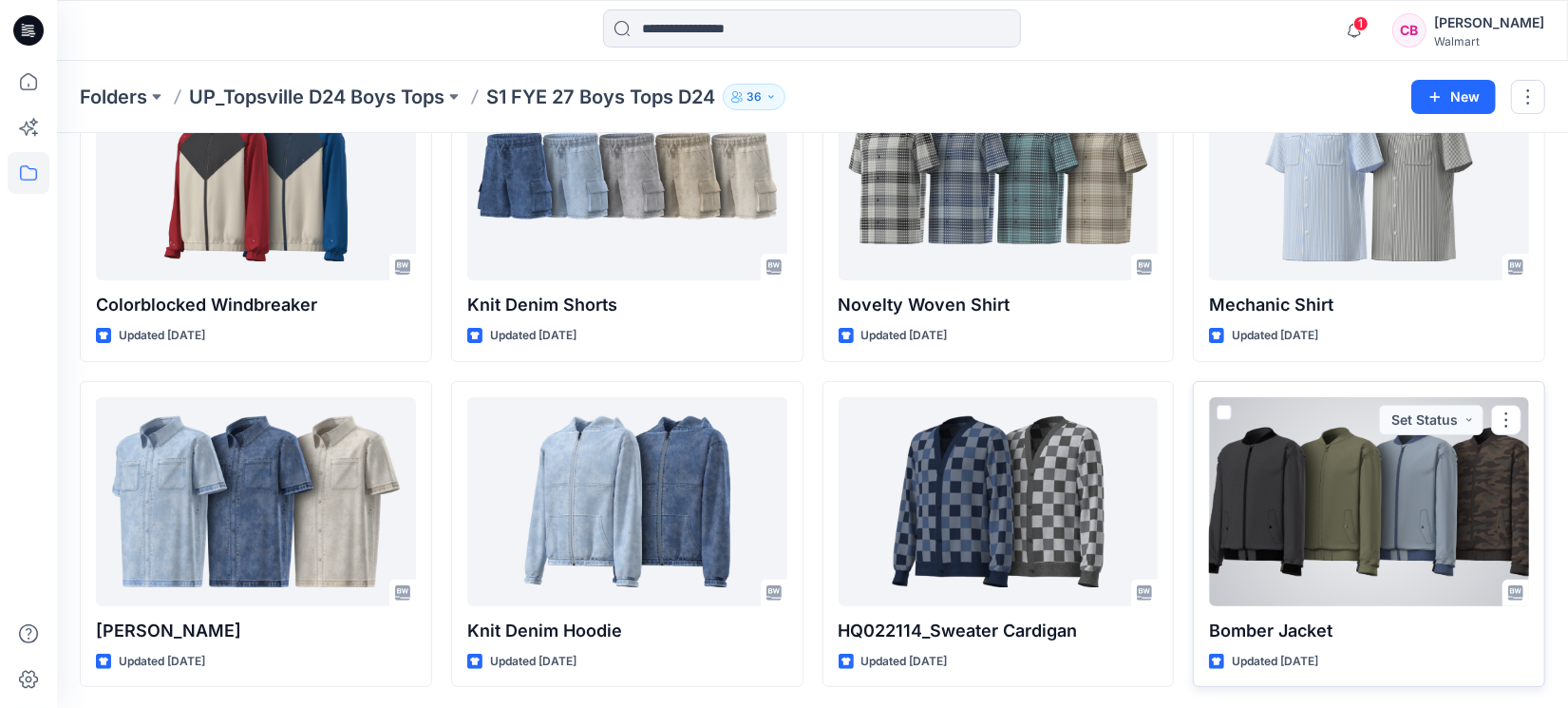
click at [1247, 498] on div at bounding box center [1369, 501] width 320 height 209
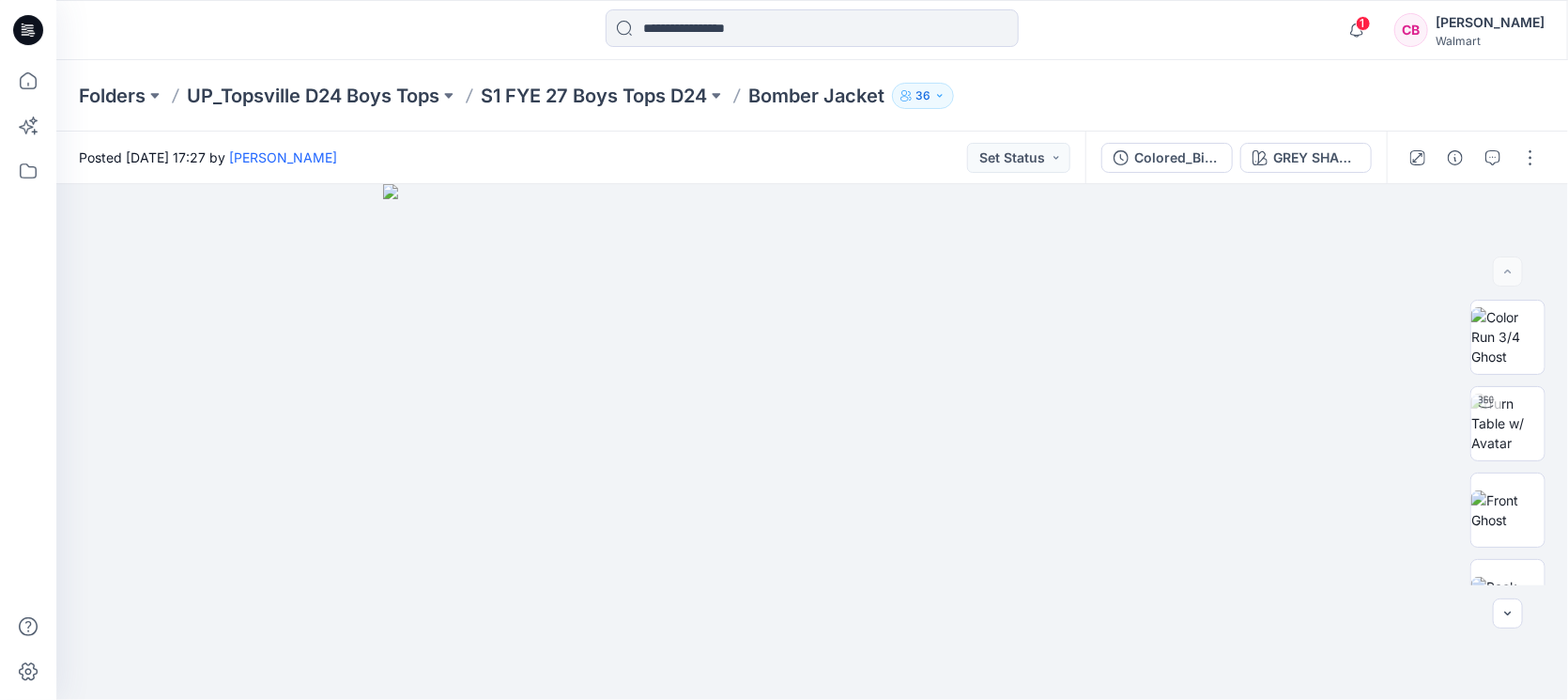
click at [1497, 143] on button "button" at bounding box center [1492, 157] width 30 height 30
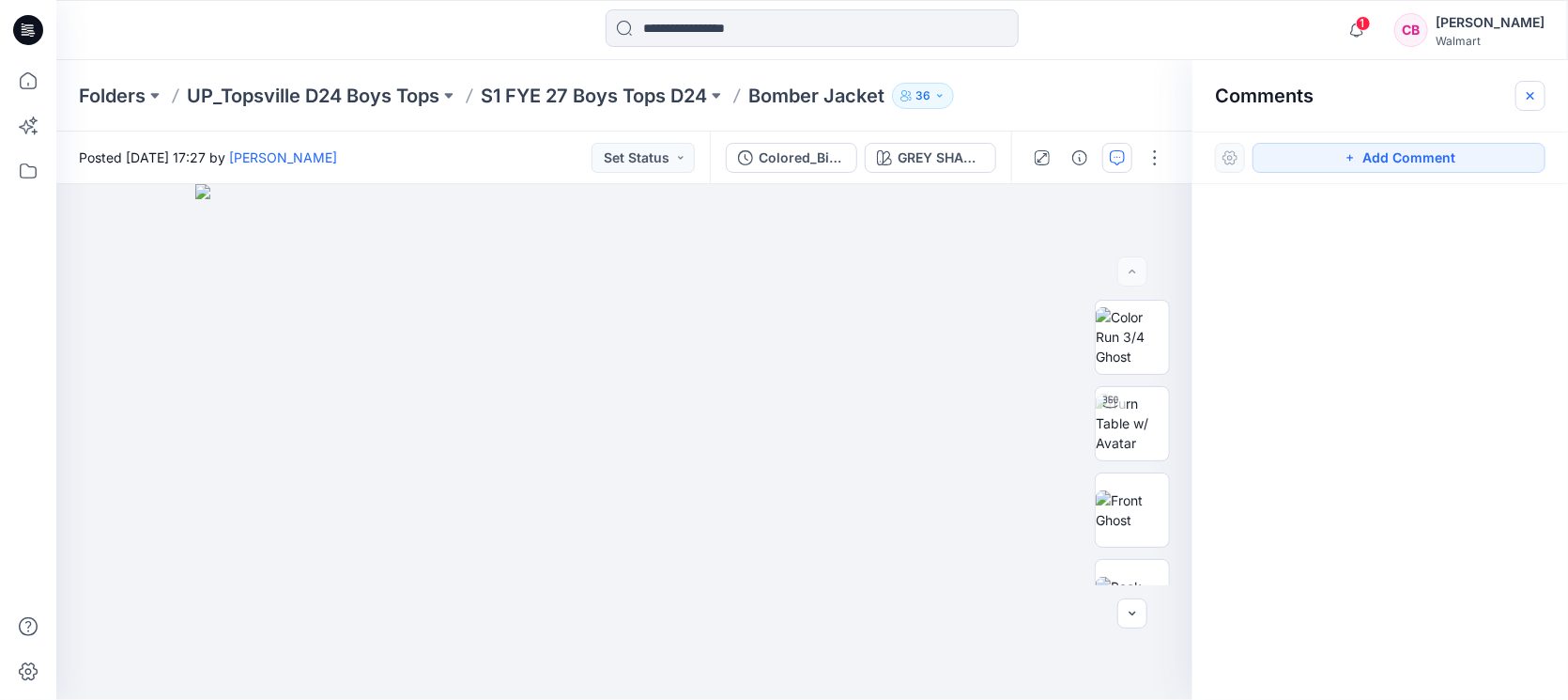
click at [1523, 89] on icon "button" at bounding box center [1530, 96] width 15 height 15
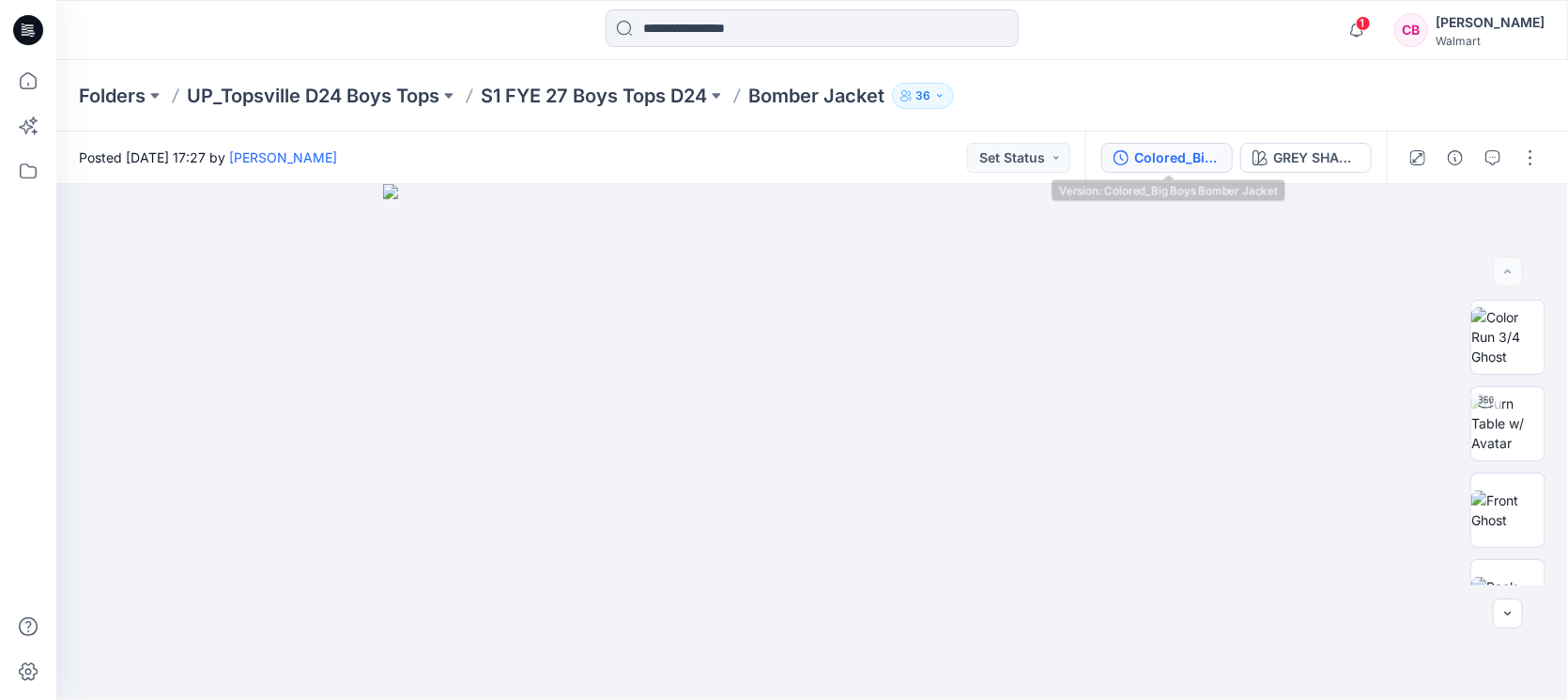
click at [1176, 156] on div "Colored_Big Boys Bomber Jacket" at bounding box center [1178, 157] width 87 height 20
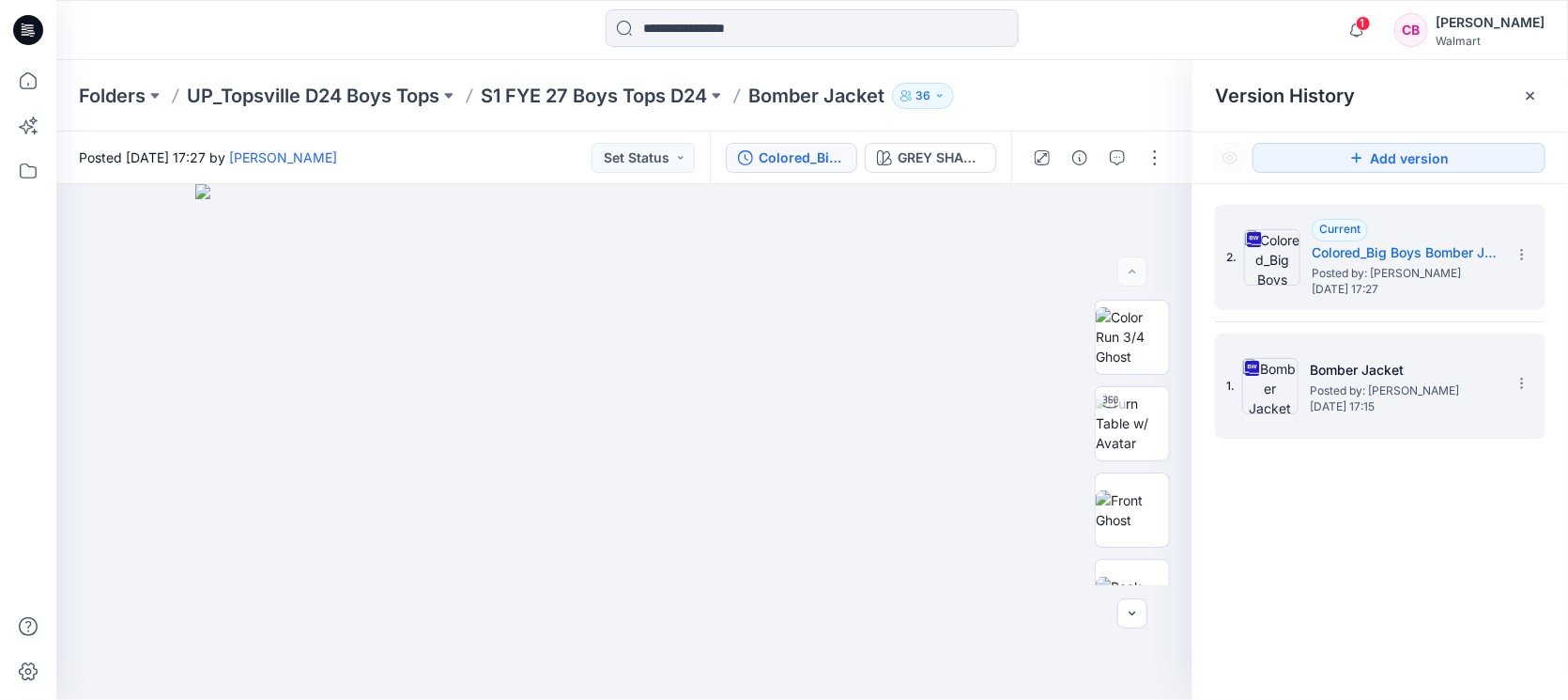
click at [1368, 402] on span "[DATE] 17:15" at bounding box center [1403, 407] width 188 height 13
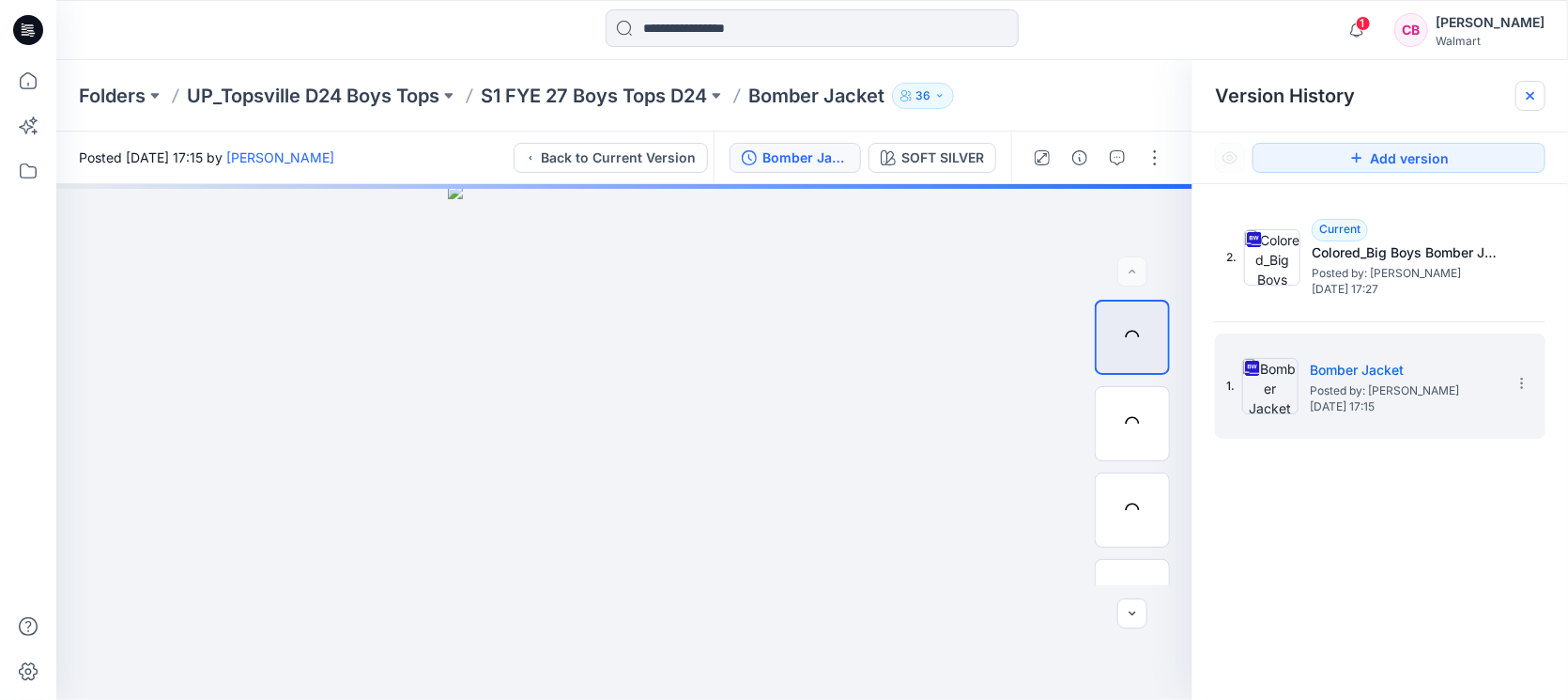
click at [1535, 91] on icon at bounding box center [1530, 96] width 15 height 15
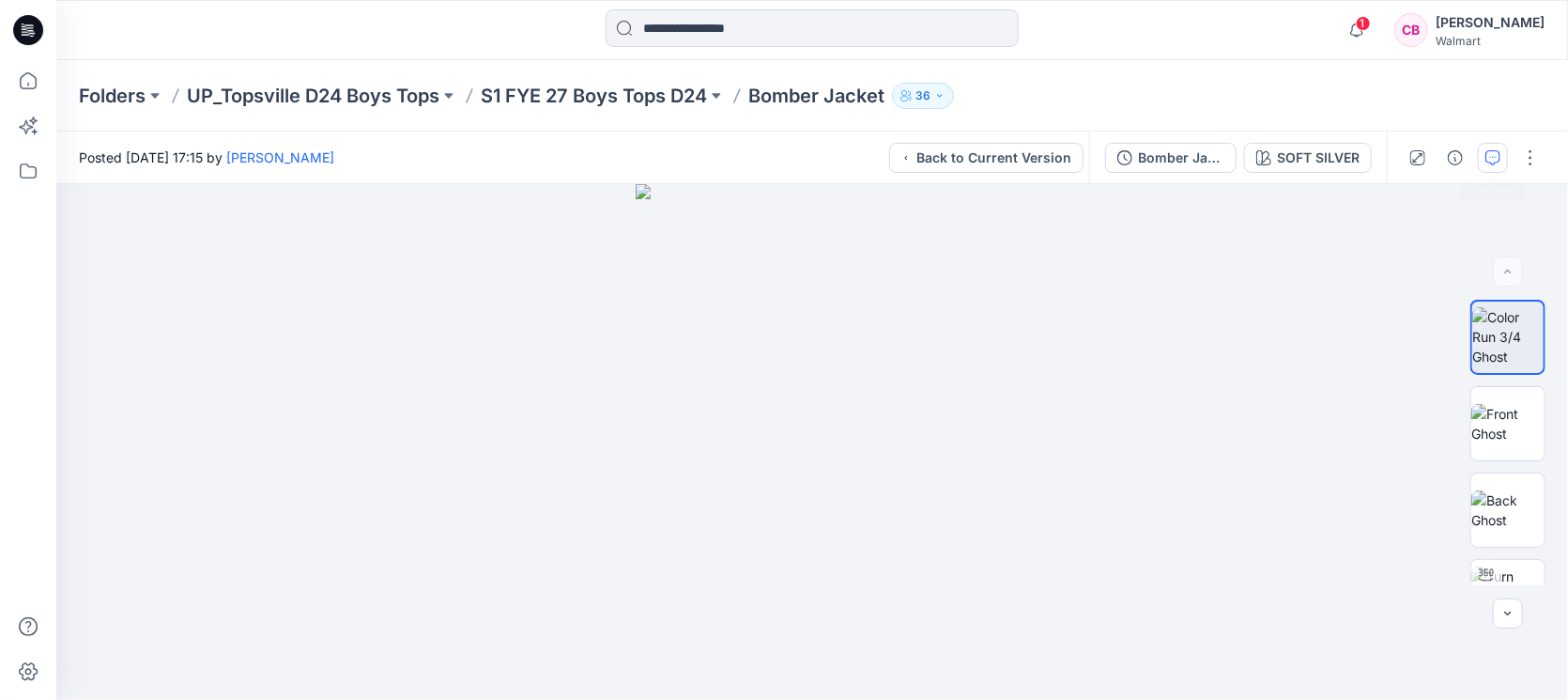
click at [1494, 157] on icon "button" at bounding box center [1493, 158] width 15 height 15
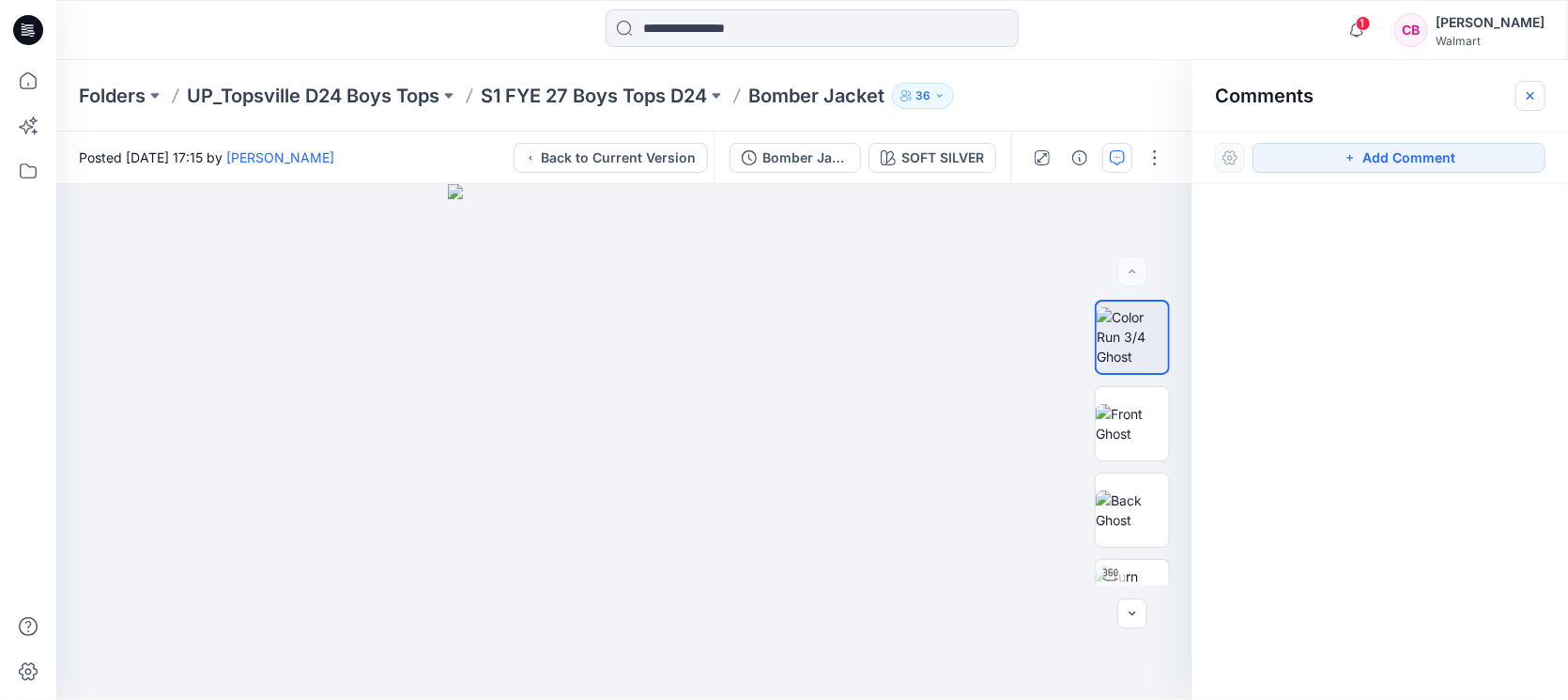
click at [1533, 90] on icon "button" at bounding box center [1530, 96] width 15 height 15
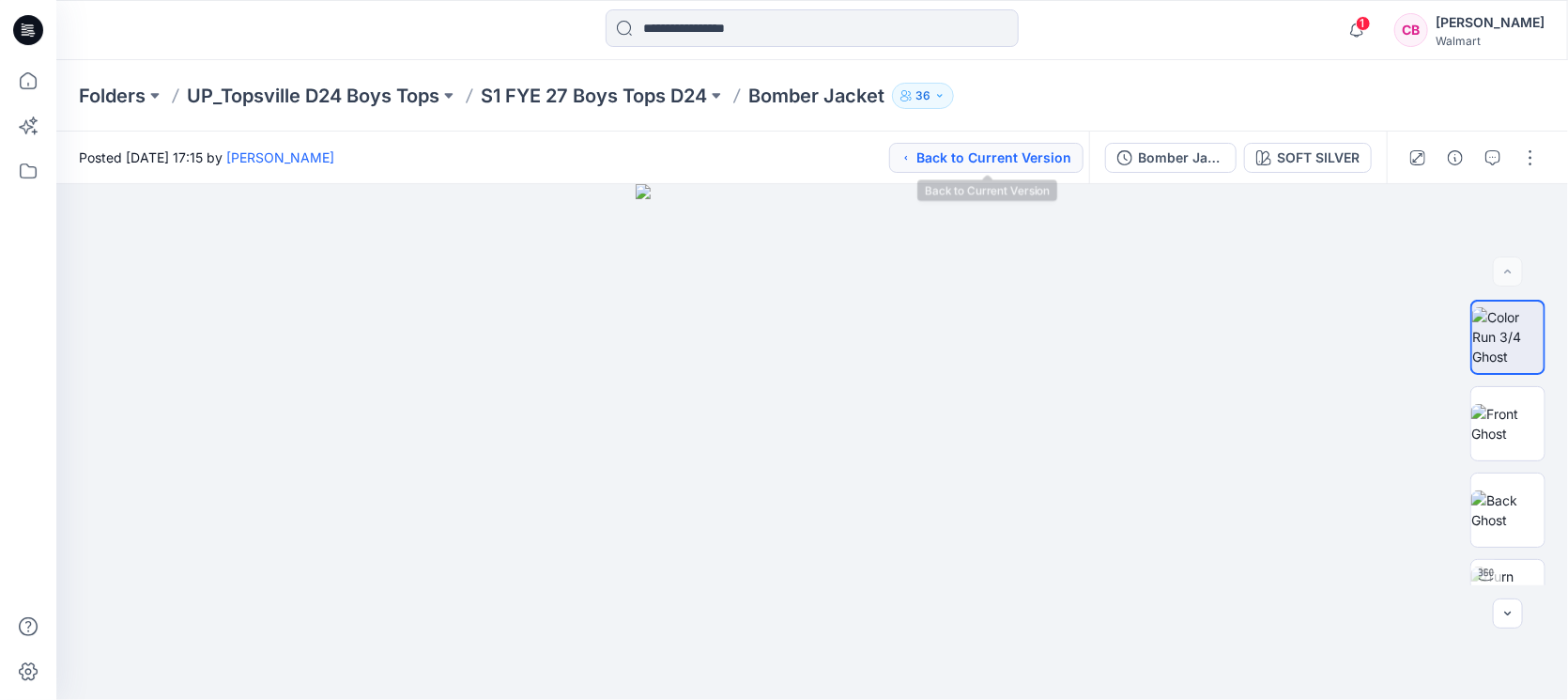
click at [951, 150] on button "Back to Current Version" at bounding box center [986, 157] width 195 height 30
